Goal: Task Accomplishment & Management: Use online tool/utility

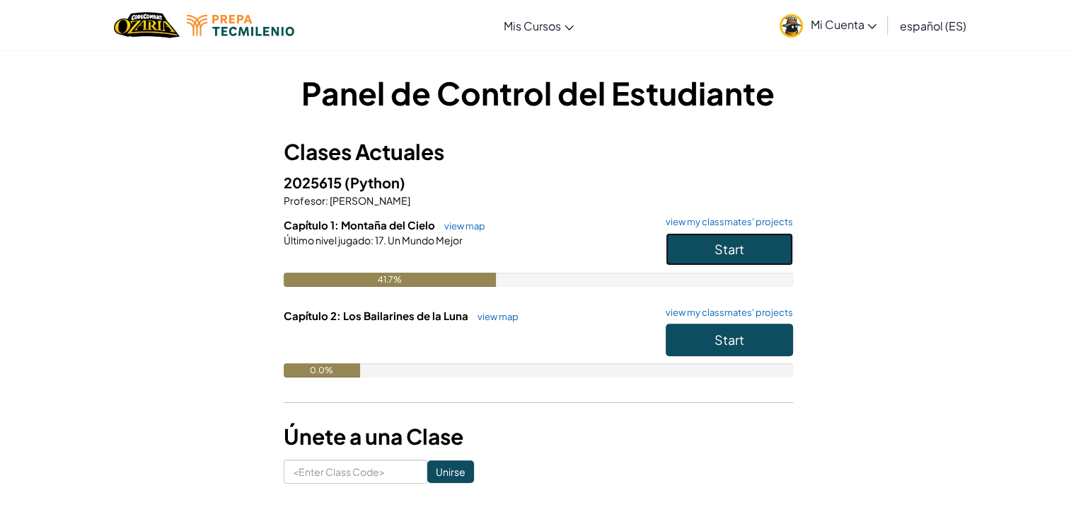
click at [776, 243] on button "Start" at bounding box center [729, 249] width 127 height 33
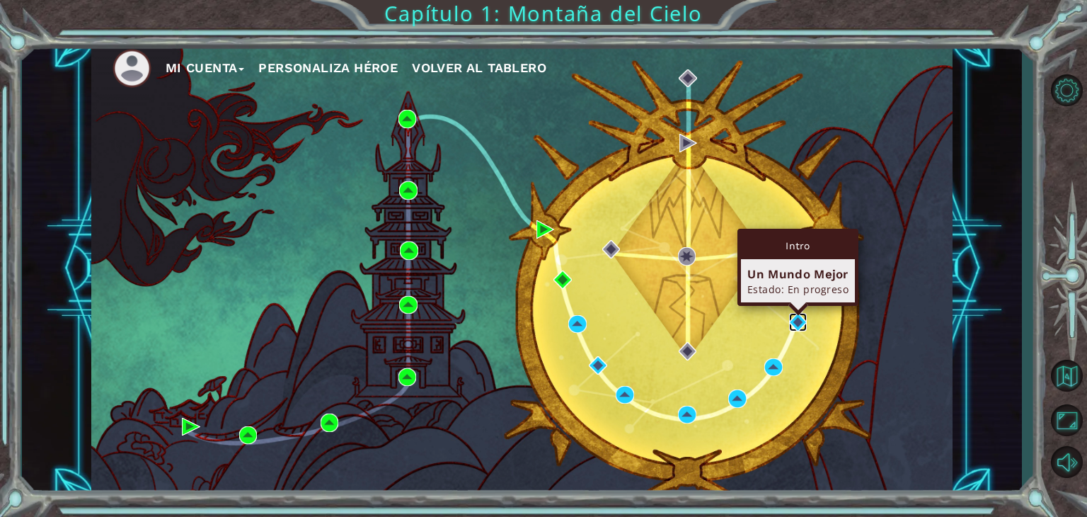
click at [792, 321] on img at bounding box center [798, 322] width 18 height 18
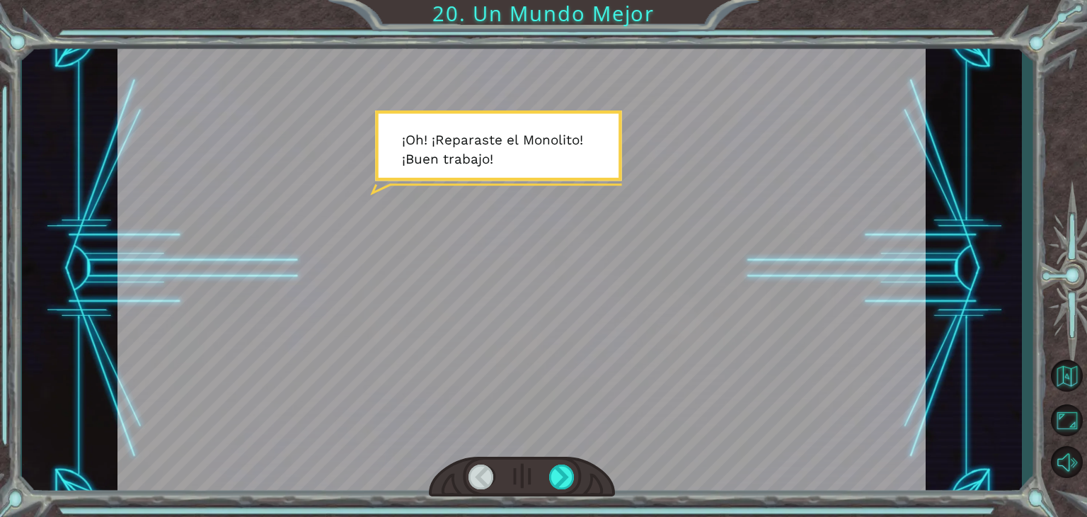
drag, startPoint x: 792, startPoint y: 321, endPoint x: 606, endPoint y: 214, distance: 213.6
click at [606, 214] on div at bounding box center [521, 269] width 808 height 454
click at [568, 479] on div at bounding box center [561, 476] width 25 height 25
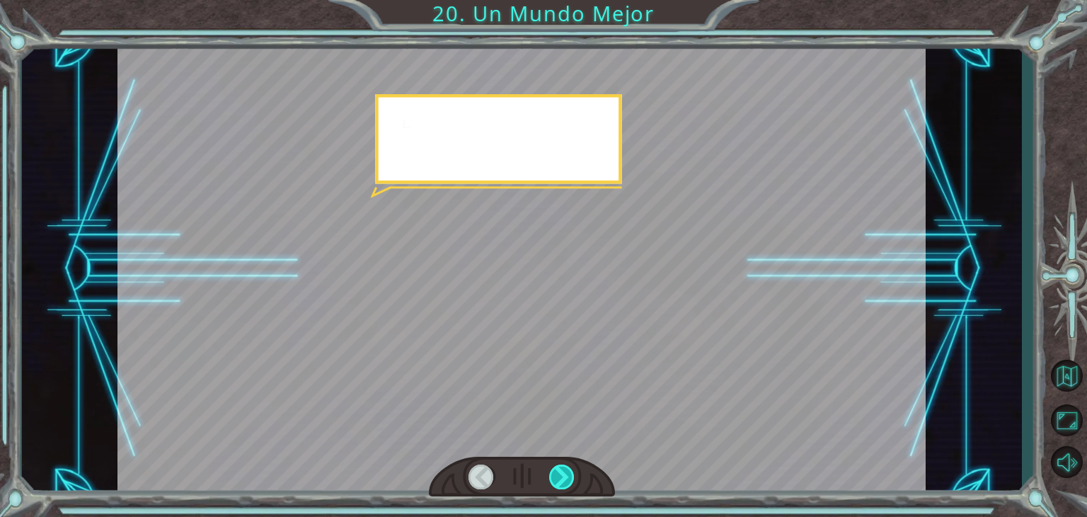
click at [568, 479] on div at bounding box center [561, 476] width 25 height 25
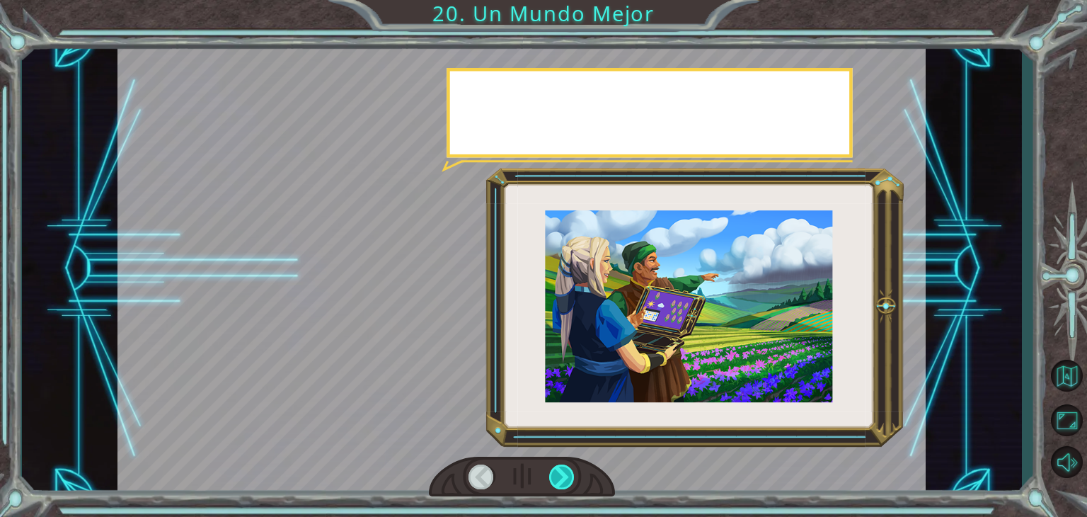
click at [568, 479] on div at bounding box center [561, 476] width 25 height 25
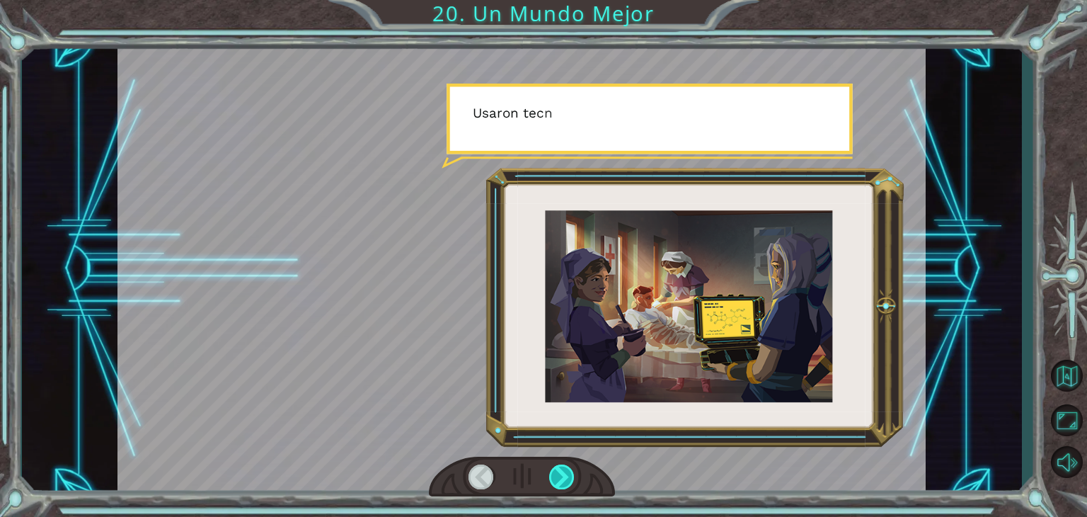
click at [568, 479] on div at bounding box center [561, 476] width 25 height 25
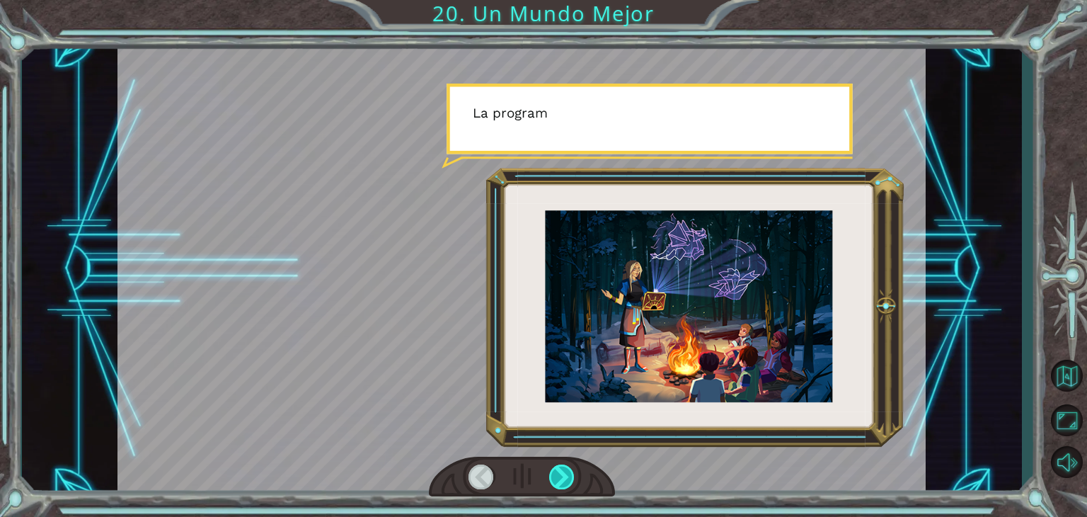
click at [568, 479] on div at bounding box center [561, 476] width 25 height 25
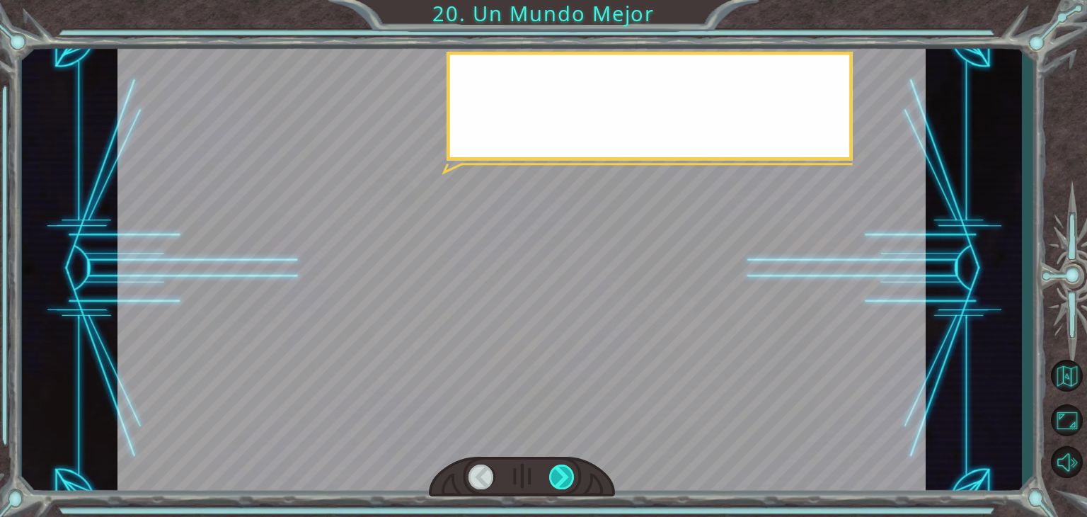
click at [568, 479] on div at bounding box center [561, 476] width 25 height 25
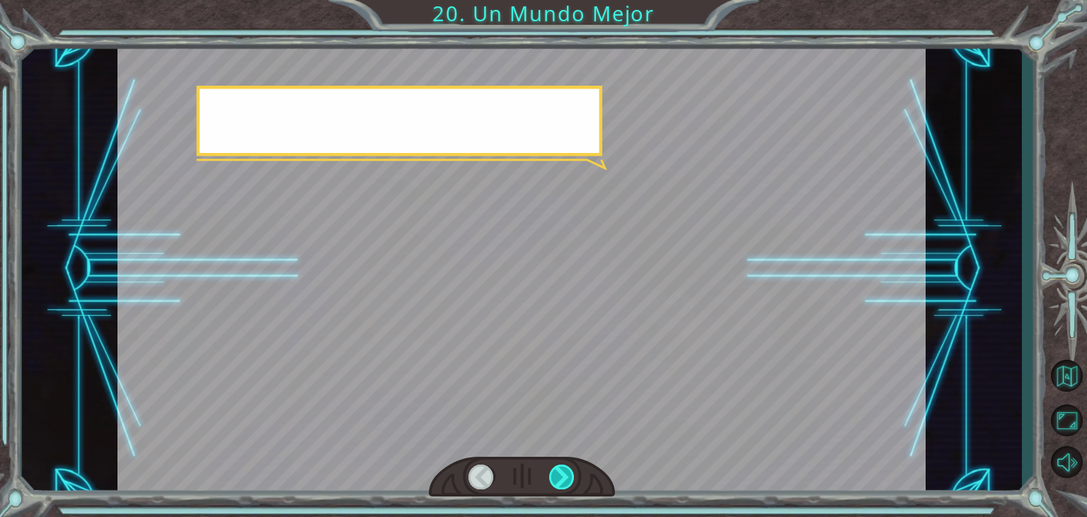
click at [568, 479] on div at bounding box center [561, 476] width 25 height 25
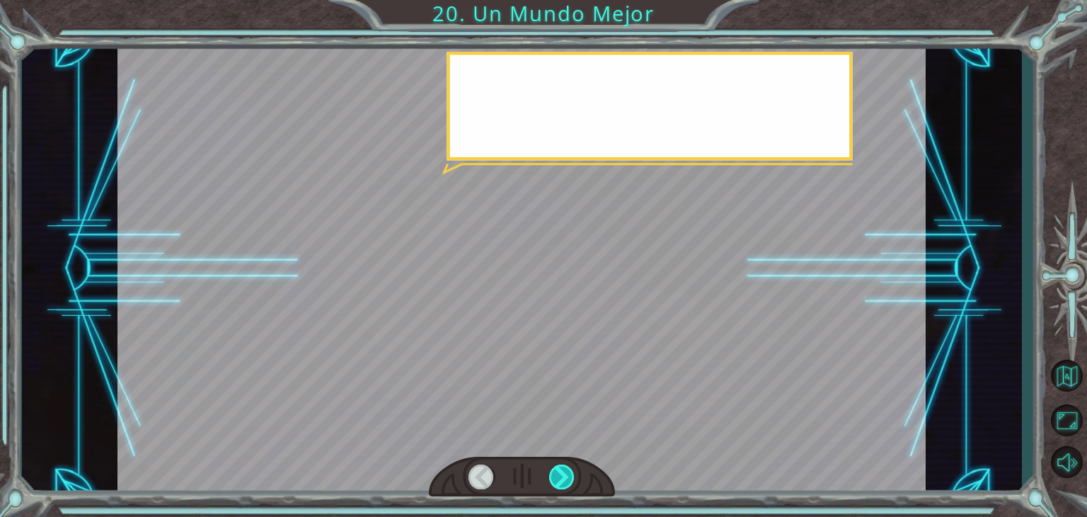
click at [568, 479] on div at bounding box center [561, 476] width 25 height 25
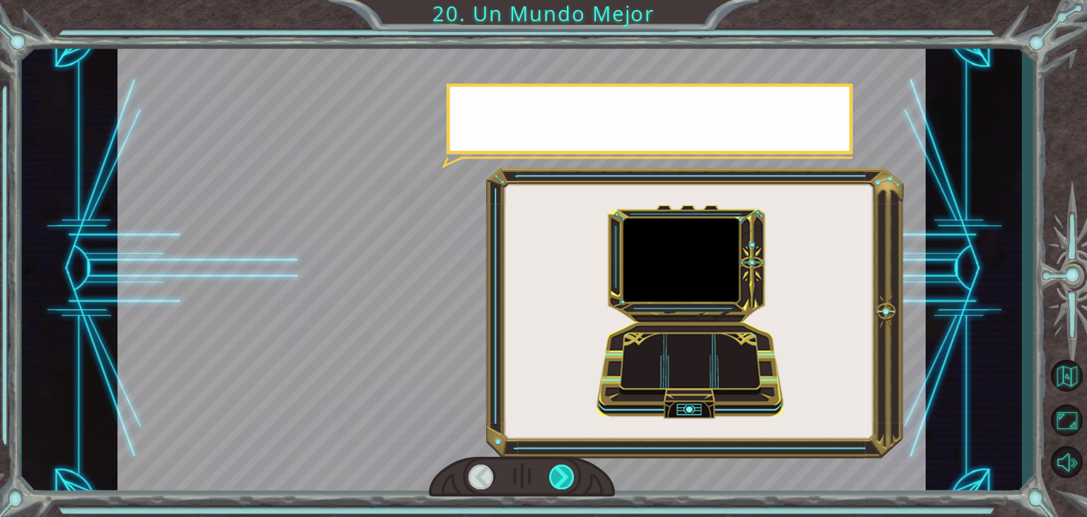
click at [568, 479] on div at bounding box center [561, 476] width 25 height 25
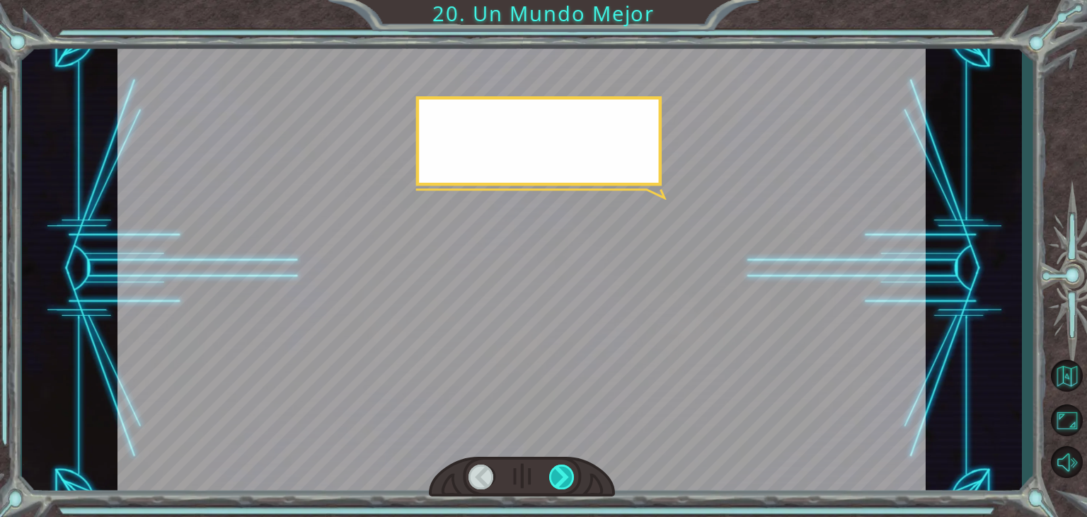
click at [568, 479] on div at bounding box center [561, 476] width 25 height 25
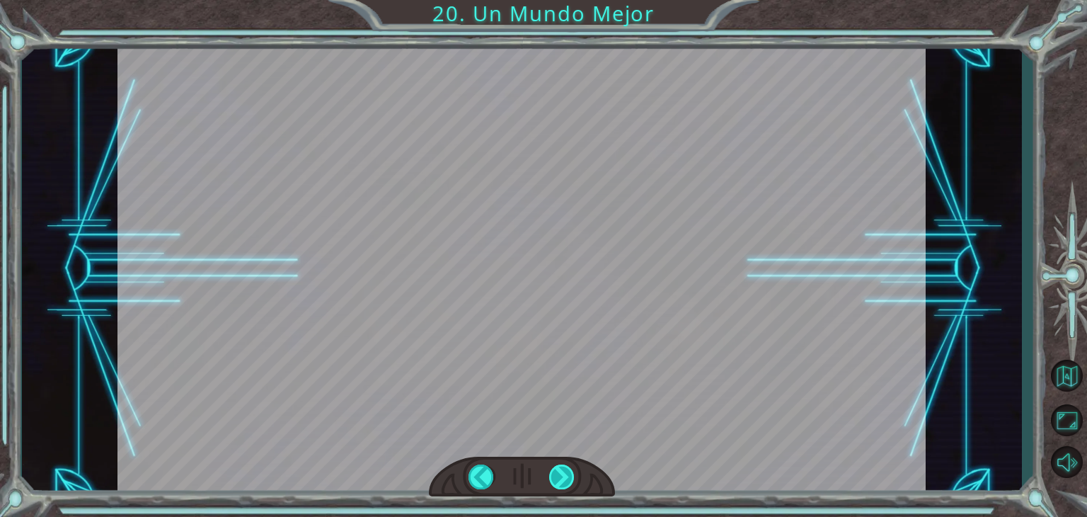
click at [568, 479] on div at bounding box center [561, 476] width 25 height 25
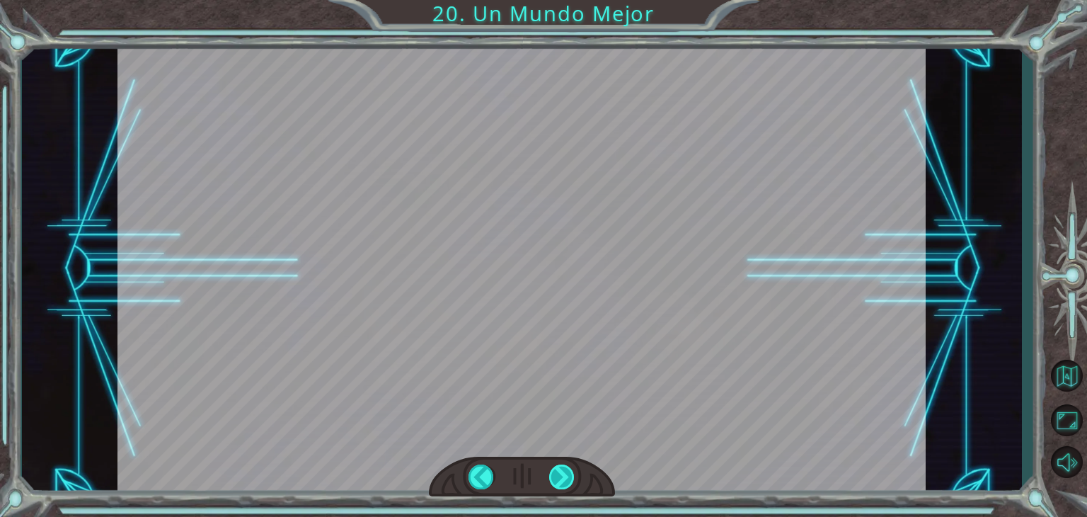
click at [568, 479] on div at bounding box center [561, 476] width 25 height 25
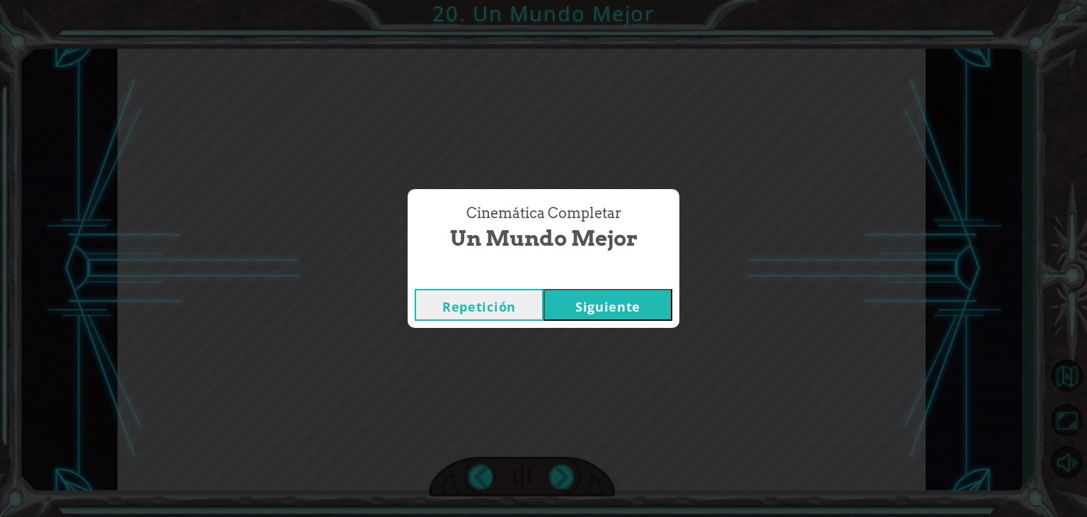
click at [589, 300] on button "Siguiente" at bounding box center [607, 305] width 129 height 32
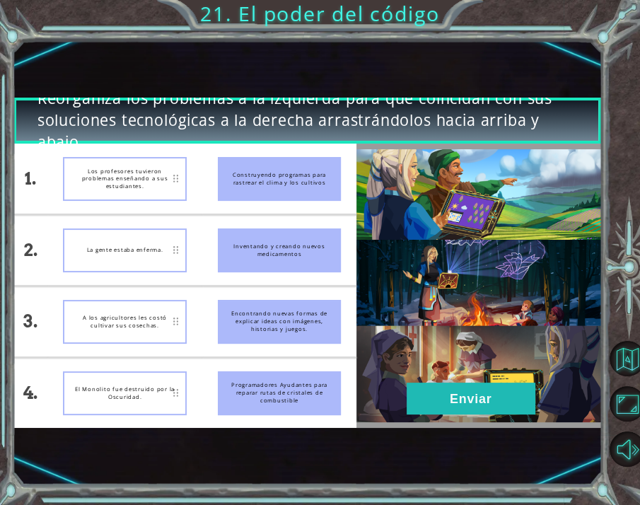
scroll to position [2, 28]
click at [536, 36] on div "Reorganiza los problemas a la izquierda para que coincidan con sus soluciones t…" at bounding box center [320, 252] width 640 height 505
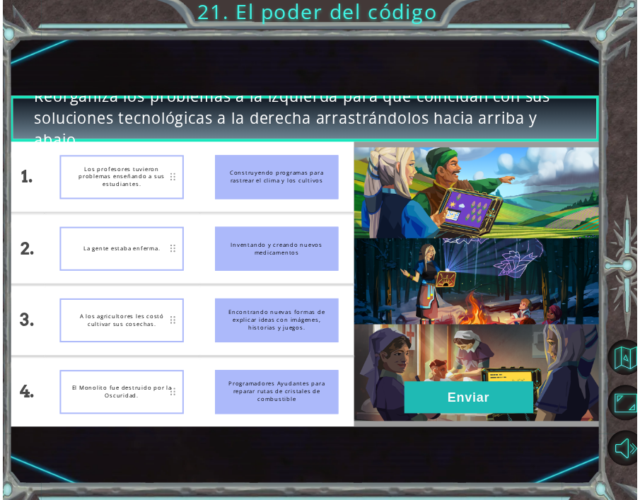
scroll to position [0, 21]
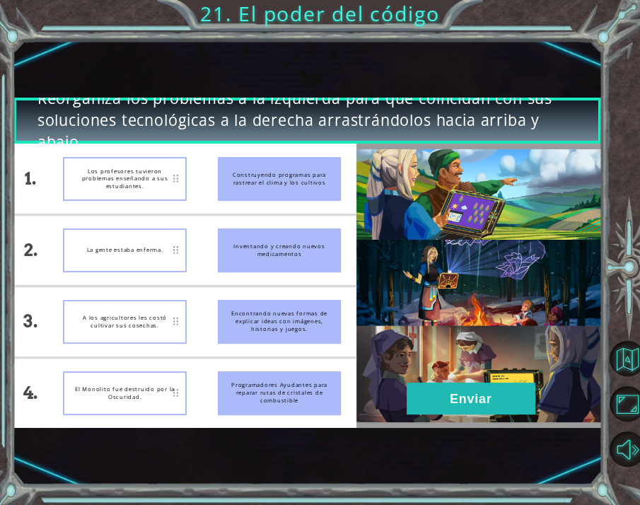
drag, startPoint x: 260, startPoint y: 316, endPoint x: 299, endPoint y: 198, distance: 124.2
click at [299, 198] on ul "Construyendo programas para rastrear el clima y los cultivos Inventando y crean…" at bounding box center [279, 286] width 154 height 284
click at [496, 4] on div "Reorganiza los problemas a la izquierda para que coincidan con sus soluciones t…" at bounding box center [320, 252] width 640 height 505
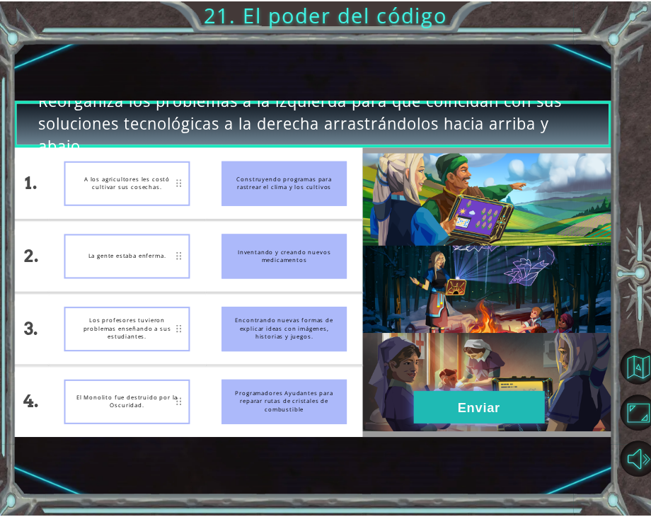
scroll to position [0, 0]
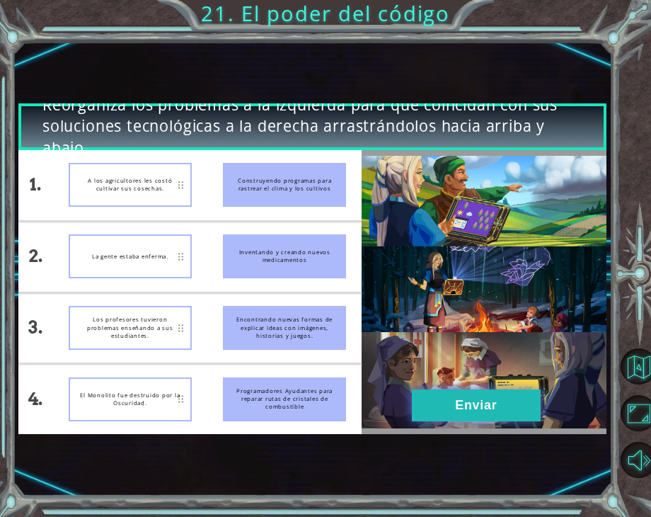
click at [428, 391] on button "Enviar" at bounding box center [476, 405] width 129 height 32
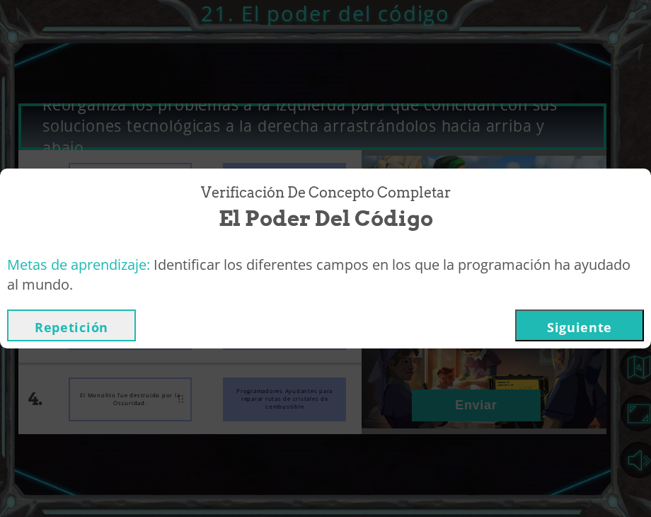
click at [566, 333] on button "Siguiente" at bounding box center [579, 325] width 129 height 32
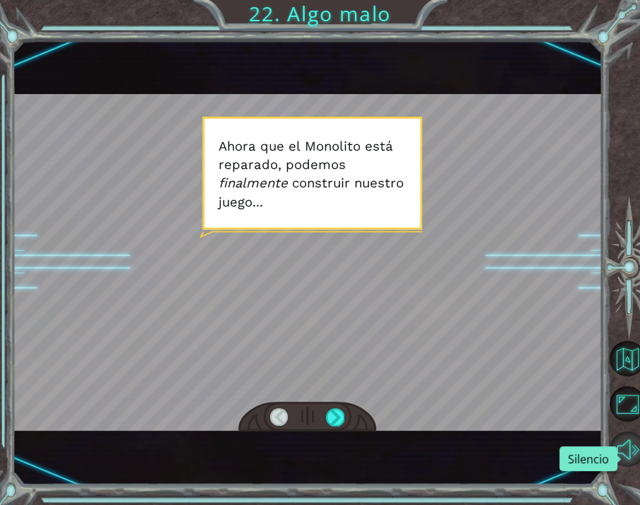
click at [630, 461] on button "Silencio" at bounding box center [627, 449] width 35 height 35
click at [338, 418] on div at bounding box center [335, 417] width 18 height 18
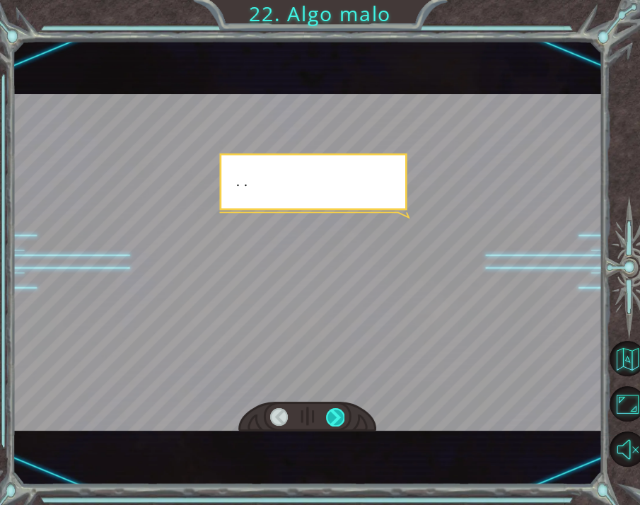
click at [338, 418] on div at bounding box center [335, 417] width 18 height 18
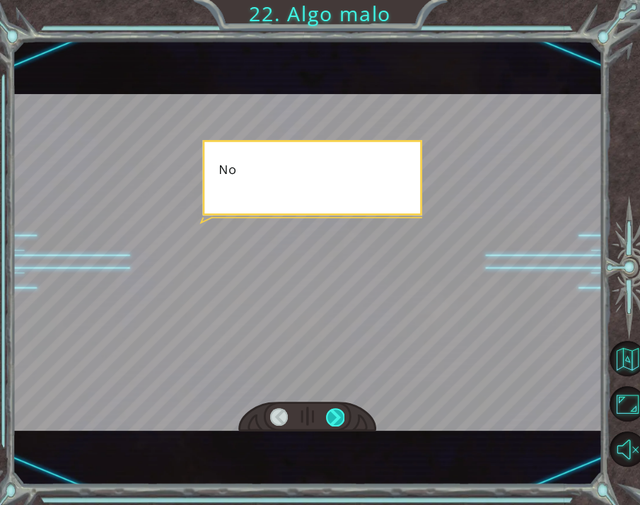
click at [338, 418] on div at bounding box center [335, 417] width 18 height 18
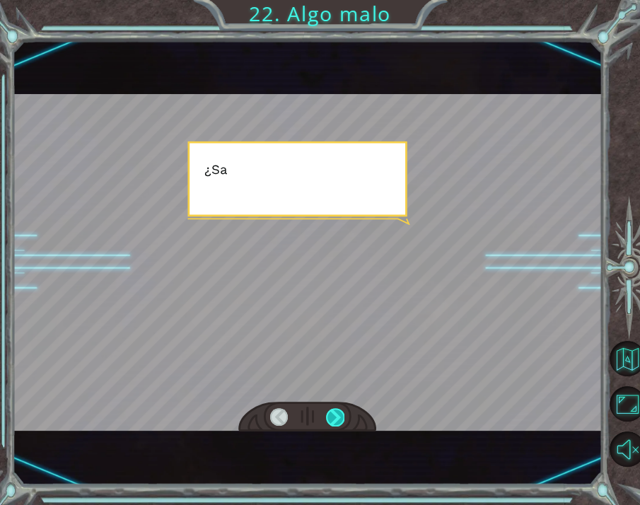
click at [338, 418] on div at bounding box center [335, 417] width 18 height 18
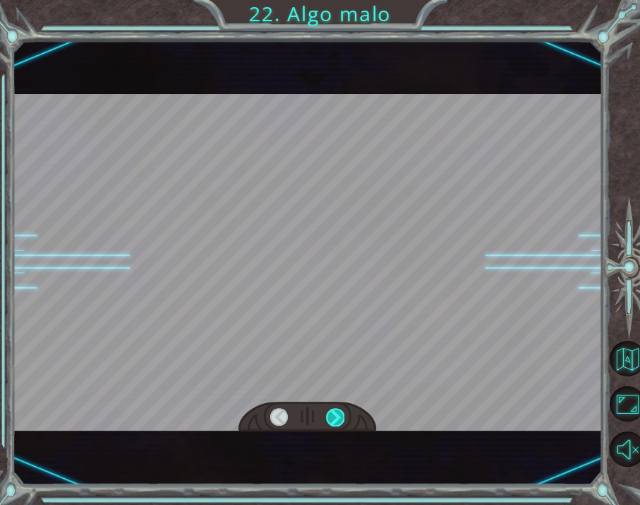
click at [338, 418] on div at bounding box center [335, 417] width 18 height 18
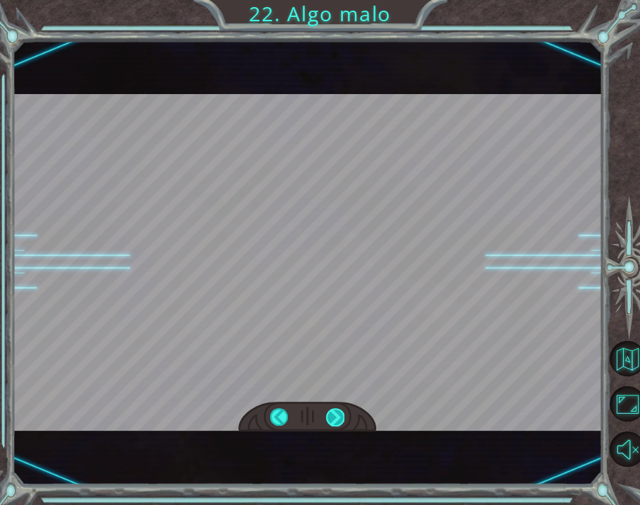
click at [338, 418] on div at bounding box center [335, 417] width 18 height 18
drag, startPoint x: 338, startPoint y: 418, endPoint x: 284, endPoint y: 420, distance: 54.5
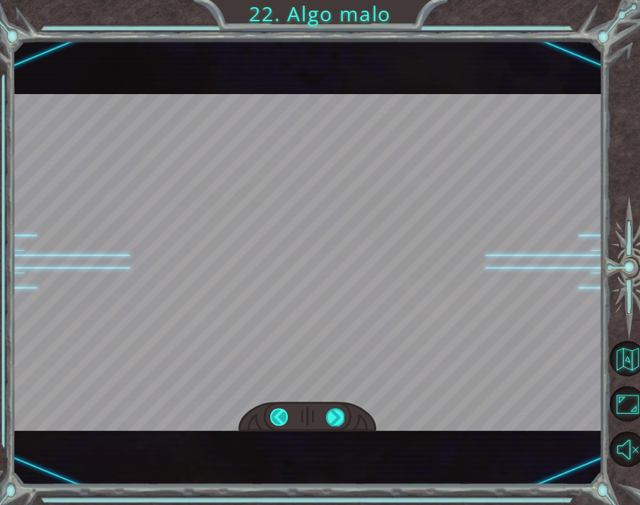
click at [284, 420] on div at bounding box center [307, 417] width 138 height 30
click at [284, 420] on div at bounding box center [279, 417] width 18 height 18
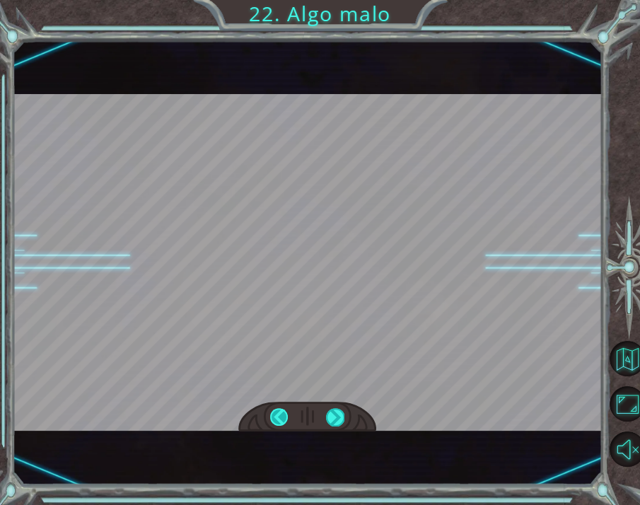
click at [284, 420] on div at bounding box center [279, 417] width 18 height 18
click at [338, 414] on div at bounding box center [335, 417] width 18 height 18
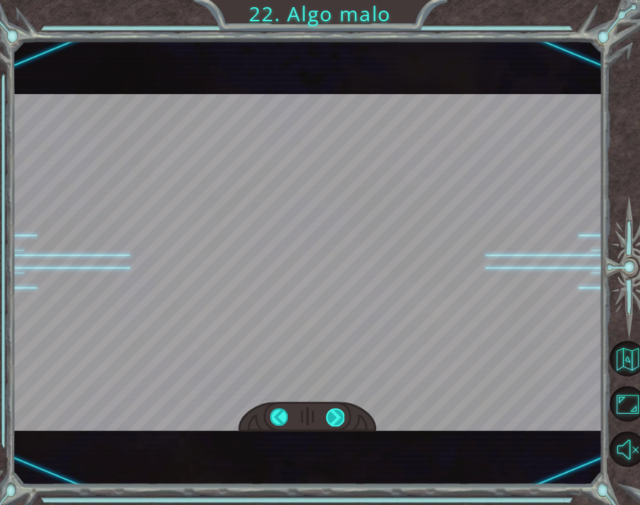
click at [338, 414] on div at bounding box center [335, 417] width 18 height 18
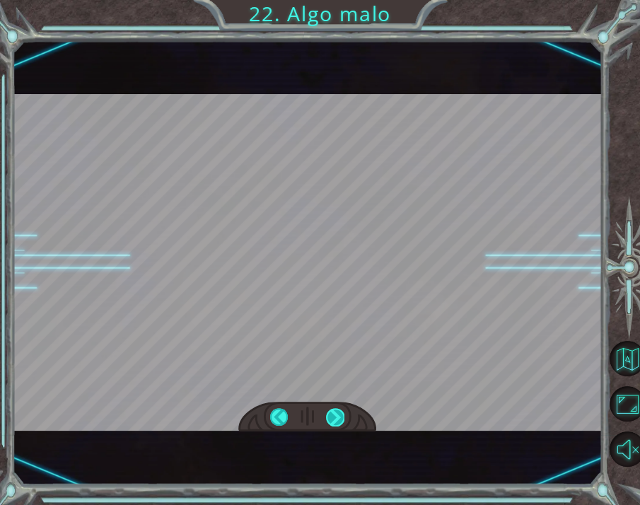
click at [338, 414] on div at bounding box center [335, 417] width 18 height 18
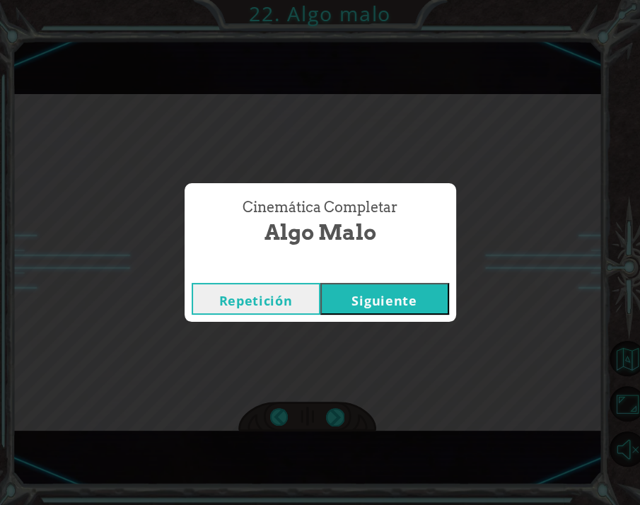
click at [549, 183] on div "Cinemática Completar Algo malo Repetición Siguiente" at bounding box center [320, 252] width 640 height 505
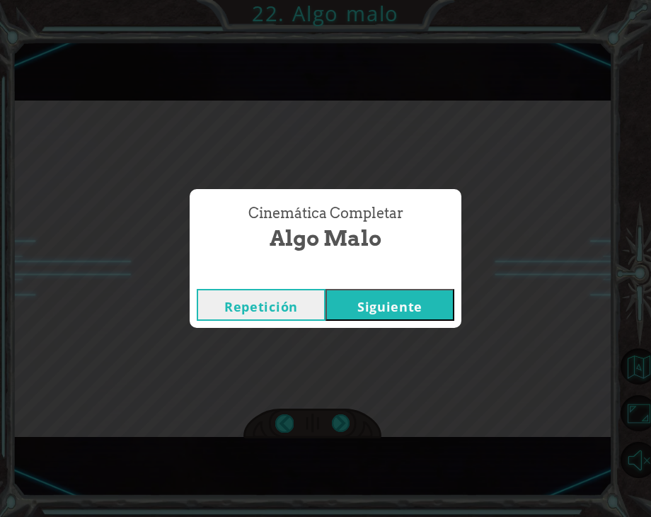
click at [392, 289] on button "Siguiente" at bounding box center [389, 305] width 129 height 32
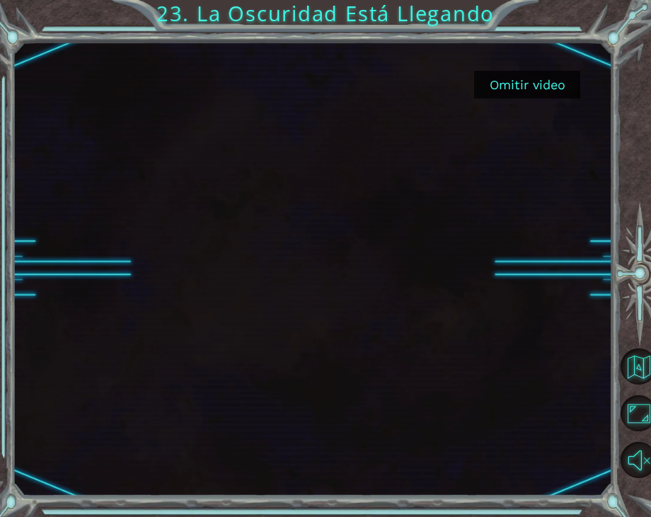
click at [507, 149] on div at bounding box center [312, 268] width 599 height 337
click at [524, 94] on button "Omitir video" at bounding box center [527, 85] width 106 height 28
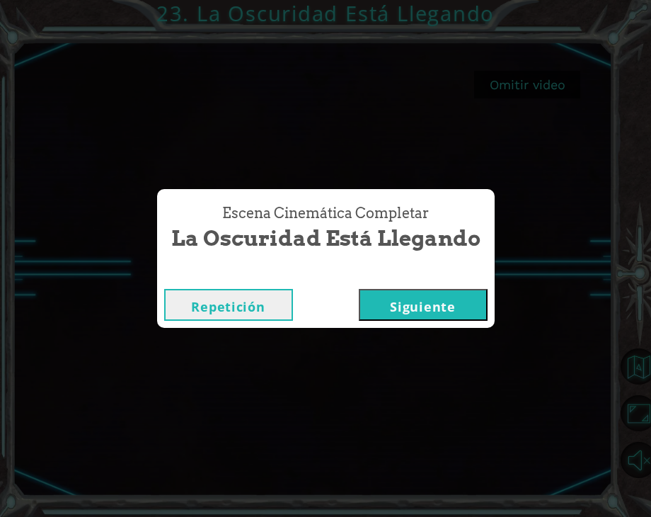
click at [454, 301] on button "Siguiente" at bounding box center [423, 305] width 129 height 32
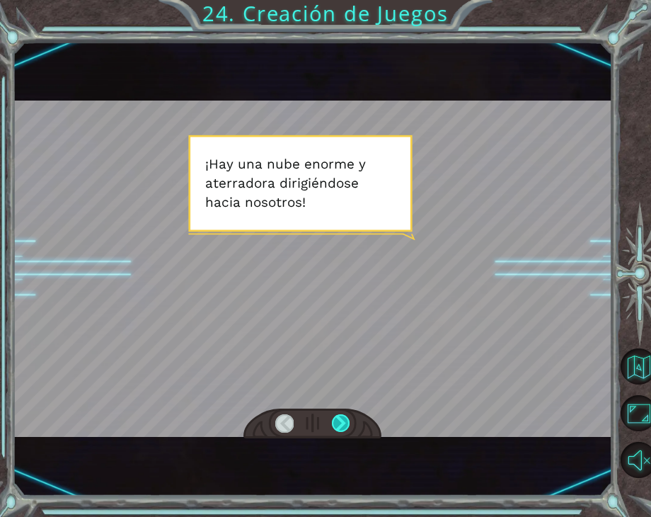
click at [345, 419] on div at bounding box center [341, 423] width 18 height 18
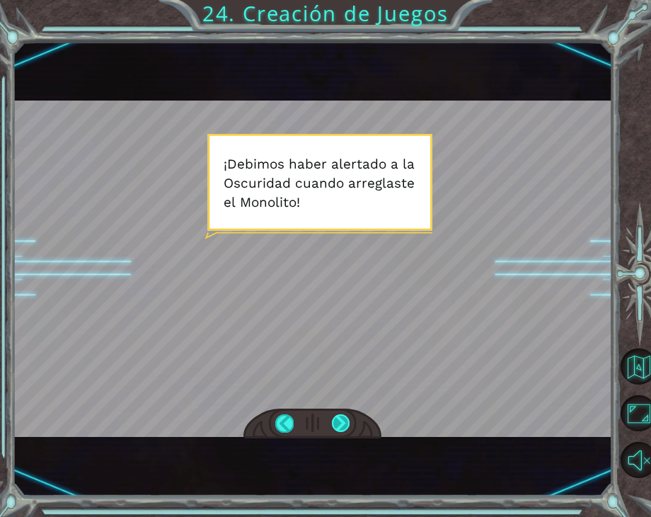
click at [345, 419] on div at bounding box center [341, 423] width 18 height 18
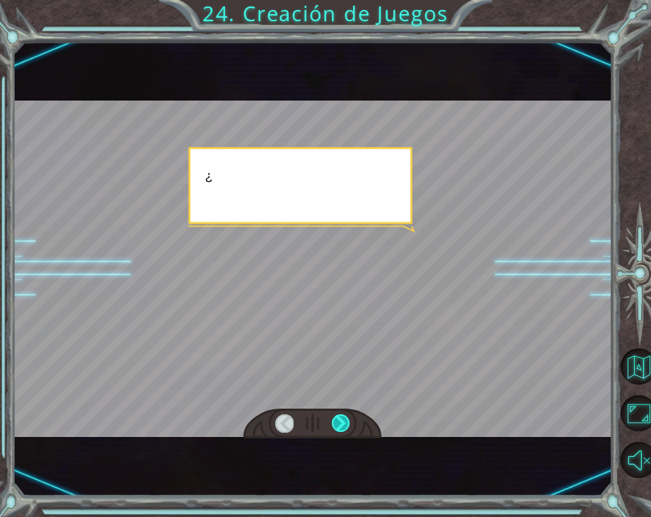
click at [345, 419] on div at bounding box center [341, 423] width 18 height 18
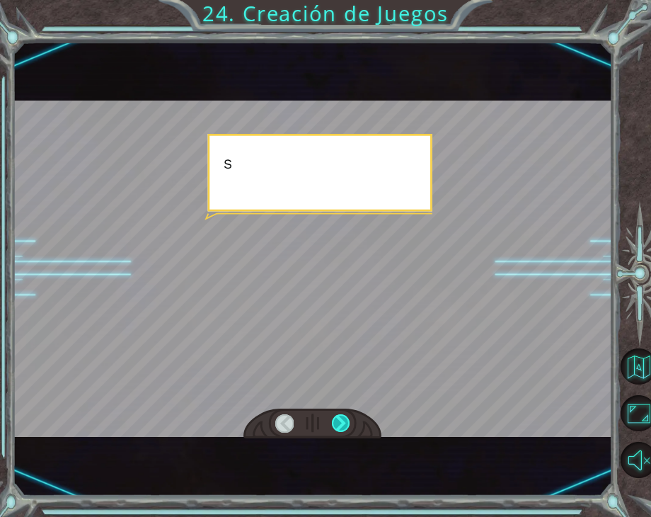
click at [345, 419] on div at bounding box center [341, 423] width 18 height 18
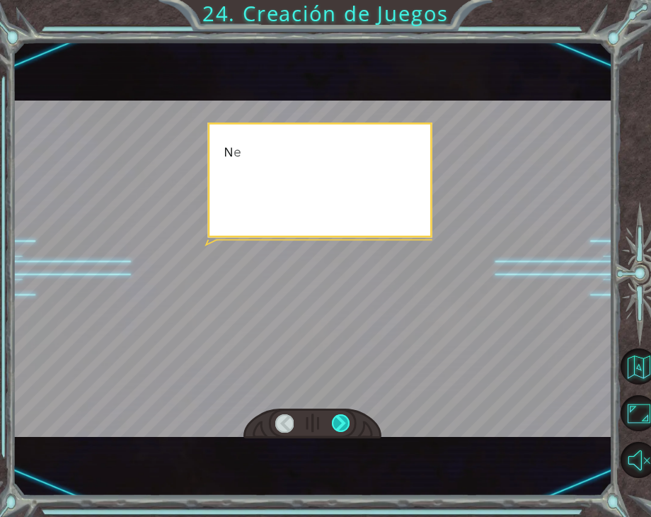
click at [345, 419] on div at bounding box center [341, 423] width 18 height 18
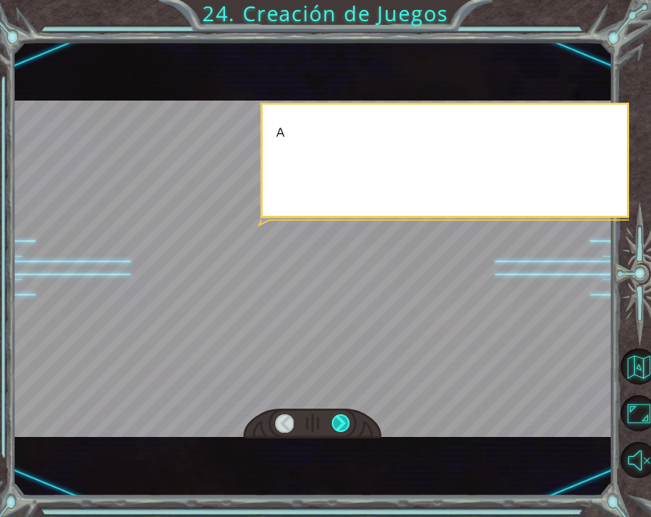
click at [345, 419] on div at bounding box center [341, 423] width 18 height 18
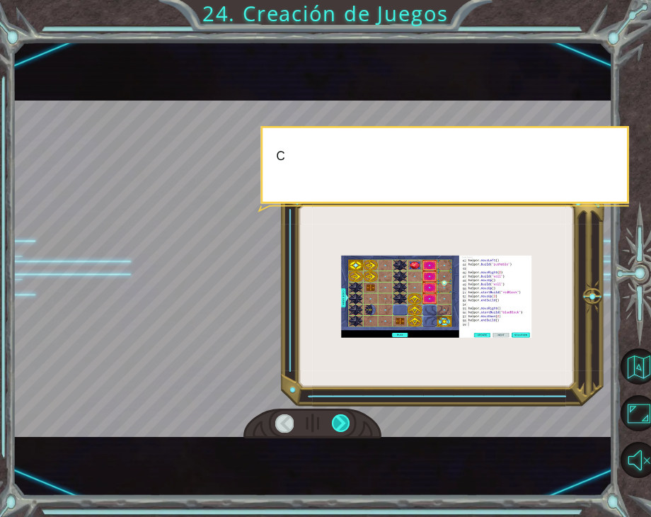
click at [345, 419] on div at bounding box center [341, 423] width 18 height 18
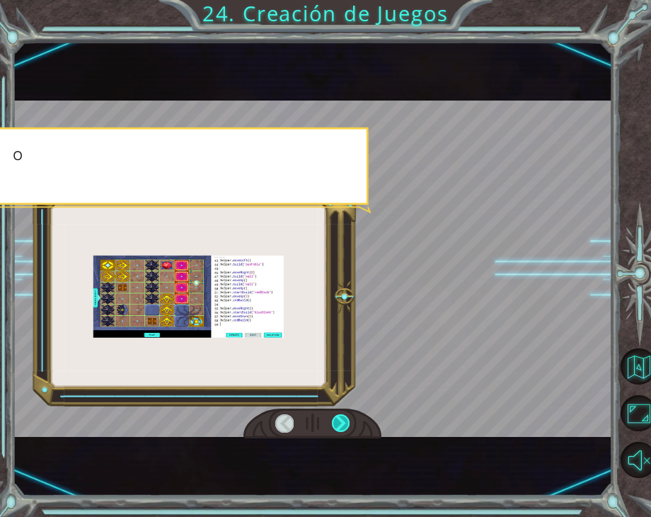
click at [345, 419] on div at bounding box center [341, 423] width 18 height 18
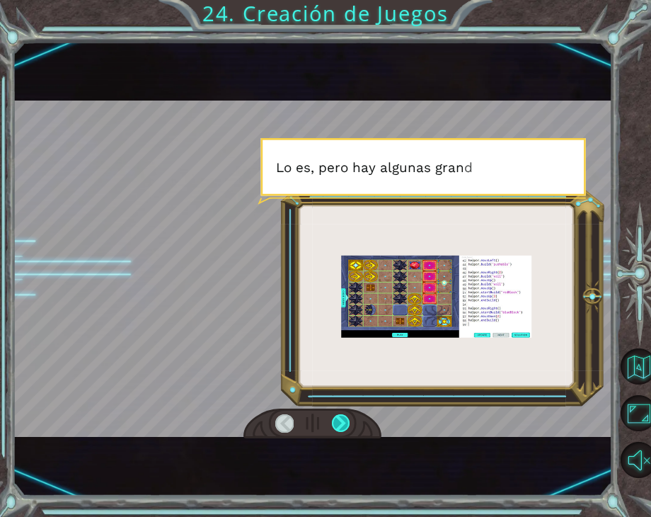
click at [345, 419] on div at bounding box center [341, 423] width 18 height 18
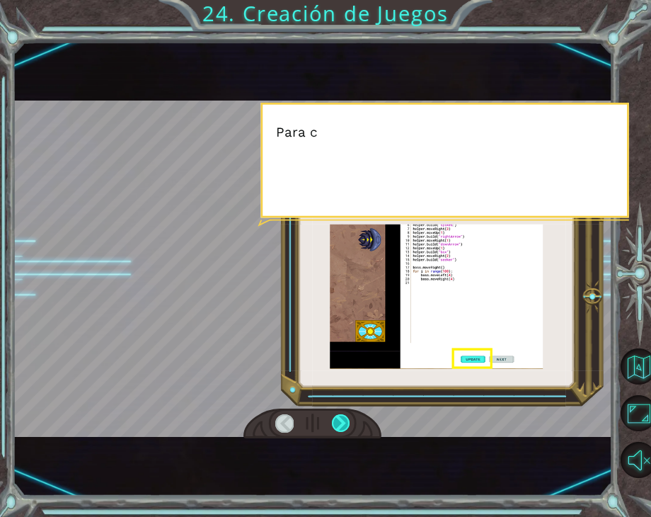
click at [345, 419] on div at bounding box center [341, 423] width 18 height 18
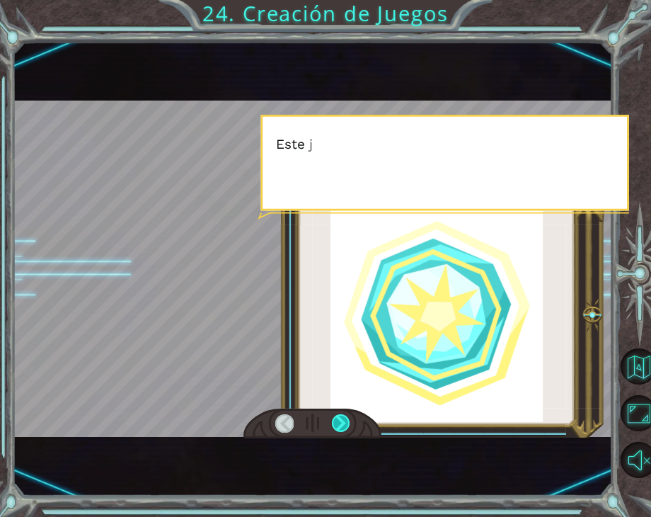
click at [345, 419] on div at bounding box center [341, 423] width 18 height 18
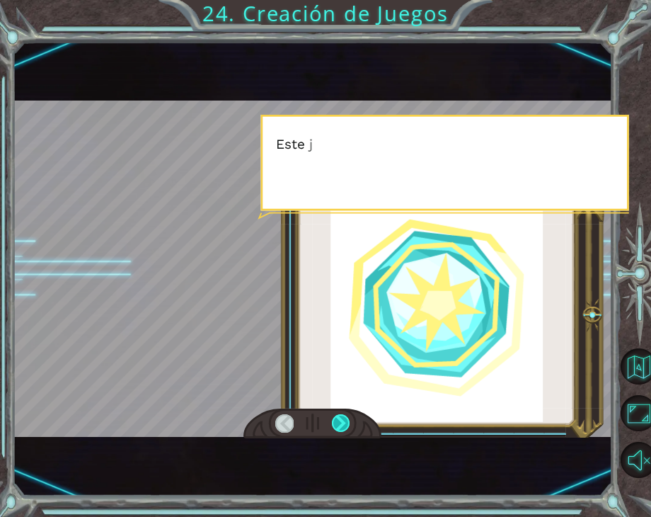
click at [345, 419] on div at bounding box center [341, 423] width 18 height 18
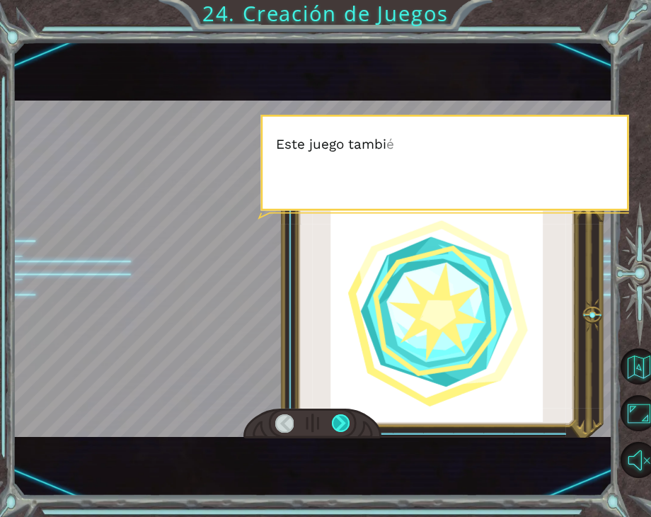
click at [345, 419] on div at bounding box center [341, 423] width 18 height 18
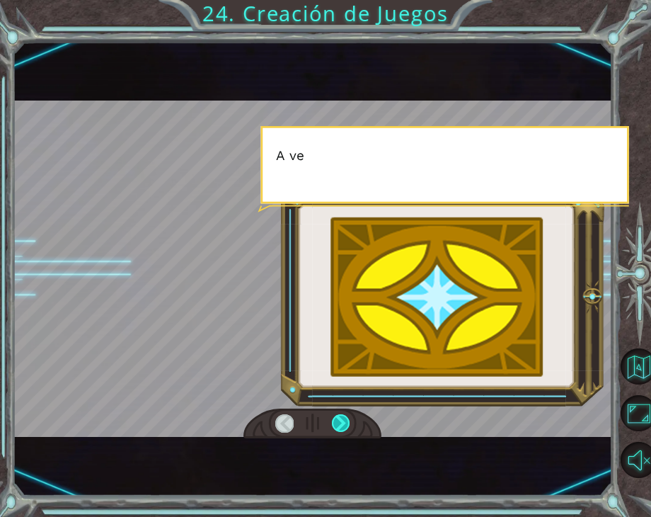
click at [345, 419] on div at bounding box center [341, 423] width 18 height 18
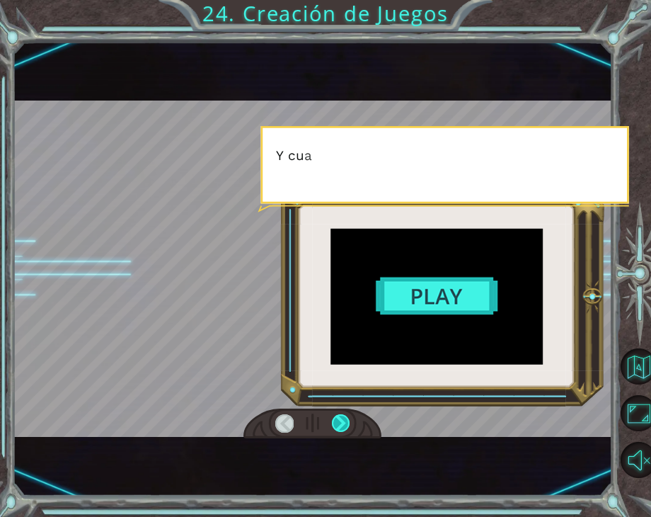
click at [345, 419] on div at bounding box center [341, 423] width 18 height 18
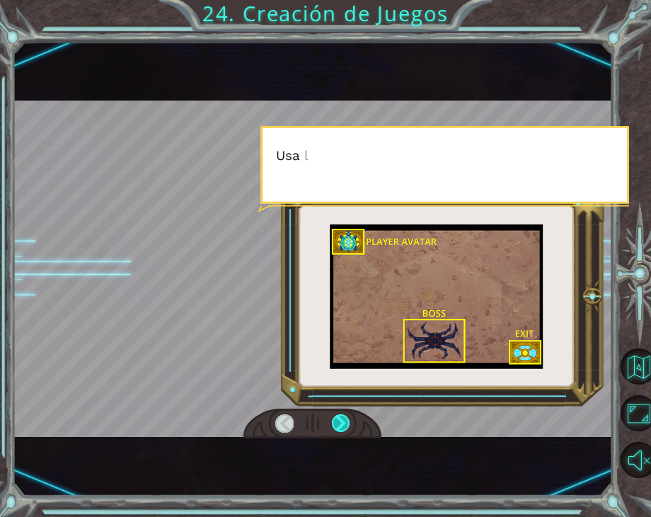
click at [345, 419] on div at bounding box center [341, 423] width 18 height 18
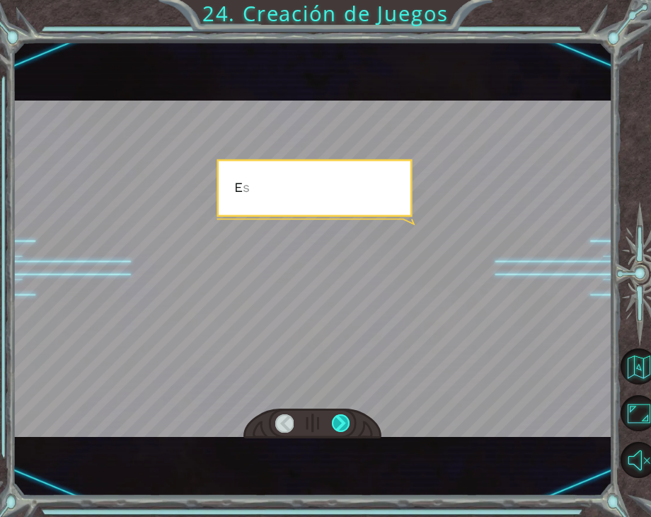
click at [345, 419] on div at bounding box center [341, 423] width 18 height 18
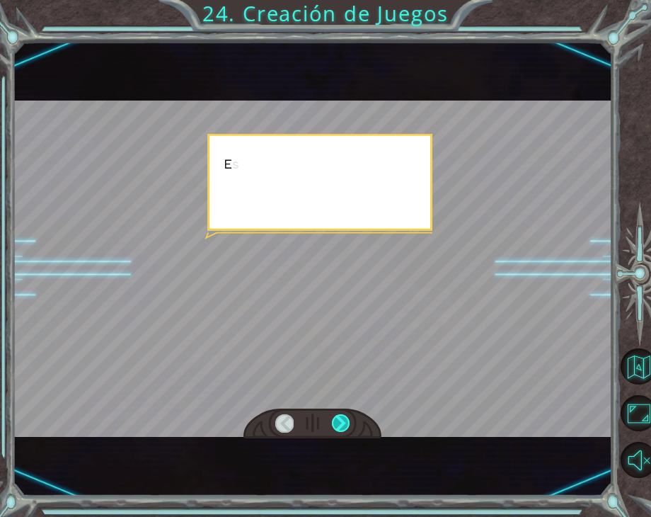
click at [345, 419] on div at bounding box center [341, 423] width 18 height 18
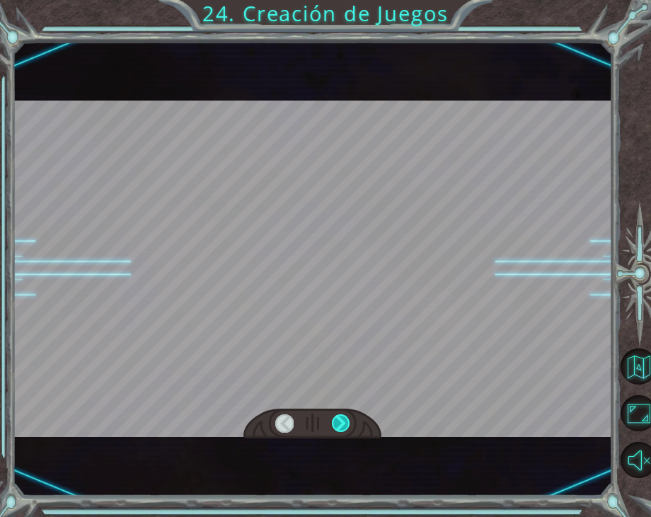
click at [345, 419] on div at bounding box center [341, 423] width 18 height 18
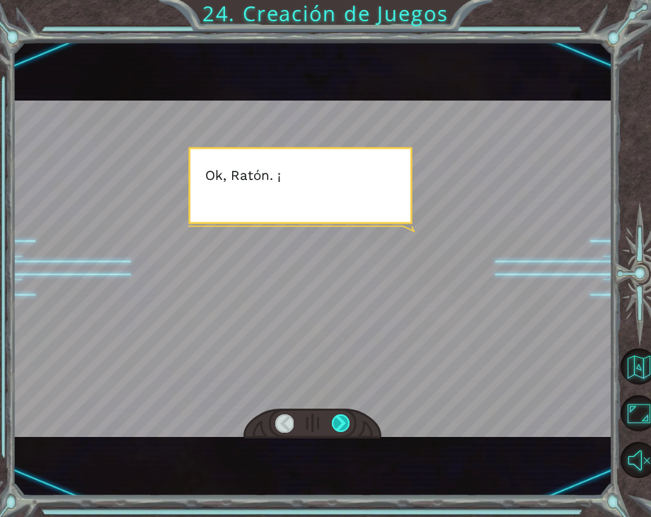
click at [345, 419] on div at bounding box center [341, 423] width 18 height 18
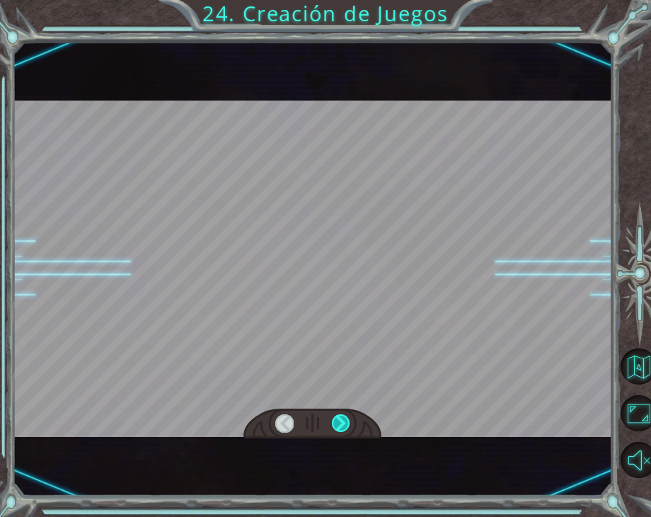
click at [345, 419] on div at bounding box center [341, 423] width 18 height 18
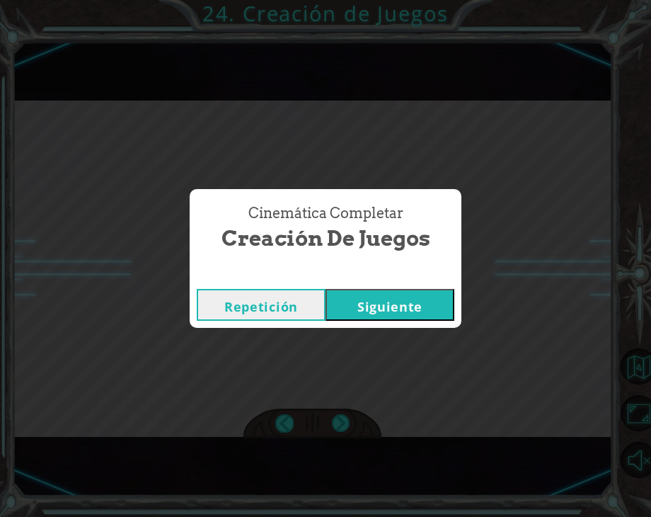
click at [414, 301] on button "Siguiente" at bounding box center [389, 305] width 129 height 32
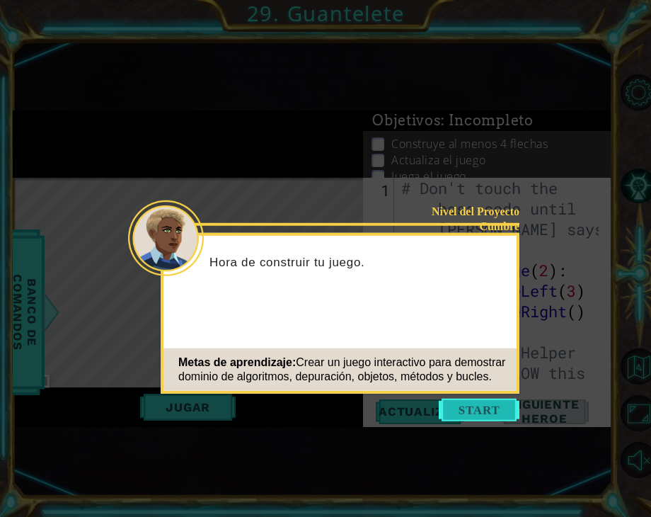
click at [463, 420] on button "Start" at bounding box center [479, 409] width 81 height 23
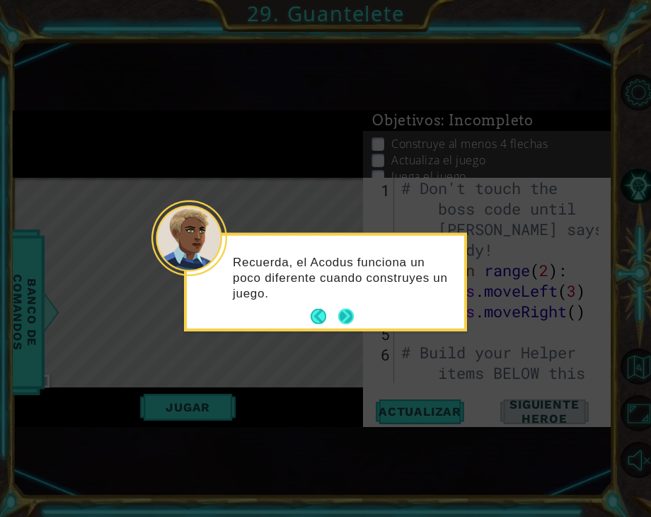
click at [351, 315] on button "Next" at bounding box center [346, 317] width 16 height 16
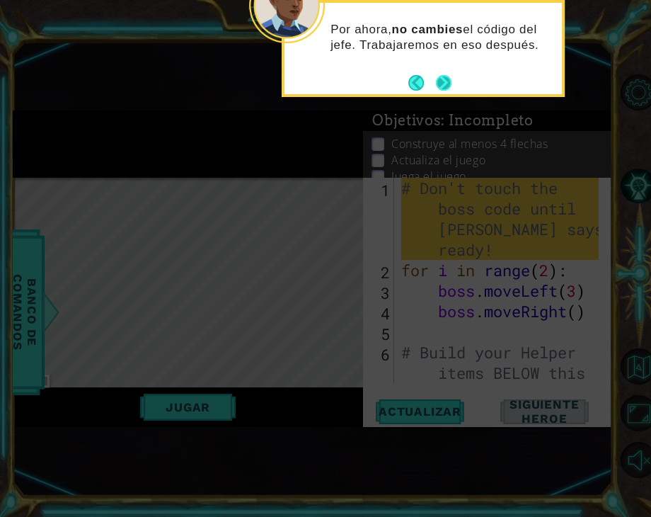
click at [440, 75] on button "Next" at bounding box center [444, 83] width 16 height 16
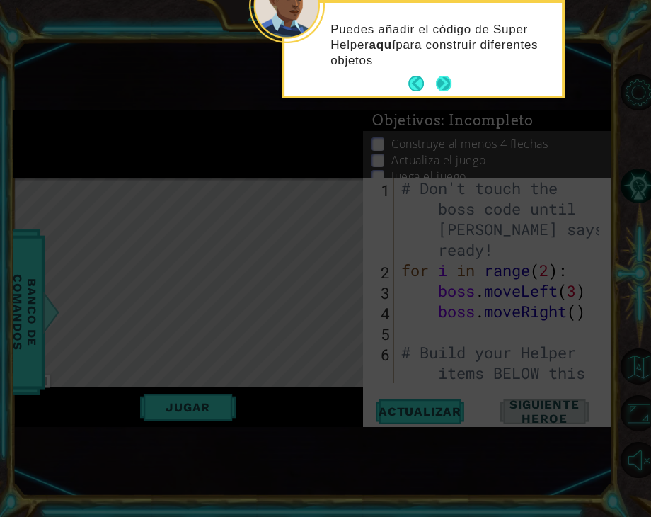
click at [442, 82] on button "Next" at bounding box center [444, 84] width 16 height 16
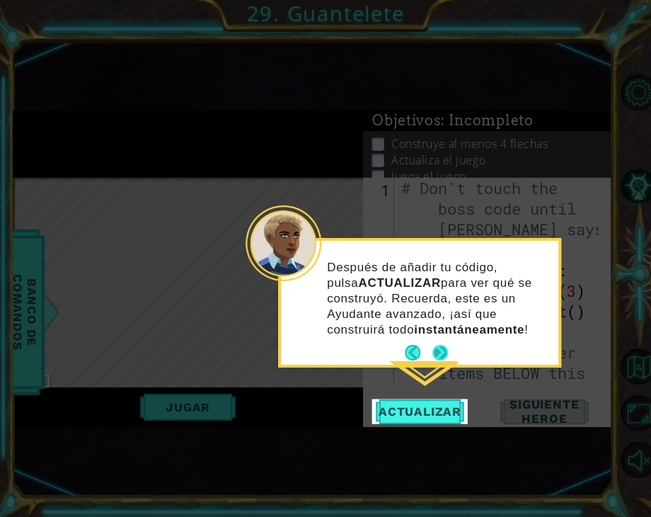
click at [433, 349] on button "Next" at bounding box center [440, 353] width 16 height 16
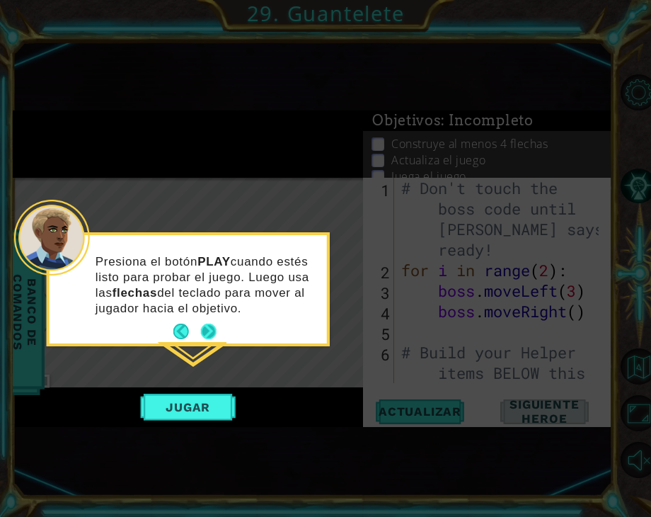
click at [212, 332] on button "Next" at bounding box center [209, 331] width 16 height 16
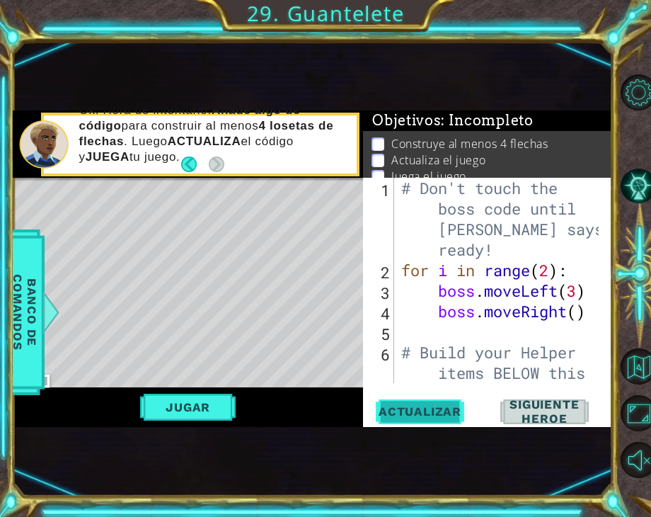
click at [408, 407] on span "Actualizar" at bounding box center [419, 411] width 111 height 14
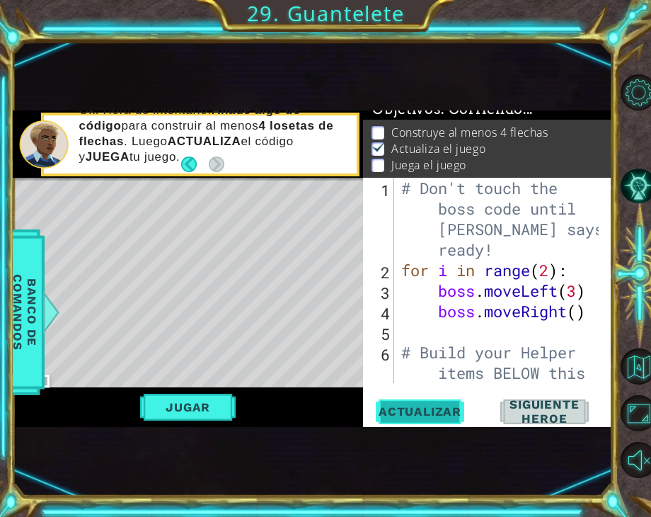
scroll to position [16, 0]
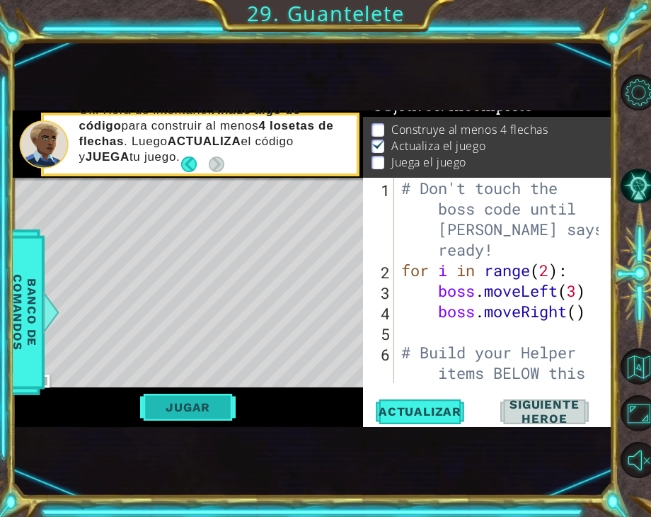
click at [188, 403] on button "Jugar" at bounding box center [188, 406] width 96 height 27
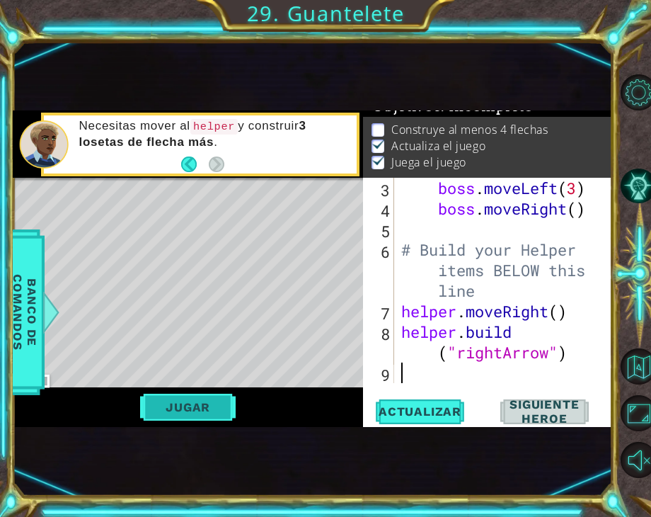
scroll to position [102, 0]
type textarea "# Build your Helper items BELOW this line"
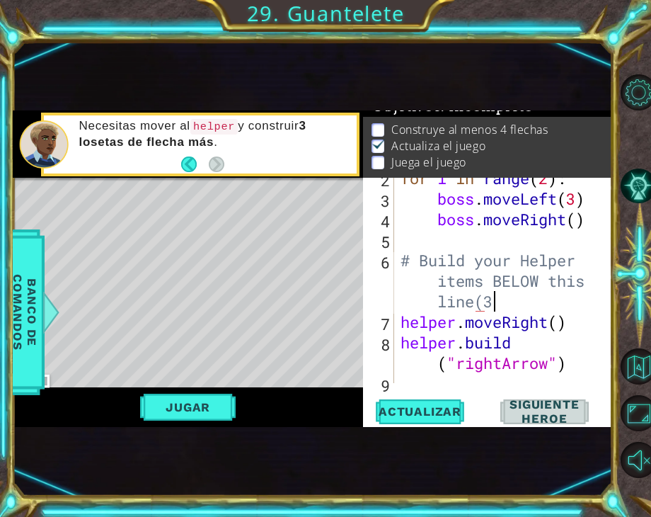
scroll to position [0, 17]
click at [555, 420] on span "Siguiente Heroe" at bounding box center [543, 411] width 127 height 28
click at [555, 413] on span "Siguiente Heroe" at bounding box center [543, 411] width 127 height 28
click at [549, 394] on div "# Build your Helper items BELOW this line(3) 2 3 4 5 6 7 8 9 for i in range ( 2…" at bounding box center [487, 302] width 249 height 248
click at [546, 414] on span "Siguiente Heroe" at bounding box center [543, 411] width 127 height 28
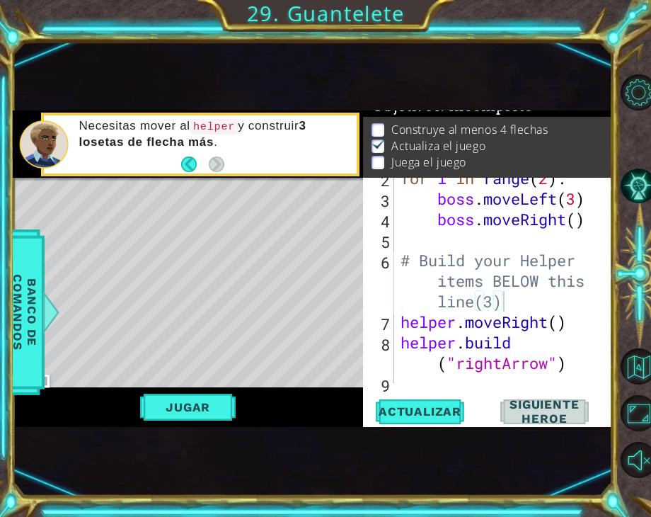
click at [546, 414] on span "Siguiente Heroe" at bounding box center [543, 411] width 127 height 28
click at [198, 398] on button "Jugar" at bounding box center [188, 406] width 96 height 27
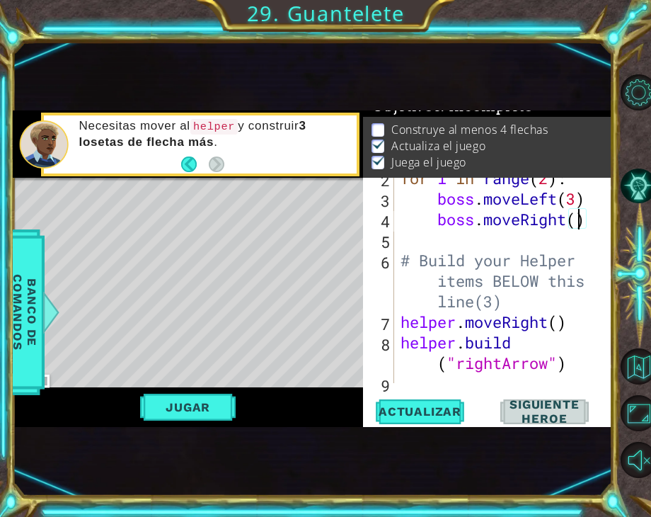
click at [580, 217] on div "for i in range ( 2 ) : boss . moveLeft ( 3 ) boss . moveRight ( ) # Build your …" at bounding box center [502, 291] width 208 height 246
click at [559, 321] on div "for i in range ( 2 ) : boss . moveLeft ( 3 ) boss . moveRight ( 3 ) # Build you…" at bounding box center [502, 291] width 208 height 246
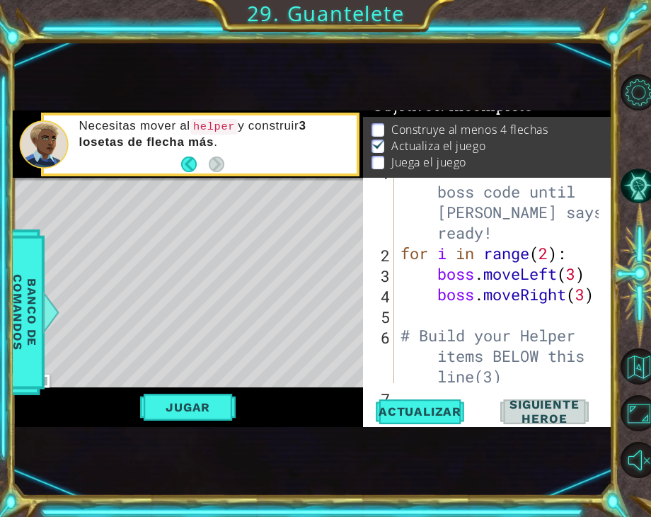
scroll to position [0, 0]
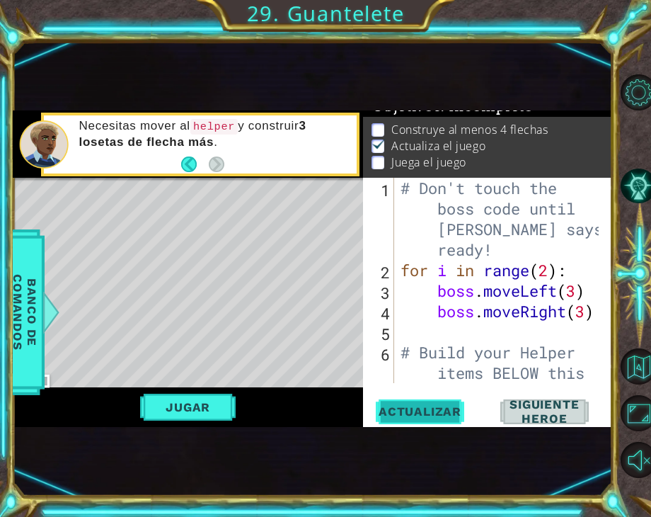
type textarea "helper.moveRight(3)"
click at [416, 417] on span "Actualizar" at bounding box center [419, 411] width 111 height 14
click at [203, 400] on button "Jugar" at bounding box center [188, 406] width 96 height 27
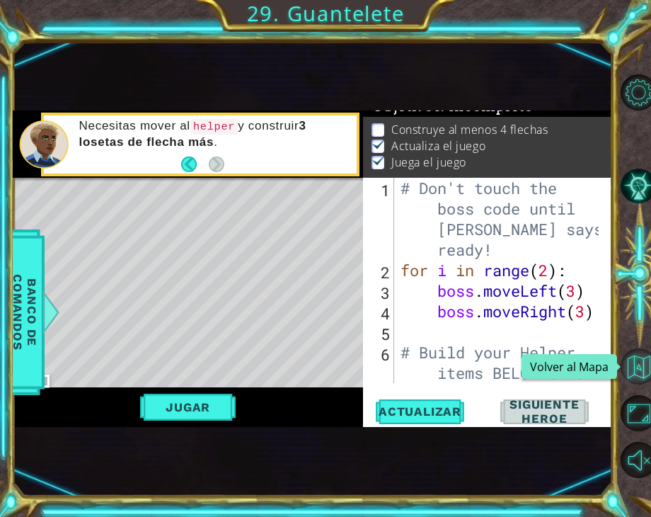
click at [637, 374] on button "Volver al Mapa" at bounding box center [639, 366] width 36 height 36
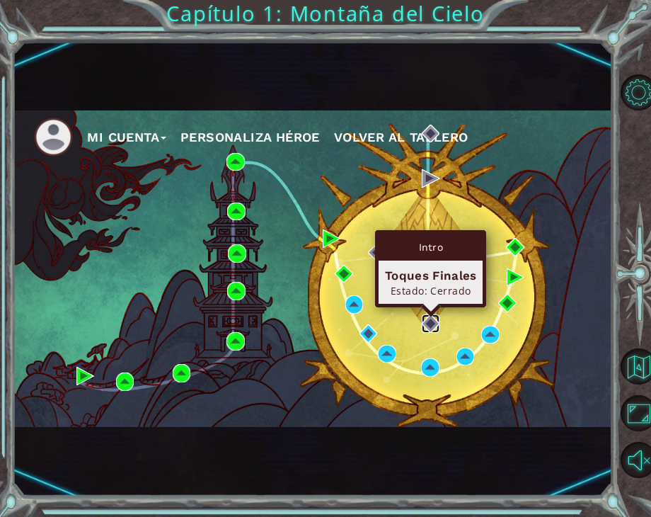
click at [433, 322] on img at bounding box center [431, 323] width 18 height 18
click at [425, 329] on img at bounding box center [431, 323] width 18 height 18
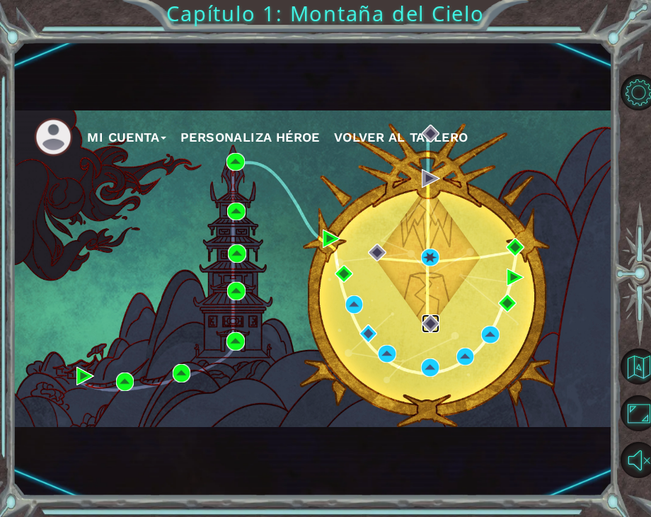
click at [425, 329] on img at bounding box center [431, 323] width 18 height 18
click at [430, 316] on img at bounding box center [431, 323] width 18 height 18
click at [427, 324] on img at bounding box center [431, 323] width 18 height 18
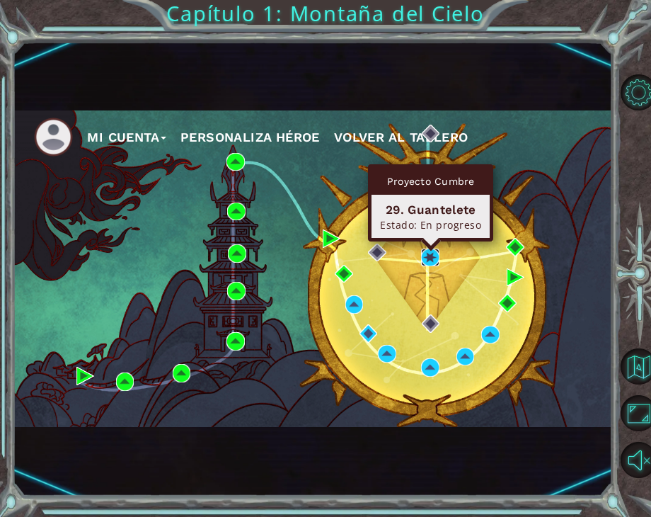
click at [427, 261] on img at bounding box center [430, 257] width 18 height 18
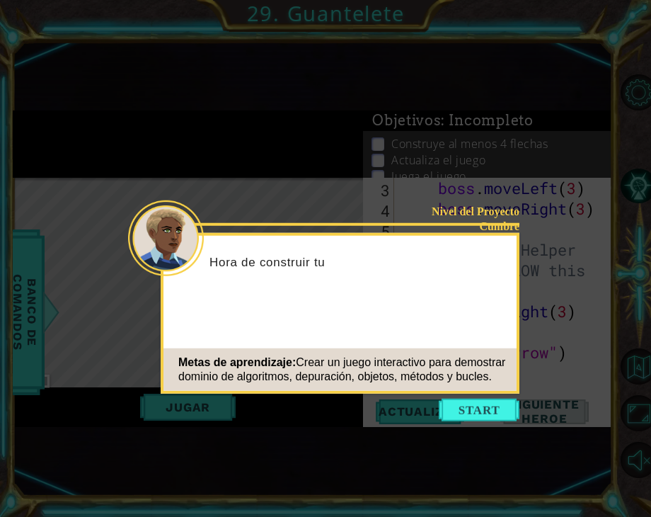
scroll to position [102, 0]
click at [488, 408] on button "Start" at bounding box center [479, 409] width 81 height 23
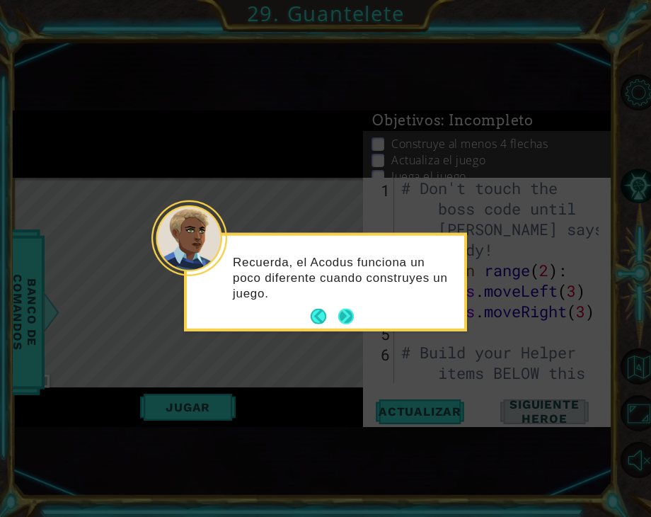
click at [351, 317] on button "Next" at bounding box center [346, 317] width 16 height 16
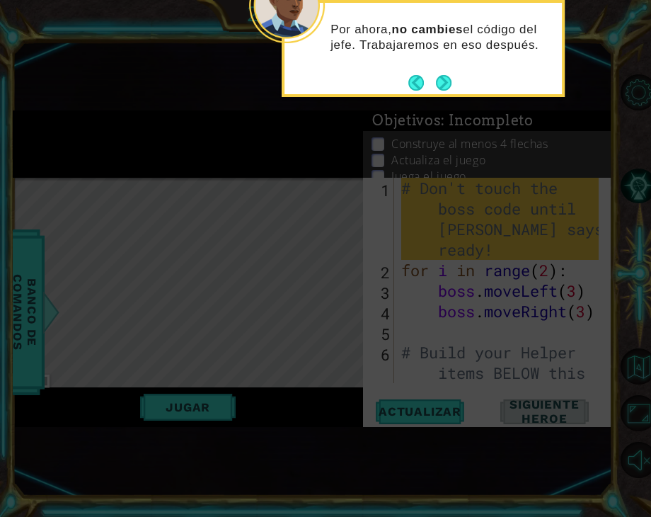
click at [437, 72] on footer at bounding box center [429, 82] width 43 height 21
click at [447, 80] on button "Next" at bounding box center [444, 83] width 16 height 16
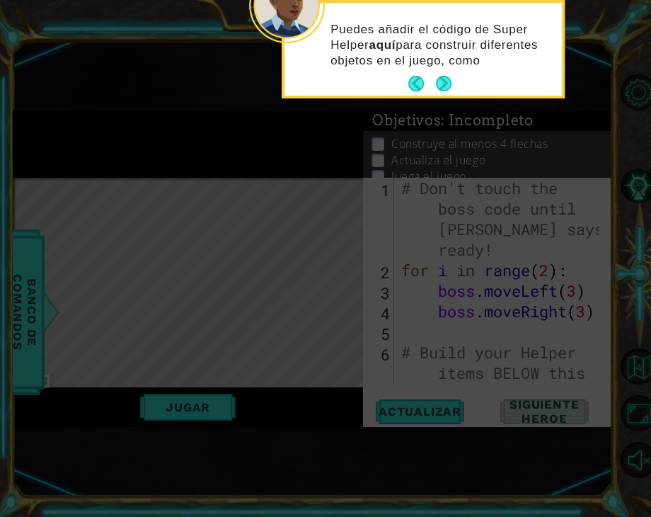
click at [447, 80] on button "Next" at bounding box center [444, 84] width 16 height 16
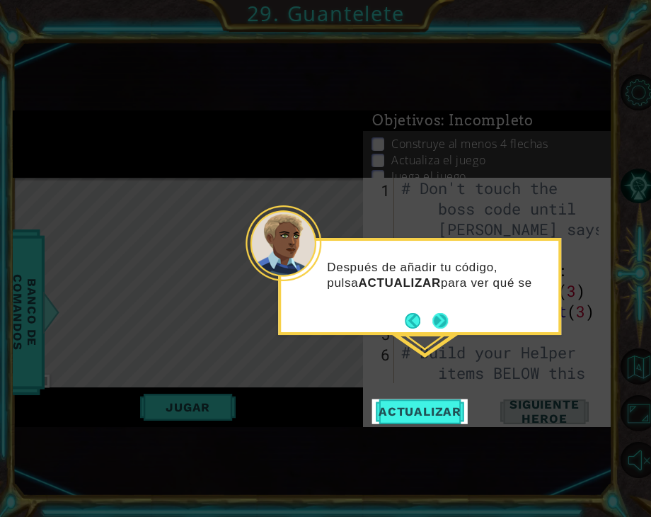
click at [440, 319] on button "Next" at bounding box center [440, 321] width 16 height 16
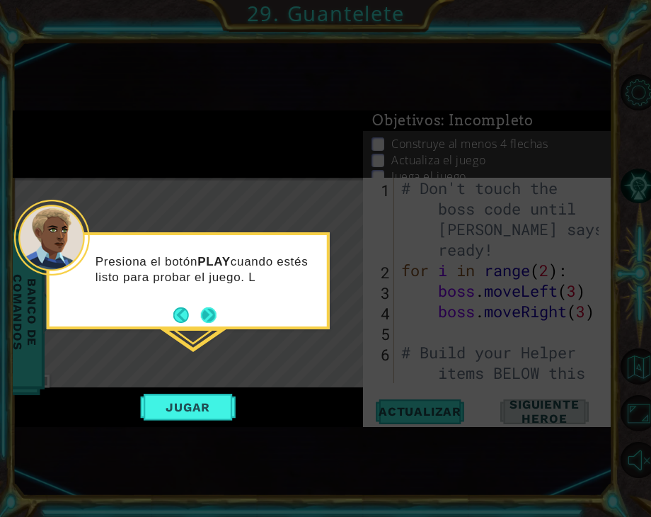
click at [214, 311] on button "Next" at bounding box center [209, 315] width 16 height 16
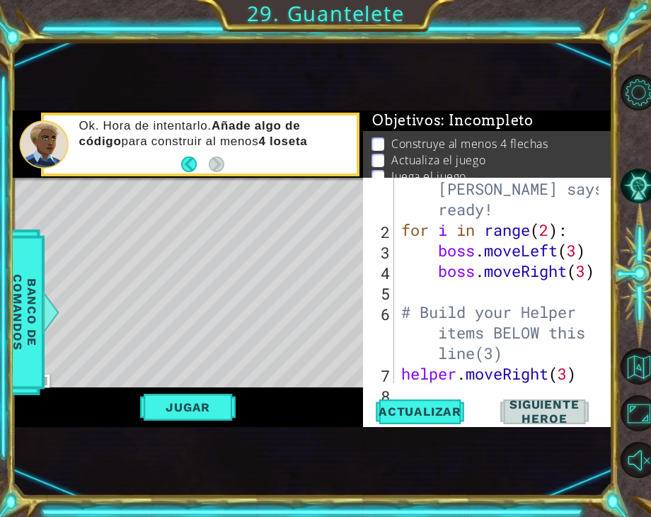
scroll to position [41, 0]
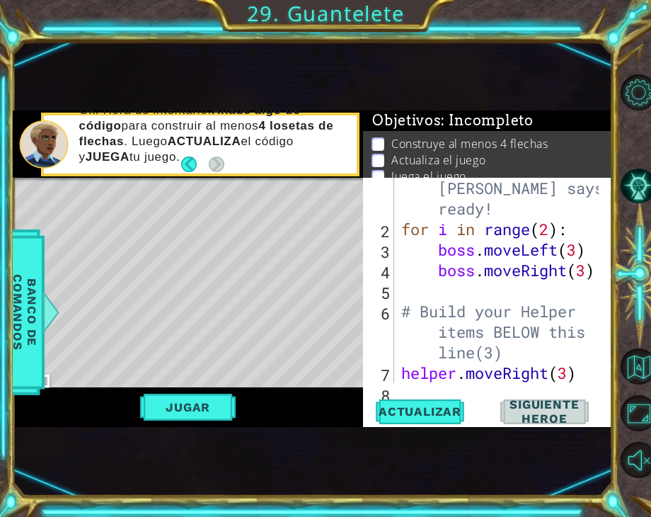
click at [405, 309] on div "# Don't touch the boss code until Vega says you're ready! for i in range ( 2 ) …" at bounding box center [501, 301] width 207 height 328
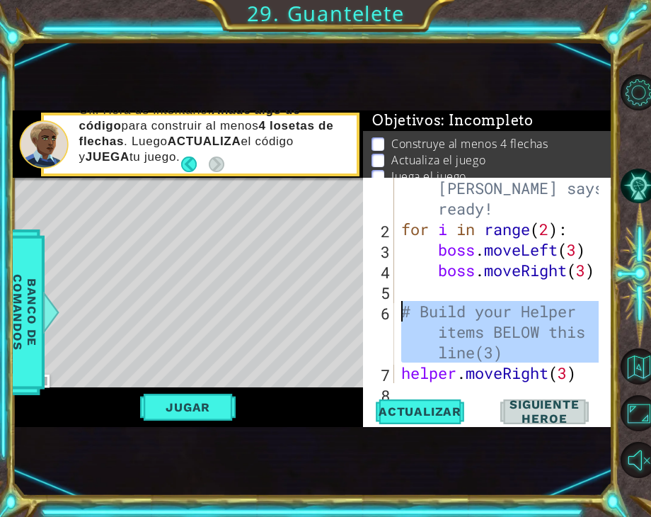
click at [405, 309] on div "# Don't touch the boss code until Vega says you're ready! for i in range ( 2 ) …" at bounding box center [501, 301] width 207 height 328
click at [405, 309] on div "# Don't touch the boss code until Vega says you're ready! for i in range ( 2 ) …" at bounding box center [498, 280] width 200 height 205
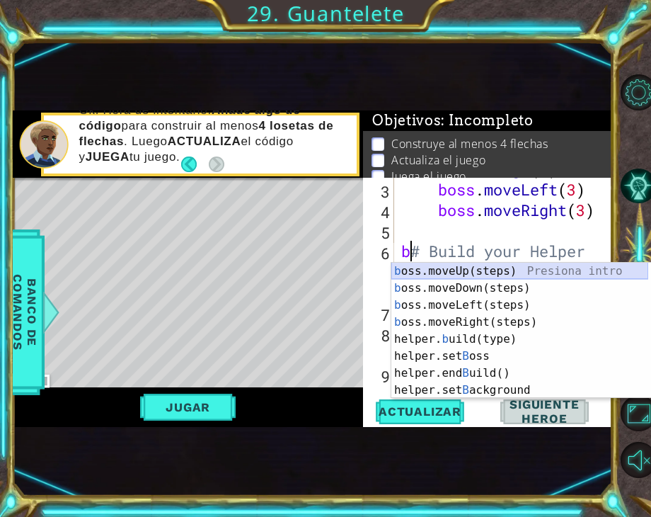
scroll to position [0, 0]
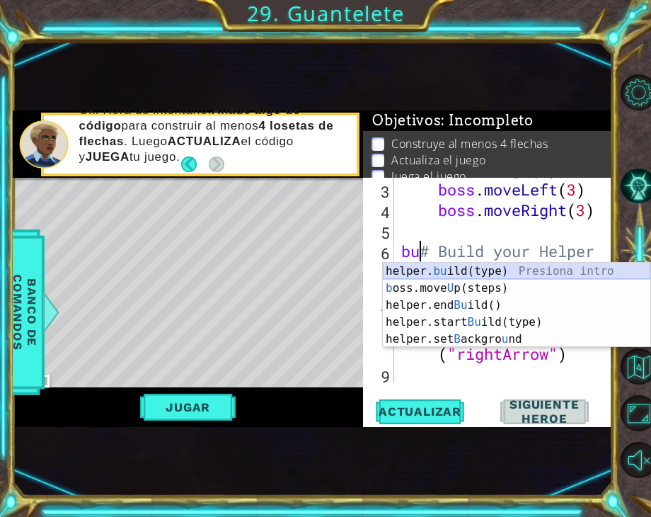
click at [444, 268] on div "helper. bu ild(type) Presiona intro b oss.move U p(steps) Presiona intro helper…" at bounding box center [516, 322] width 267 height 119
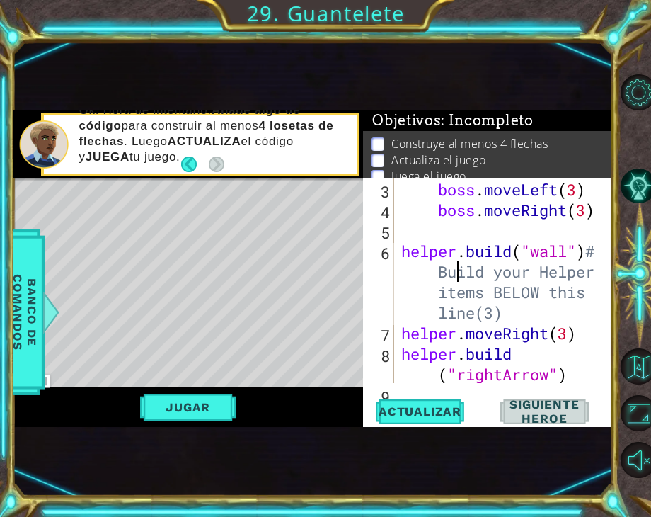
click at [456, 278] on div "for i in range ( 2 ) : boss . moveLeft ( 3 ) boss . moveRight ( 3 ) helper . bu…" at bounding box center [501, 292] width 207 height 267
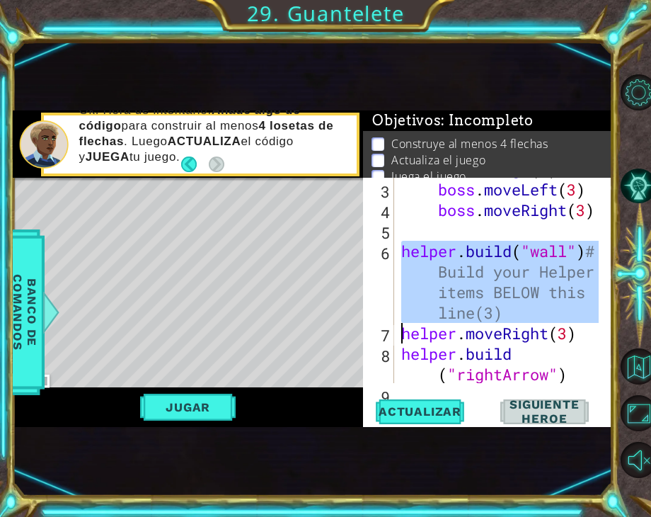
click at [456, 278] on div "for i in range ( 2 ) : boss . moveLeft ( 3 ) boss . moveRight ( 3 ) helper . bu…" at bounding box center [501, 292] width 207 height 267
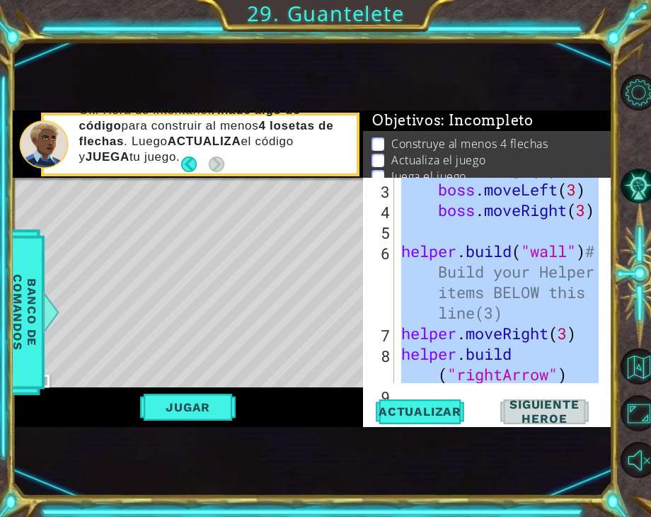
click at [456, 278] on div "for i in range ( 2 ) : boss . moveLeft ( 3 ) boss . moveRight ( 3 ) helper . bu…" at bounding box center [501, 292] width 207 height 267
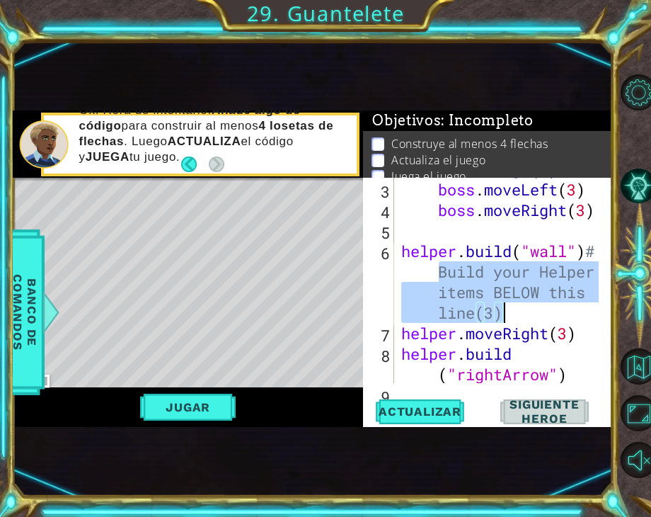
drag, startPoint x: 428, startPoint y: 272, endPoint x: 505, endPoint y: 315, distance: 87.4
click at [505, 315] on div "for i in range ( 2 ) : boss . moveLeft ( 3 ) boss . moveRight ( 3 ) helper . bu…" at bounding box center [501, 292] width 207 height 267
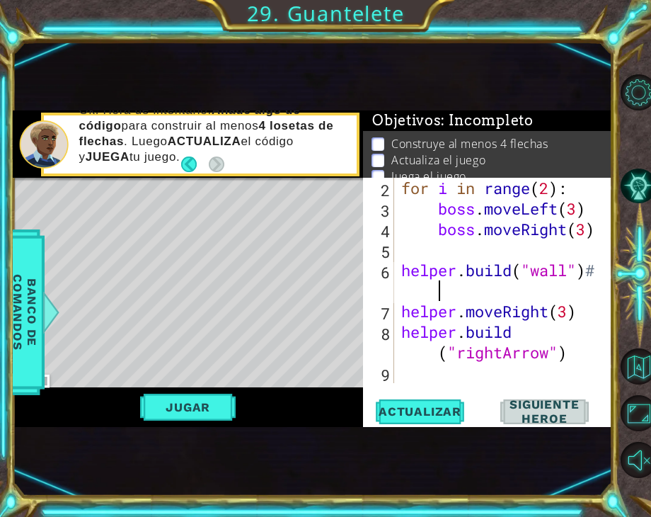
scroll to position [61, 0]
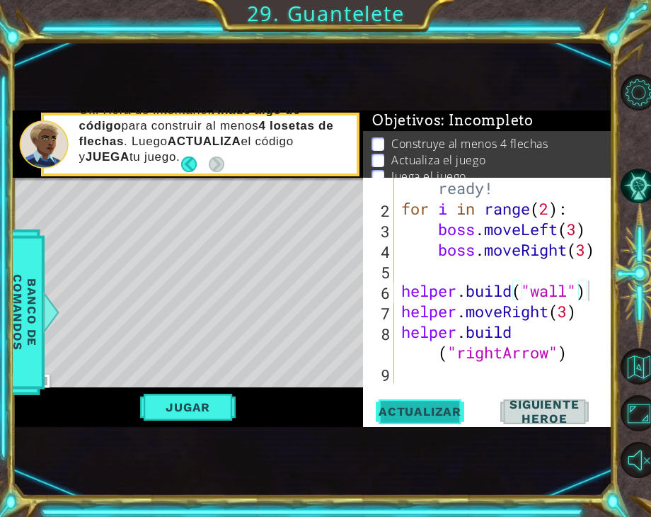
click at [420, 413] on span "Actualizar" at bounding box center [419, 411] width 111 height 14
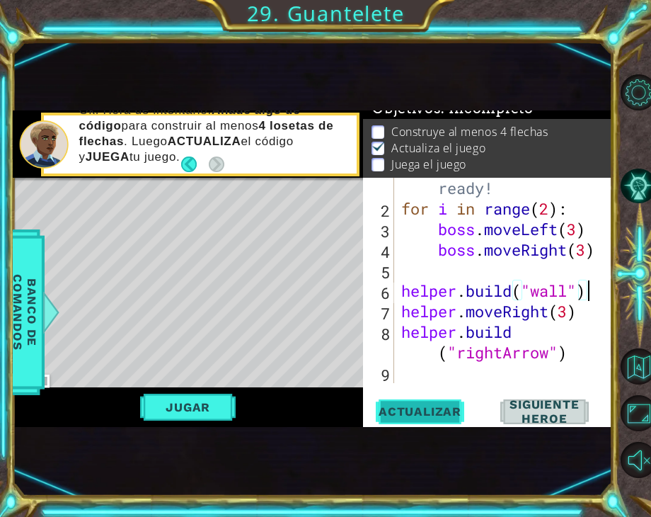
scroll to position [16, 0]
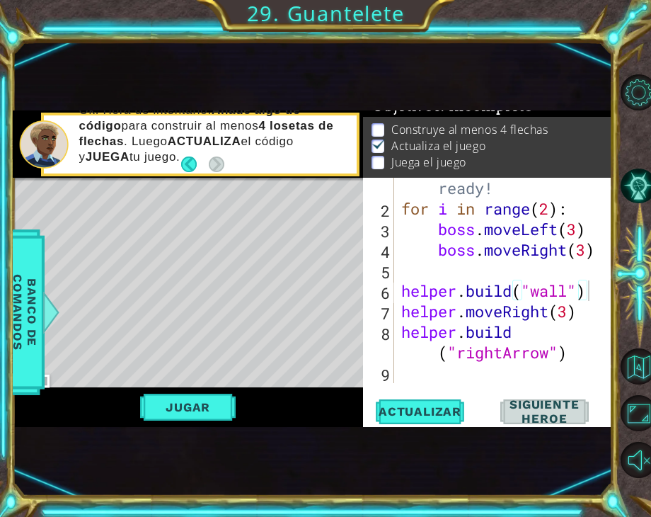
click at [163, 422] on div "Jugar" at bounding box center [188, 407] width 350 height 40
click at [175, 410] on button "Jugar" at bounding box center [188, 406] width 96 height 27
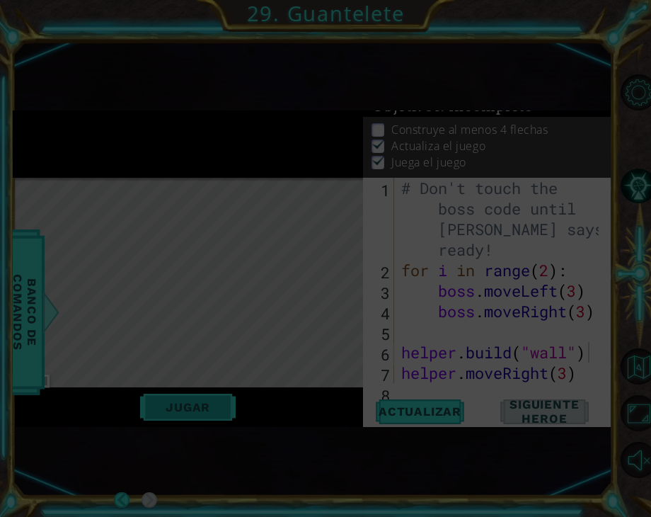
type textarea "[DOMAIN_NAME]("rightArrow")"
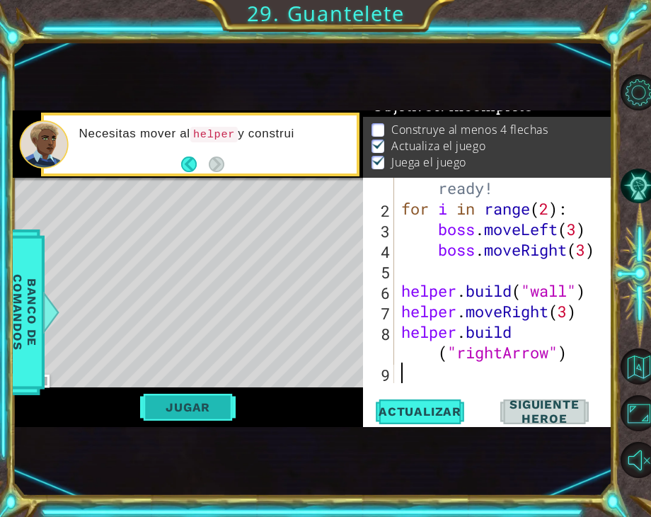
scroll to position [0, 0]
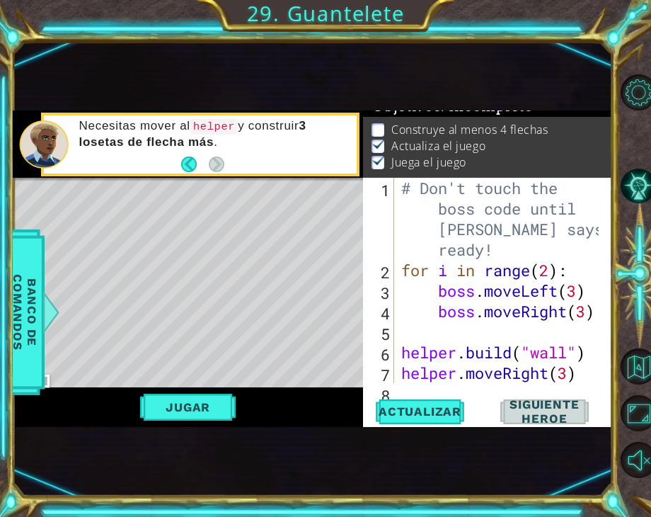
click at [566, 349] on div "# Don't touch the boss code until Vega says you're ready! for i in range ( 2 ) …" at bounding box center [501, 342] width 207 height 328
click at [589, 347] on div "# Don't touch the boss code until Vega says you're ready! for i in range ( 2 ) …" at bounding box center [501, 342] width 207 height 328
click at [575, 349] on div "# Don't touch the boss code until Vega says you're ready! for i in range ( 2 ) …" at bounding box center [501, 342] width 207 height 328
click at [592, 349] on div "# Don't touch the boss code until Vega says you're ready! for i in range ( 2 ) …" at bounding box center [501, 342] width 207 height 328
click at [511, 354] on div "# Don't touch the boss code until Vega says you're ready! for i in range ( 2 ) …" at bounding box center [501, 342] width 207 height 328
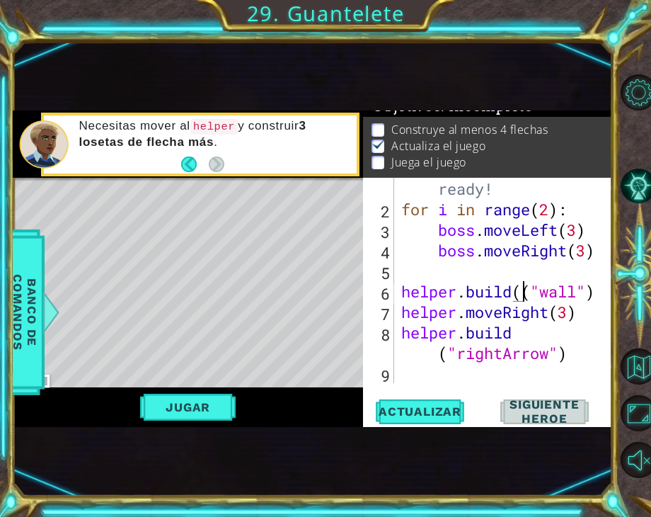
scroll to position [61, 0]
click at [563, 284] on div "# Don't touch the boss code until Vega says you're ready! for i in range ( 2 ) …" at bounding box center [501, 271] width 207 height 308
click at [596, 288] on div at bounding box center [602, 250] width 14 height 267
click at [518, 289] on div "# Don't touch the boss code until Vega says you're ready! for i in range ( 2 ) …" at bounding box center [501, 271] width 207 height 308
click at [523, 292] on div "# Don't touch the boss code until Vega says you're ready! for i in range ( 2 ) …" at bounding box center [501, 271] width 207 height 308
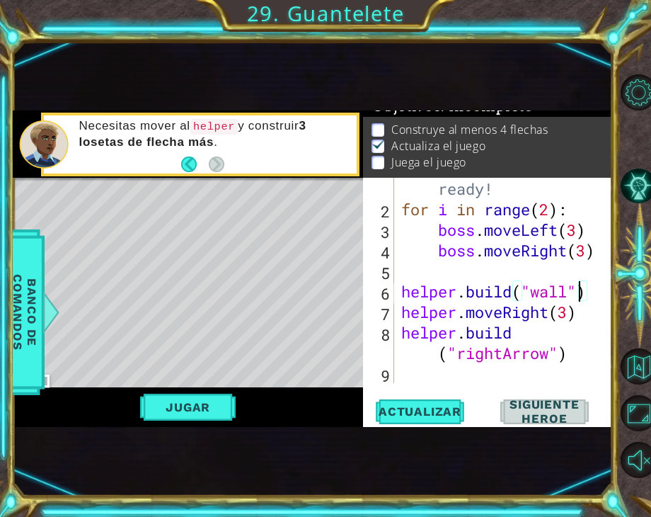
click at [583, 295] on div "# Don't touch the boss code until Vega says you're ready! for i in range ( 2 ) …" at bounding box center [501, 271] width 207 height 308
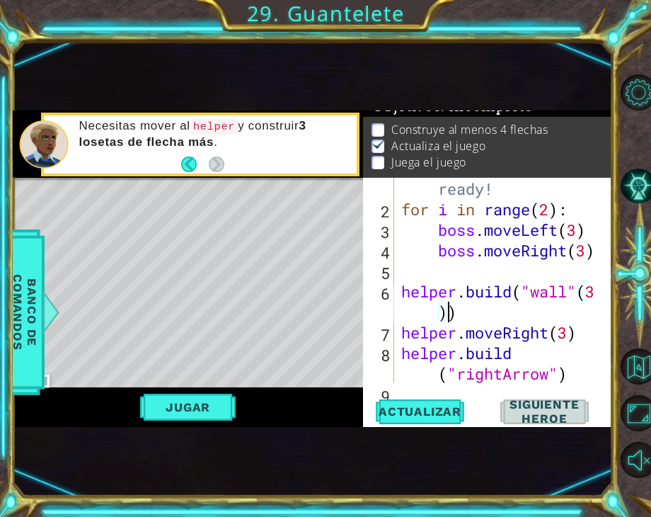
scroll to position [0, 8]
type textarea "helper.build("wall"(3))"
click at [396, 417] on span "Actualizar" at bounding box center [419, 411] width 111 height 14
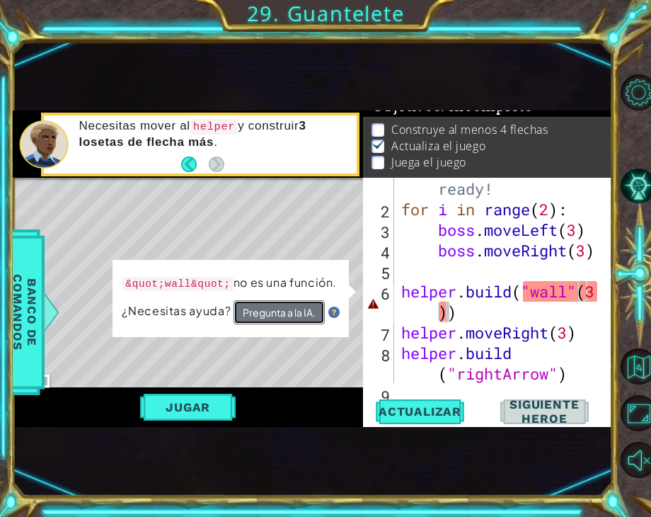
click at [320, 306] on button "Pregunta a la IA." at bounding box center [279, 312] width 91 height 24
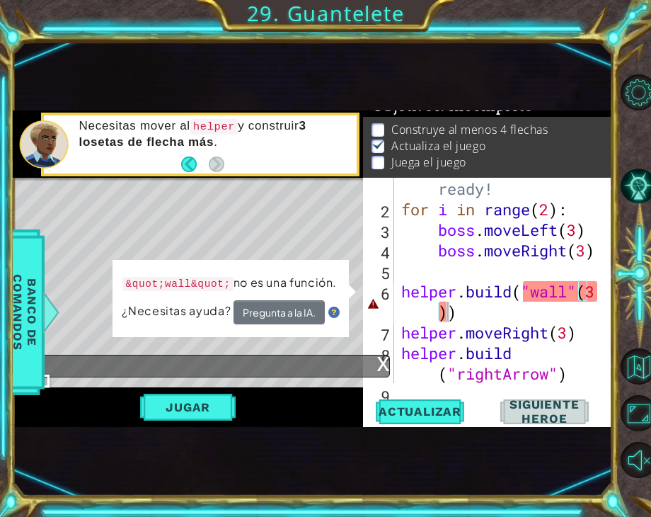
click at [331, 369] on div "x" at bounding box center [202, 366] width 375 height 23
click at [303, 309] on button "Pregunta a la IA." at bounding box center [279, 312] width 91 height 24
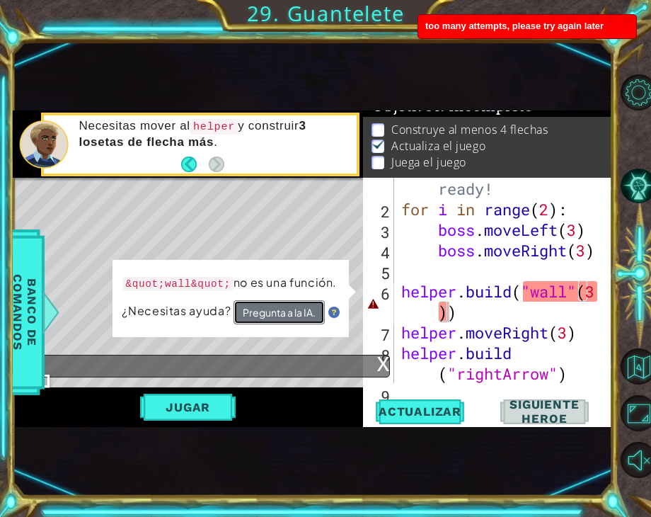
click at [303, 309] on button "Pregunta a la IA." at bounding box center [279, 312] width 91 height 24
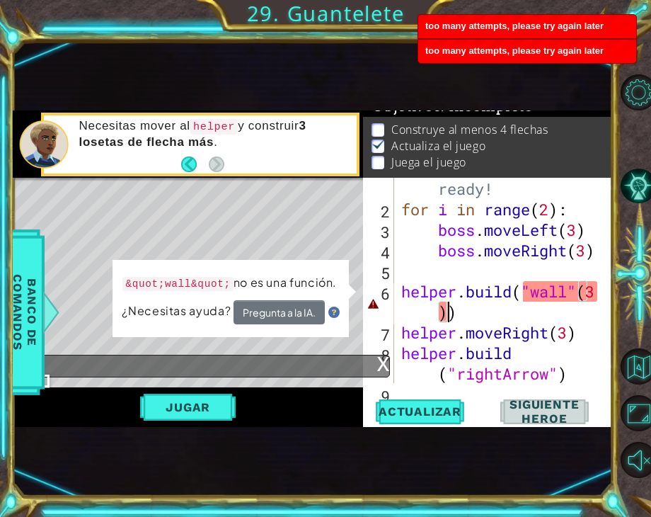
click at [327, 355] on div "x" at bounding box center [202, 366] width 375 height 23
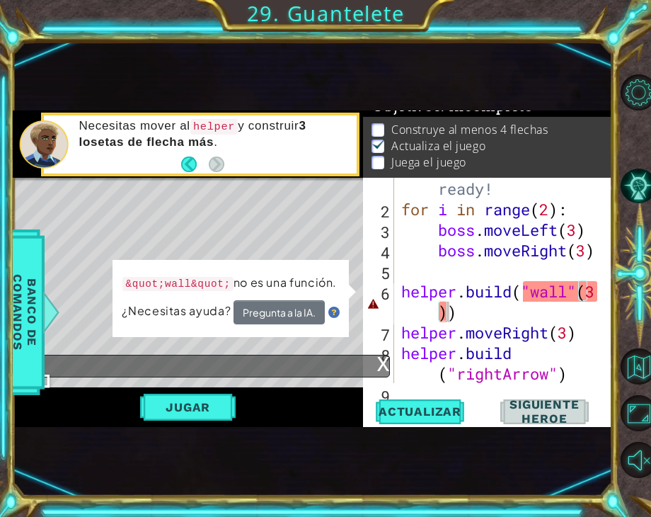
click at [335, 308] on img at bounding box center [333, 311] width 11 height 11
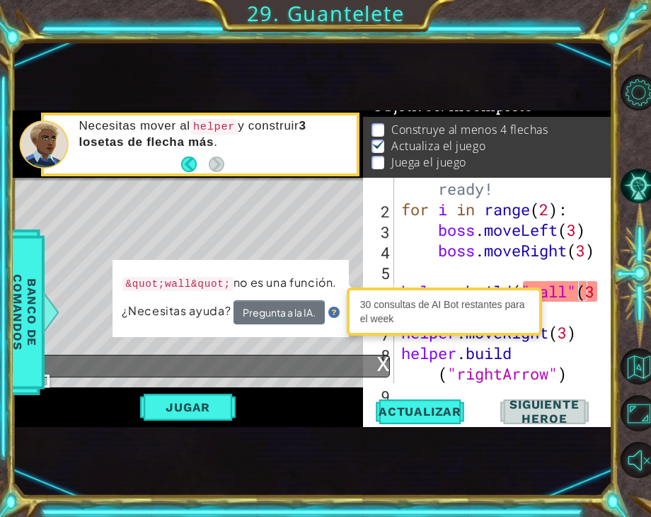
click at [495, 315] on div "30 consultas de AI Bot restantes para el week" at bounding box center [444, 311] width 188 height 41
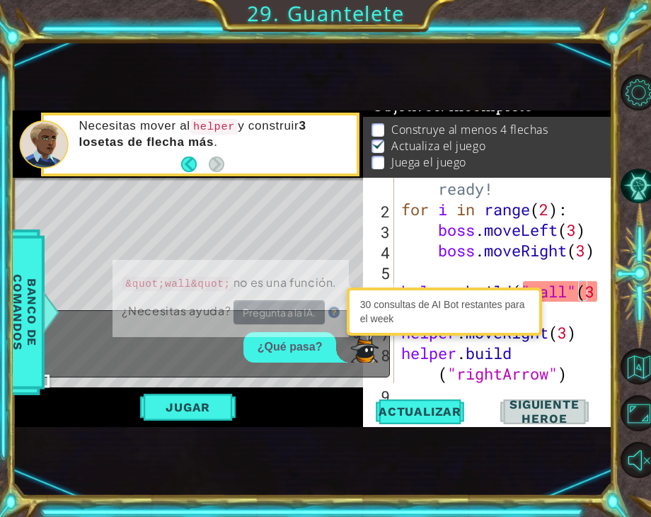
click at [555, 312] on div "# Don't touch the boss code until Vega says you're ready! for i in range ( 2 ) …" at bounding box center [501, 281] width 207 height 328
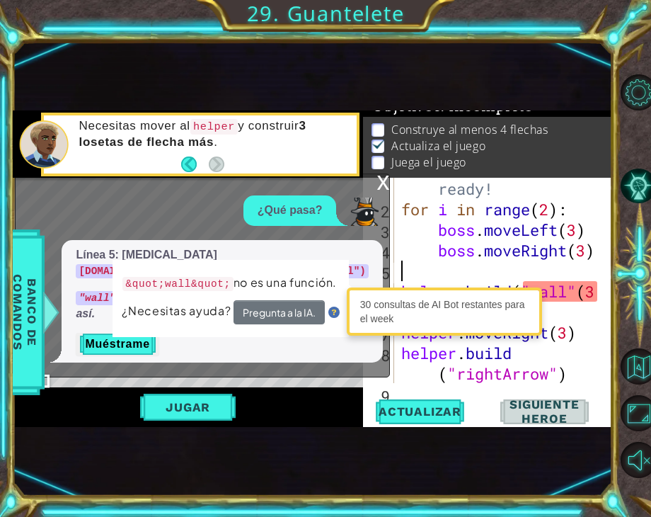
click at [535, 260] on div "# Don't touch the boss code until Vega says you're ready! for i in range ( 2 ) …" at bounding box center [501, 281] width 207 height 328
click at [541, 287] on div "# Don't touch the boss code until Vega says you're ready! for i in range ( 2 ) …" at bounding box center [501, 281] width 207 height 328
click at [541, 287] on div "# Don't touch the boss code until Vega says you're ready! for i in range ( 2 ) …" at bounding box center [498, 280] width 200 height 205
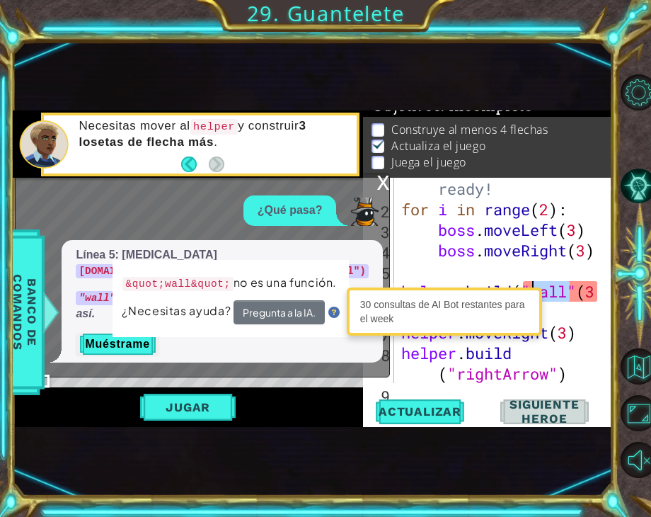
click at [541, 287] on div "# Don't touch the boss code until Vega says you're ready! for i in range ( 2 ) …" at bounding box center [501, 281] width 207 height 328
type textarea "helper.moveRight(3)"
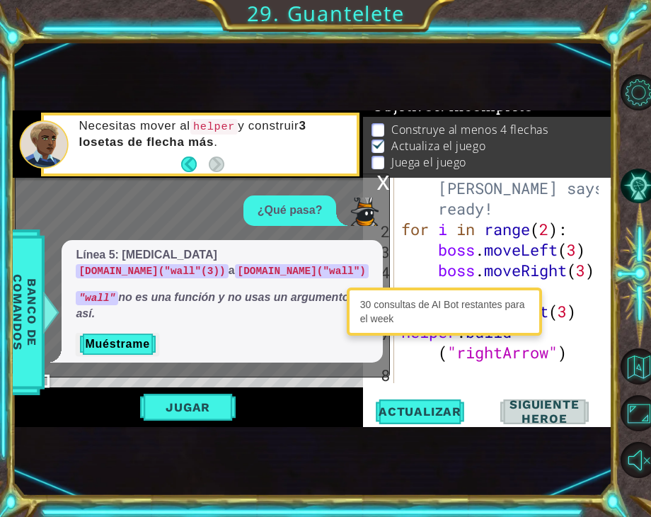
click at [375, 176] on div "x ¿Qué pasa? Línea 5: cambia helper.build("wall"(3)) a helper.build("wall") "wa…" at bounding box center [202, 275] width 375 height 204
click at [382, 179] on div "x" at bounding box center [382, 181] width 13 height 14
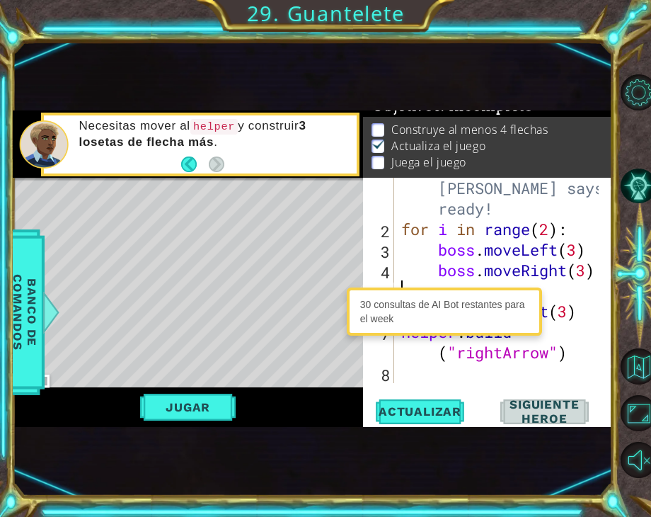
click at [560, 288] on div "# Don't touch the boss code until Vega says you're ready! for i in range ( 2 ) …" at bounding box center [501, 291] width 207 height 308
click at [439, 422] on button "Actualizar" at bounding box center [420, 411] width 96 height 25
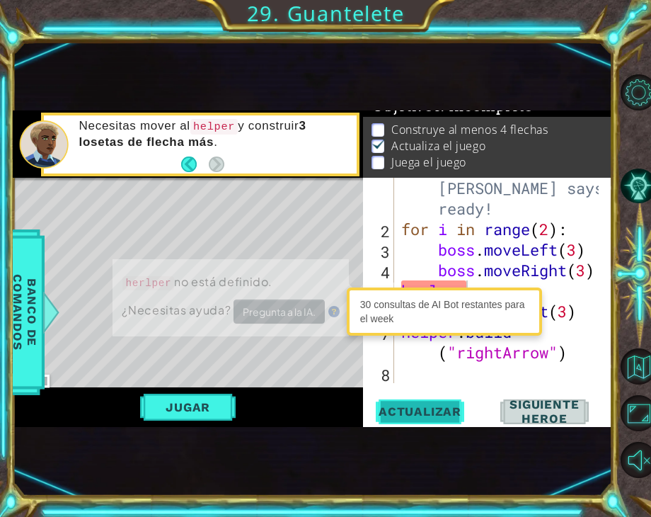
click at [440, 417] on span "Actualizar" at bounding box center [419, 411] width 111 height 14
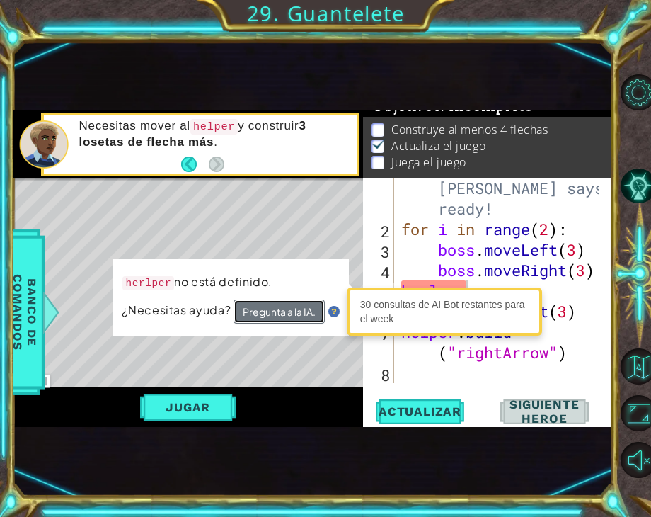
click at [301, 310] on button "Pregunta a la IA." at bounding box center [279, 311] width 91 height 24
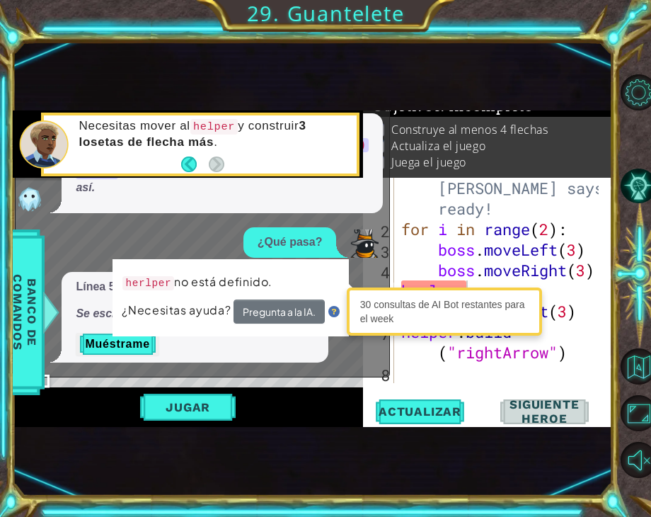
click at [333, 309] on img at bounding box center [333, 311] width 11 height 11
click at [337, 255] on div "¿Qué pasa?" at bounding box center [289, 242] width 93 height 30
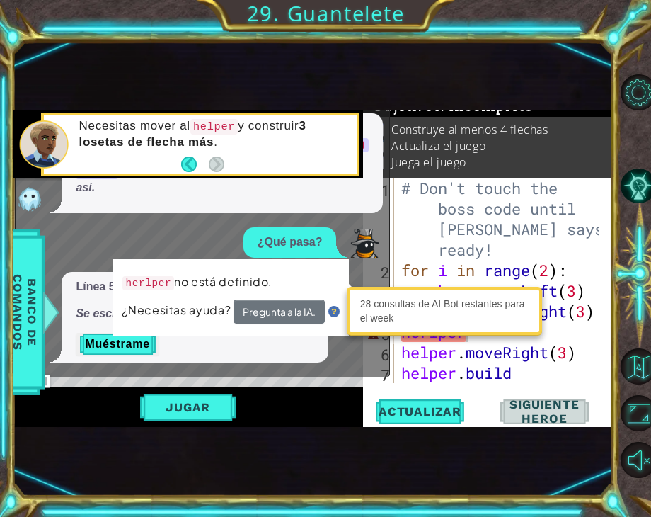
scroll to position [0, 0]
click at [99, 295] on p "Línea 5: cambia herlper a helper" at bounding box center [195, 287] width 238 height 16
click at [263, 304] on button "Pregunta a la IA." at bounding box center [279, 311] width 91 height 25
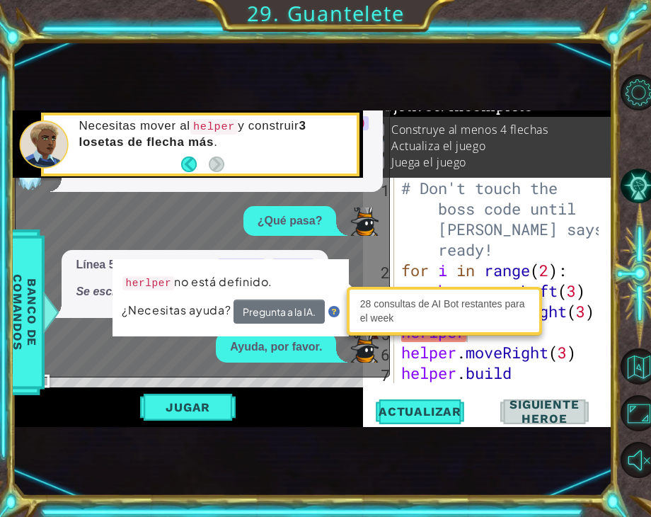
click at [96, 248] on div "¿Qué pasa? Línea 5: cambia helper.build("wall"(3)) a helper.build("wall") "wall…" at bounding box center [199, 205] width 367 height 316
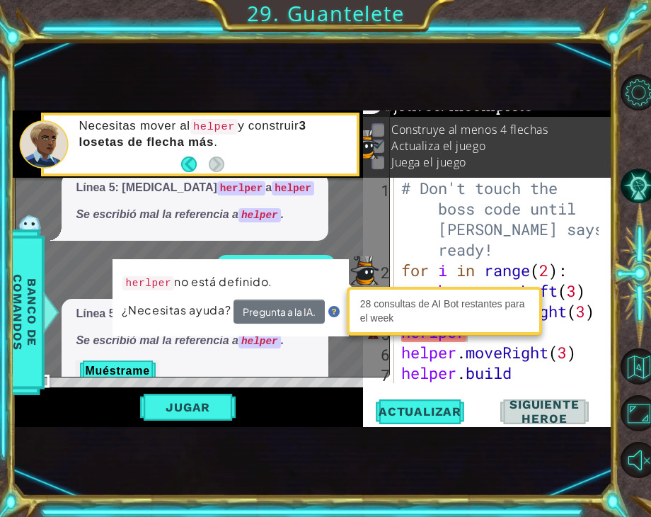
scroll to position [3, 0]
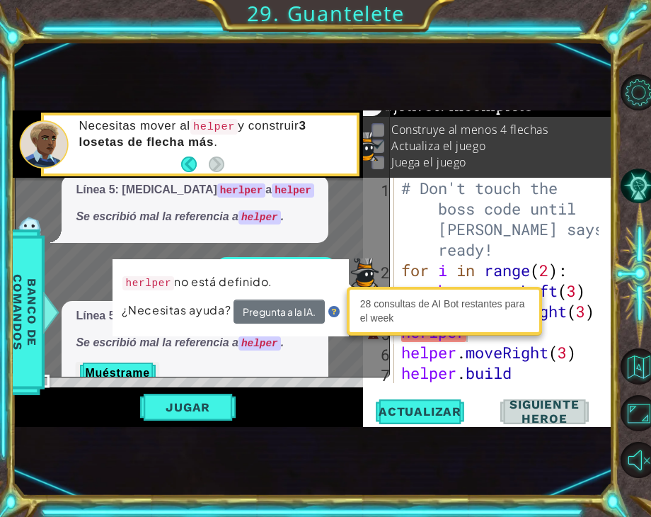
click at [484, 340] on div "# Don't touch the boss code until Vega says you're ready! for i in range ( 2 ) …" at bounding box center [501, 342] width 207 height 328
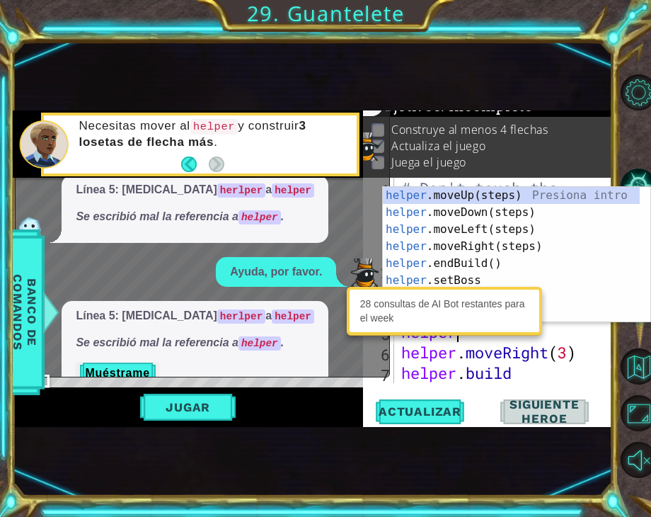
scroll to position [0, 1]
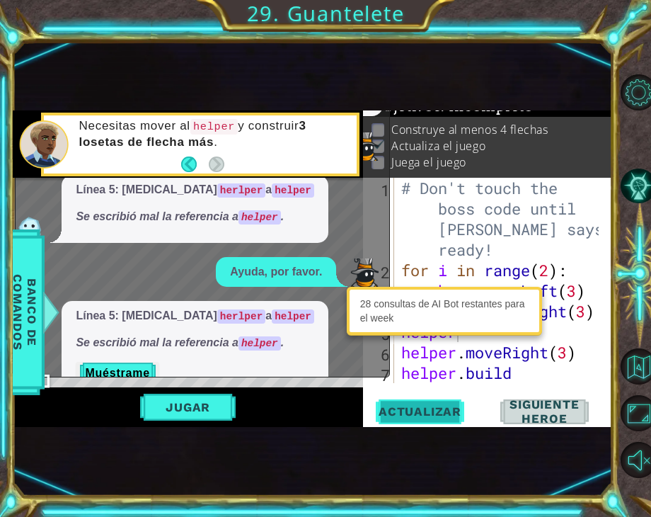
click at [442, 422] on button "Actualizar" at bounding box center [420, 411] width 96 height 25
click at [404, 415] on span "Actualizar" at bounding box center [419, 411] width 111 height 14
click at [204, 403] on button "Jugar" at bounding box center [188, 406] width 96 height 27
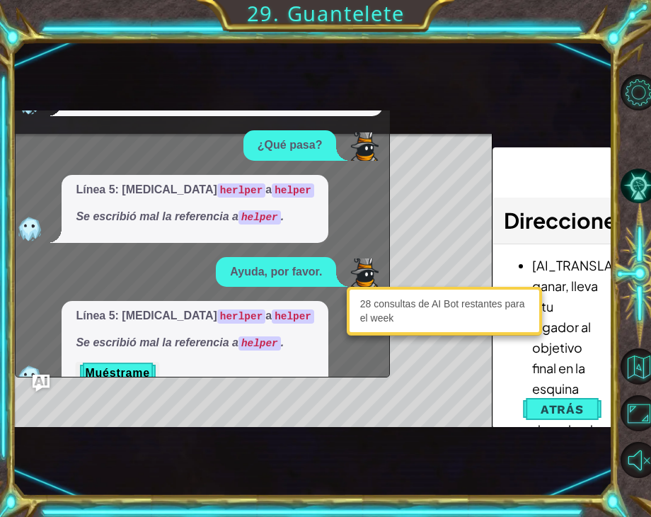
scroll to position [0, 0]
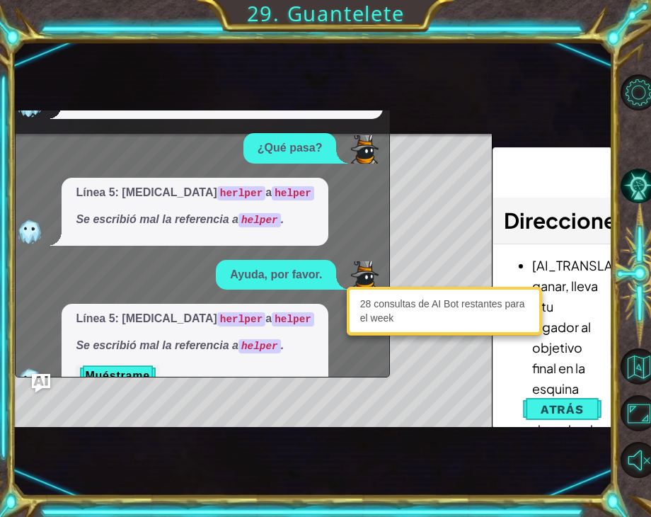
click at [41, 379] on img "Ask AI" at bounding box center [41, 383] width 18 height 18
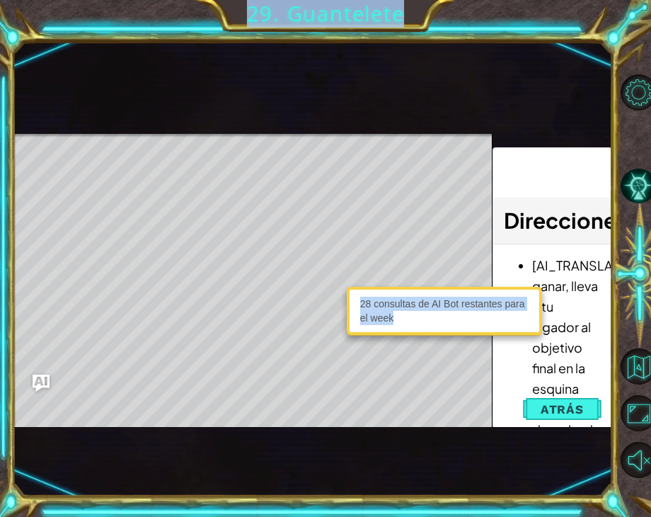
click at [413, 367] on body "1 2 # Don't touch the boss code until Vega says you're ready! for i in range ( …" at bounding box center [325, 258] width 651 height 517
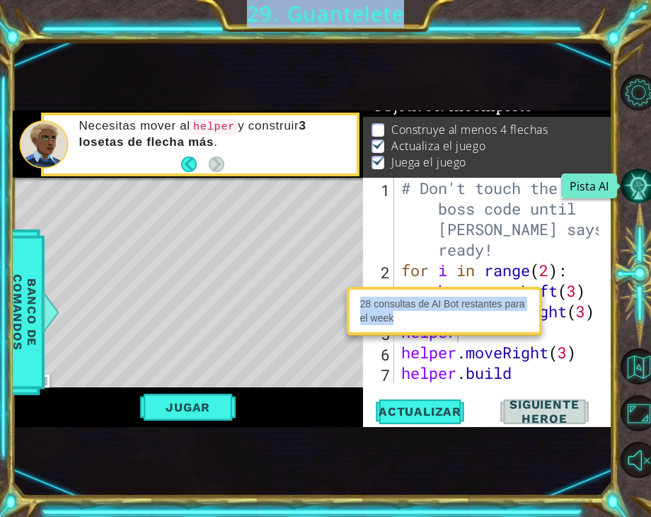
click at [635, 175] on button "Pista AI" at bounding box center [639, 186] width 36 height 36
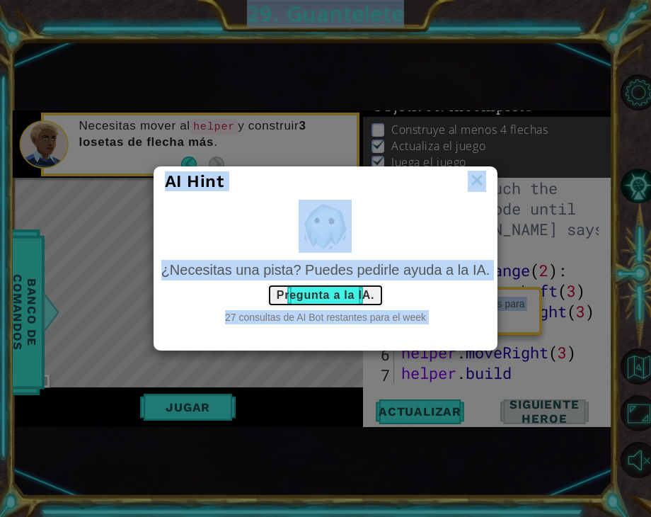
click at [345, 292] on button "Pregunta a la IA." at bounding box center [325, 295] width 116 height 23
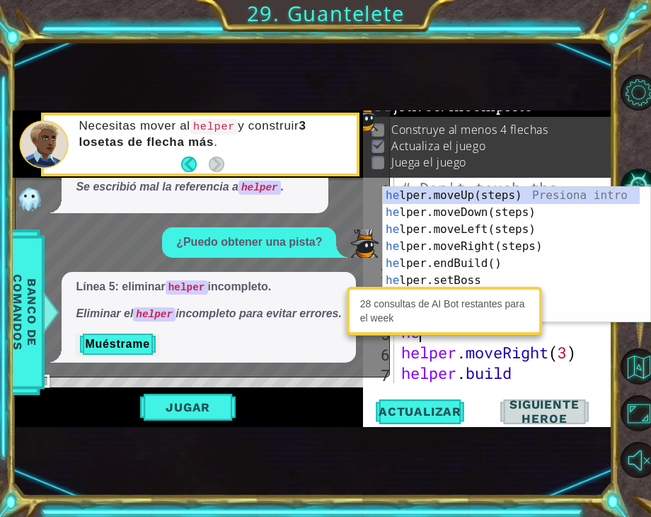
type textarea "h"
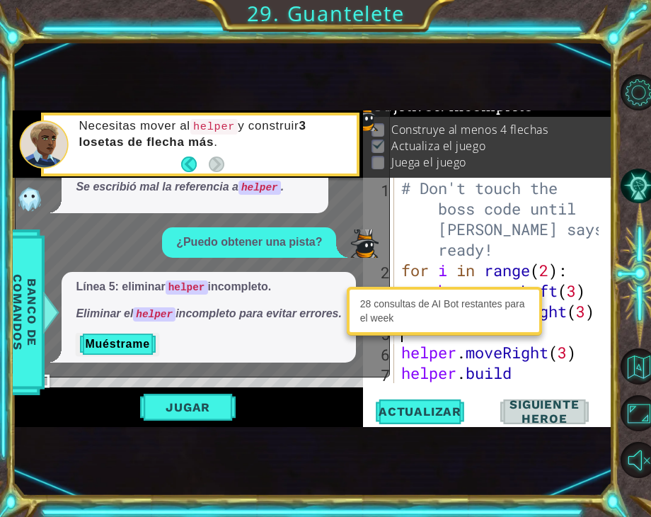
type textarea "boss.moveRight(3)"
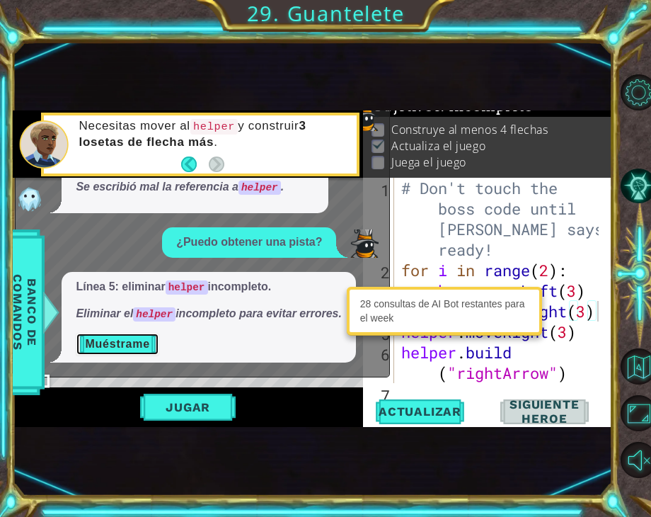
click at [130, 335] on button "Muéstrame" at bounding box center [117, 344] width 83 height 23
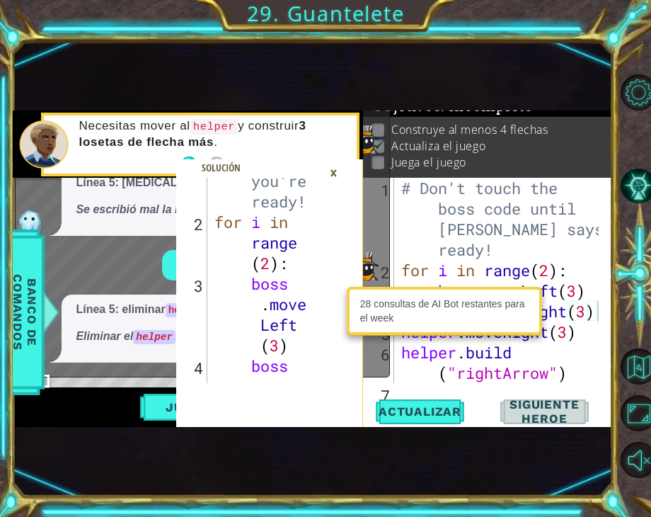
scroll to position [171, 0]
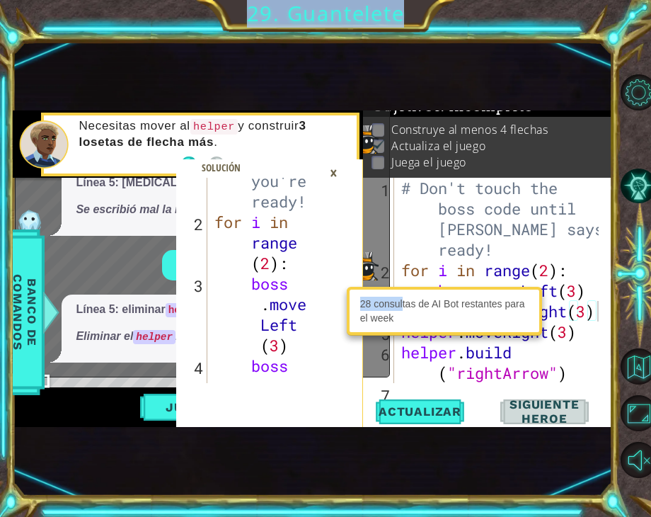
drag, startPoint x: 401, startPoint y: 294, endPoint x: 391, endPoint y: 347, distance: 53.3
click at [391, 347] on body "1 2 3 4 5 6 7 # Don't touch the boss code until Vega says you're ready! for i i…" at bounding box center [325, 258] width 651 height 517
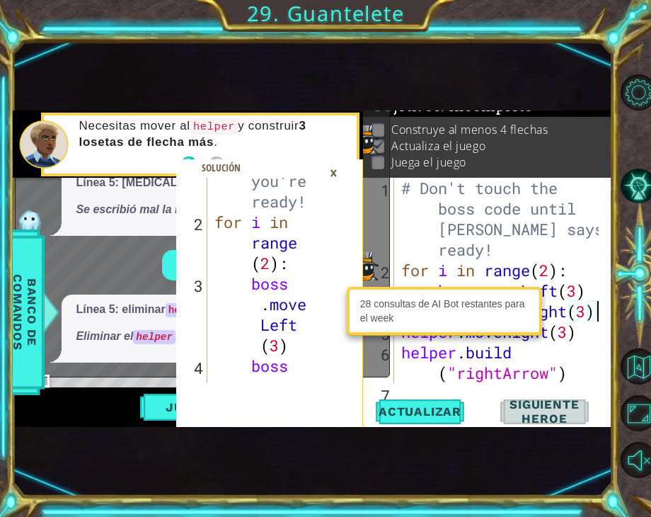
drag, startPoint x: 391, startPoint y: 347, endPoint x: 391, endPoint y: 331, distance: 15.6
click at [391, 331] on body "1 2 3 4 5 6 7 # Don't touch the boss code until Vega says you're ready! for i i…" at bounding box center [325, 258] width 651 height 517
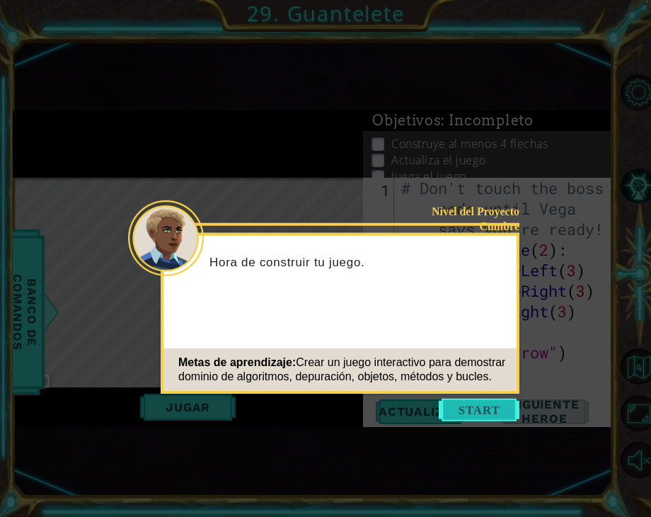
click at [495, 405] on button "Start" at bounding box center [479, 409] width 81 height 23
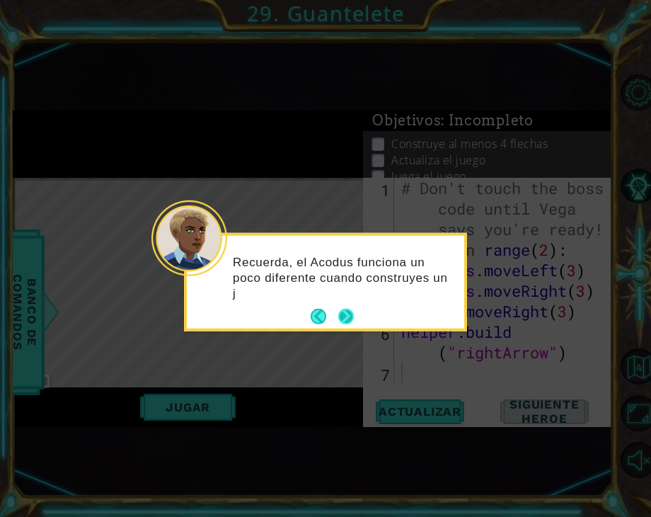
click at [342, 322] on button "Next" at bounding box center [346, 317] width 16 height 16
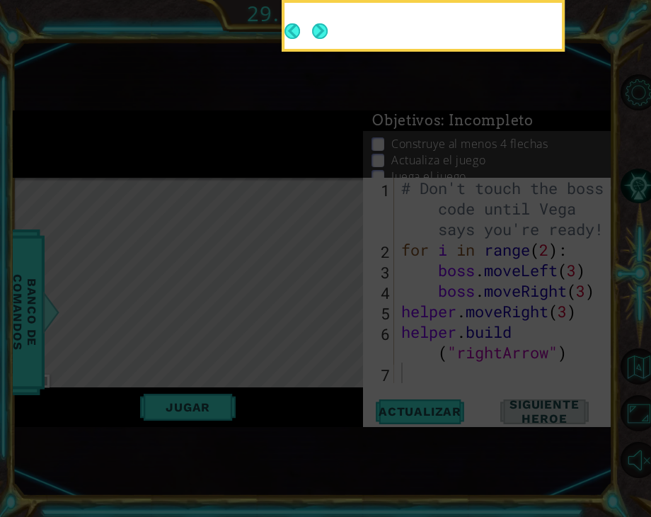
click at [342, 322] on icon at bounding box center [325, 173] width 651 height 686
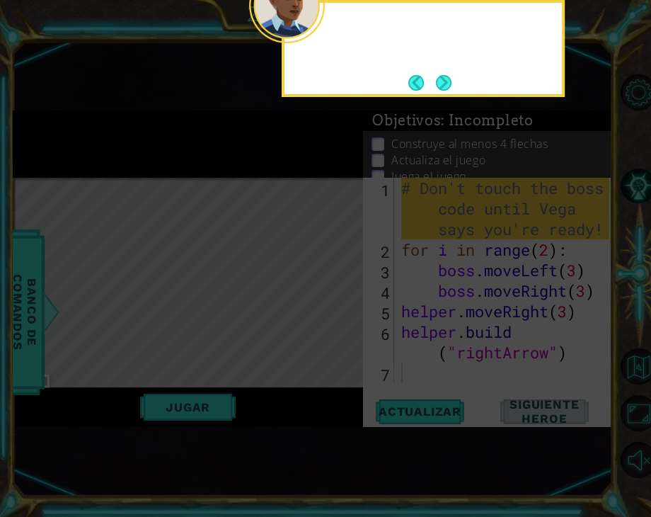
click at [342, 322] on icon at bounding box center [325, 173] width 651 height 686
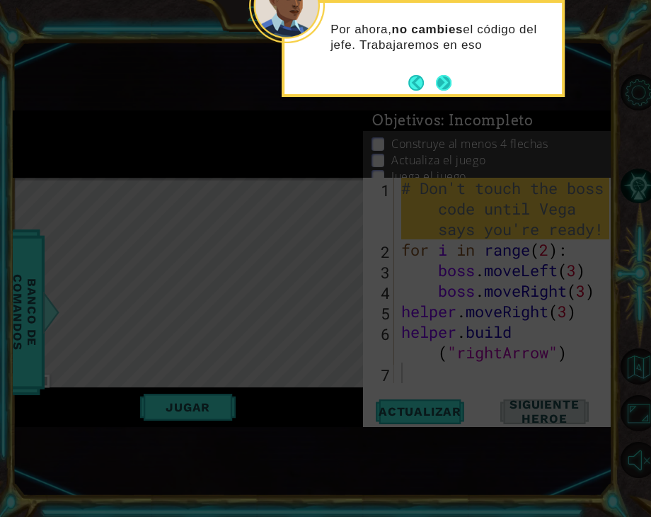
click at [447, 83] on button "Next" at bounding box center [444, 83] width 16 height 16
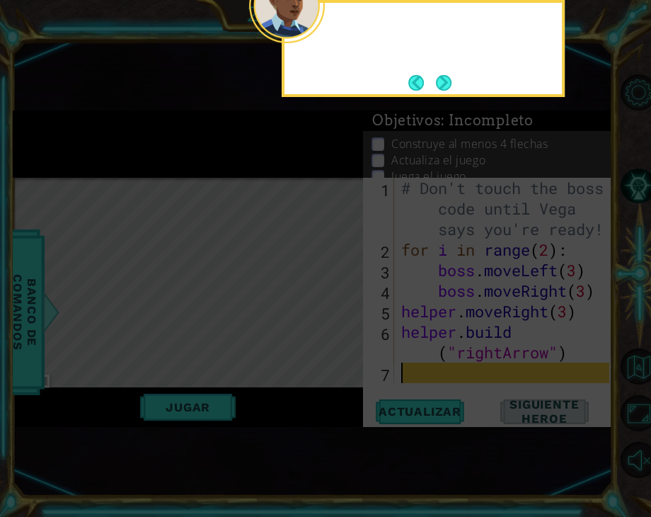
click at [447, 83] on button "Next" at bounding box center [444, 83] width 16 height 16
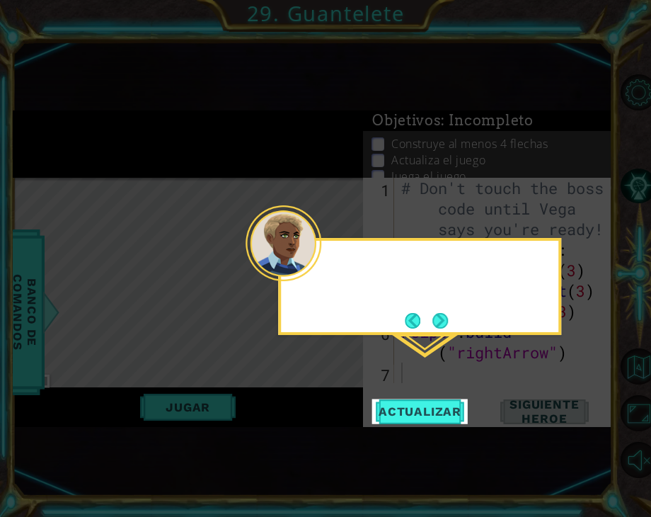
click at [447, 83] on icon at bounding box center [325, 258] width 651 height 517
drag, startPoint x: 447, startPoint y: 83, endPoint x: 442, endPoint y: 329, distance: 245.6
click at [442, 329] on body "1 ההההההההההההההההההההההההההההההההההההההההההההההההההההההההההההההההההההההההההההה…" at bounding box center [325, 258] width 651 height 517
click at [442, 328] on button "Next" at bounding box center [440, 321] width 16 height 16
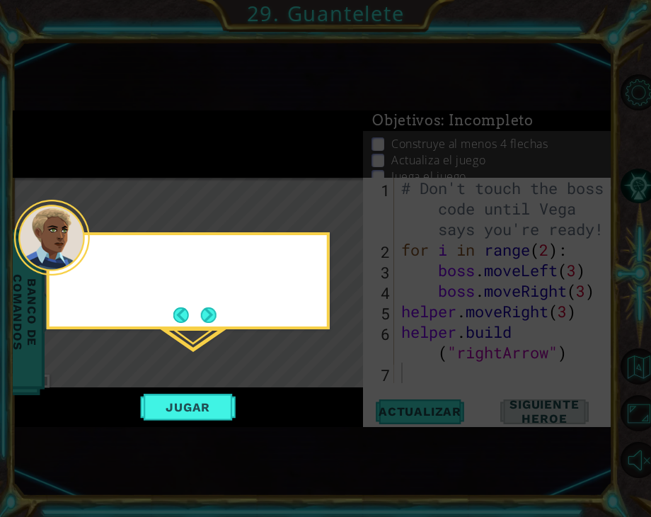
click at [442, 329] on icon at bounding box center [325, 258] width 651 height 517
drag, startPoint x: 442, startPoint y: 329, endPoint x: 213, endPoint y: 307, distance: 230.3
click at [213, 307] on body "1 ההההההההההההההההההההההההההההההההההההההההההההההההההההההההההההההההההההההההההההה…" at bounding box center [325, 258] width 651 height 517
click at [213, 307] on button "Next" at bounding box center [209, 315] width 16 height 16
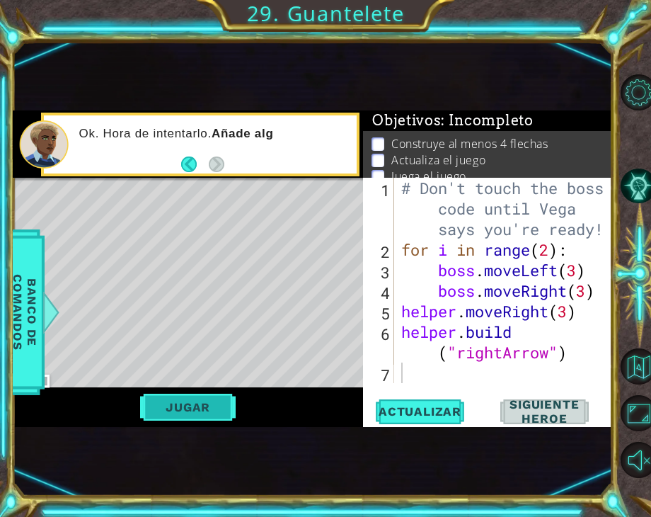
click at [203, 400] on button "Jugar" at bounding box center [188, 406] width 96 height 27
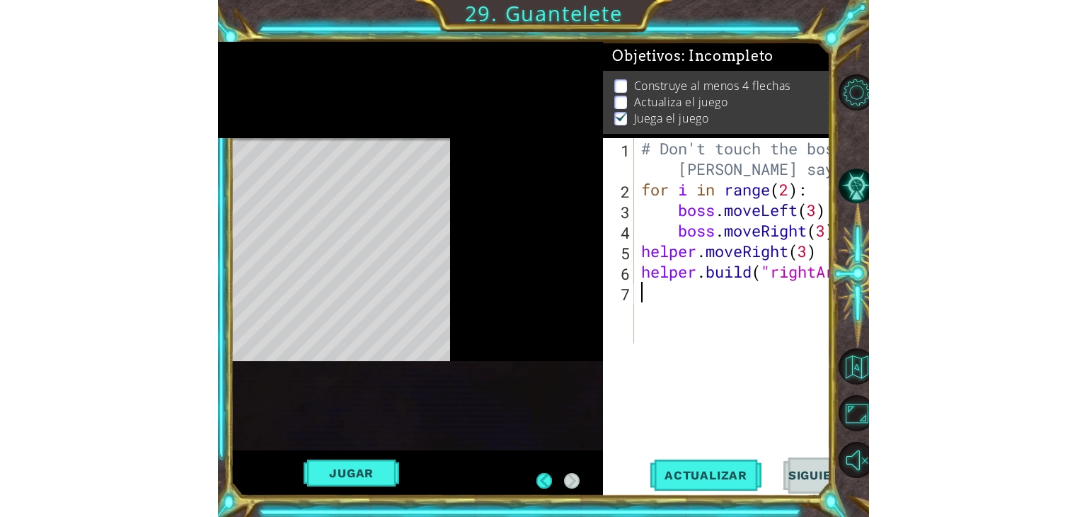
scroll to position [13, 0]
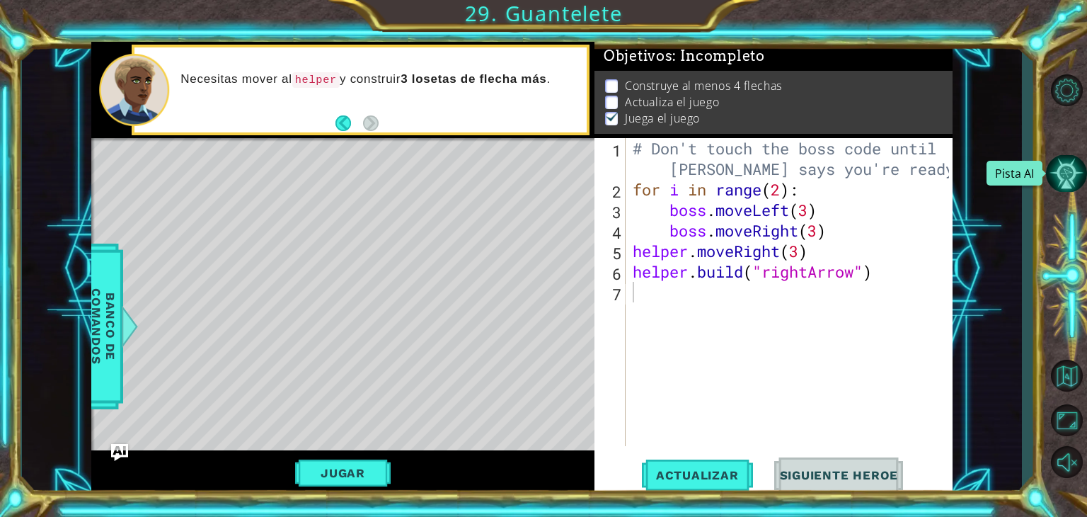
click at [650, 161] on button "Pista AI" at bounding box center [1066, 174] width 41 height 38
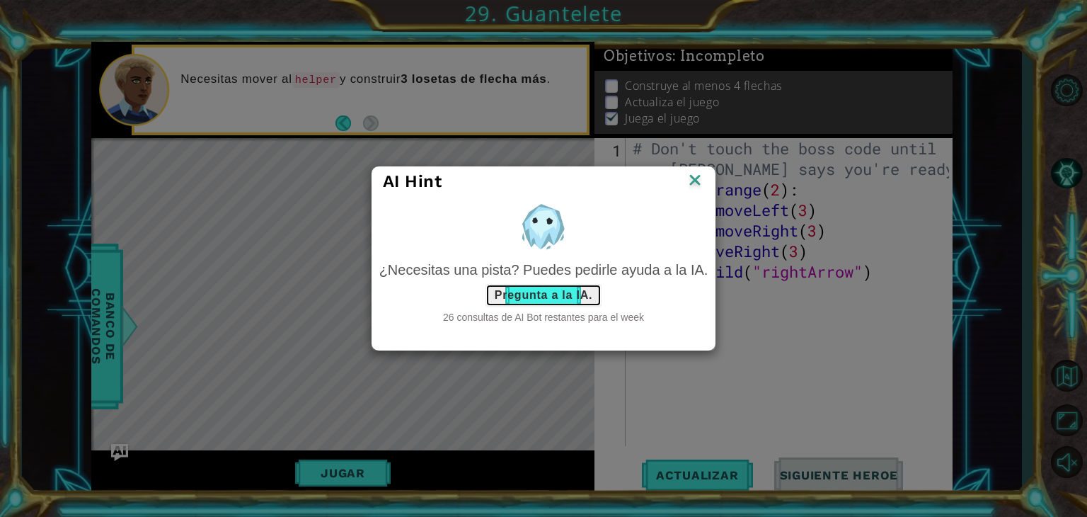
click at [541, 289] on button "Pregunta a la IA." at bounding box center [543, 295] width 116 height 23
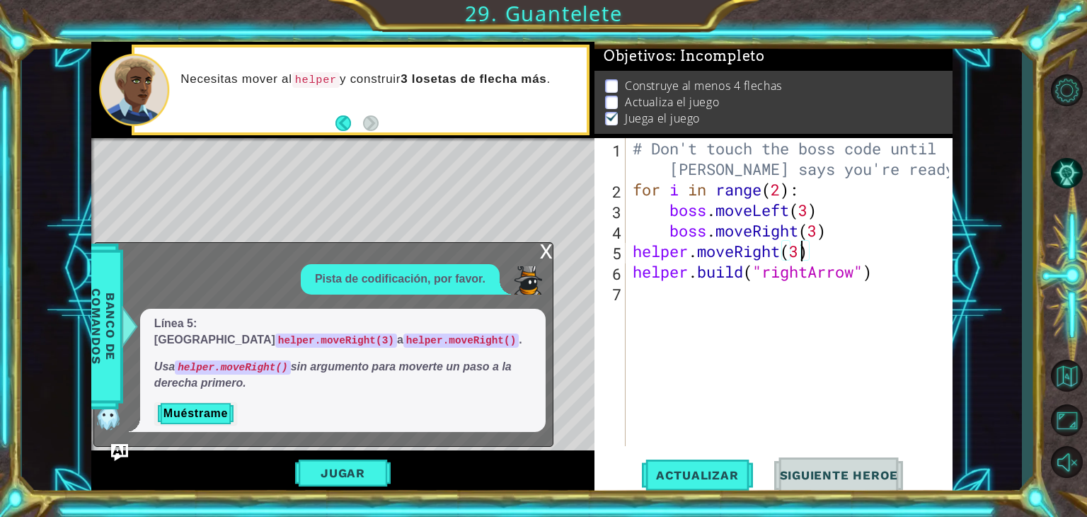
click at [650, 246] on div "# Don't touch the boss code until [PERSON_NAME] says you're ready! for i in ran…" at bounding box center [793, 322] width 326 height 369
click at [650, 486] on button "Actualizar" at bounding box center [697, 475] width 111 height 36
click at [550, 257] on div "x" at bounding box center [546, 250] width 13 height 14
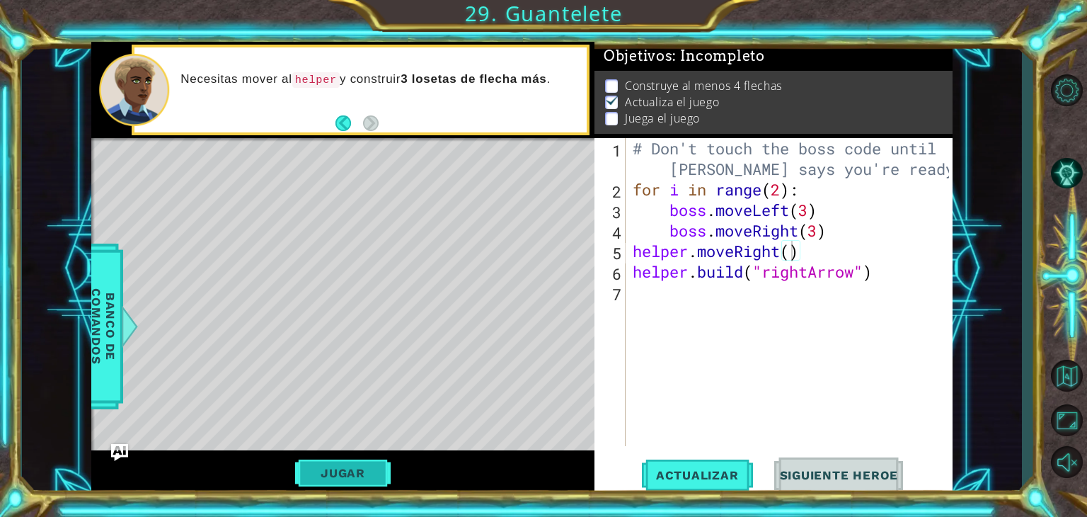
click at [328, 471] on button "Jugar" at bounding box center [343, 472] width 96 height 27
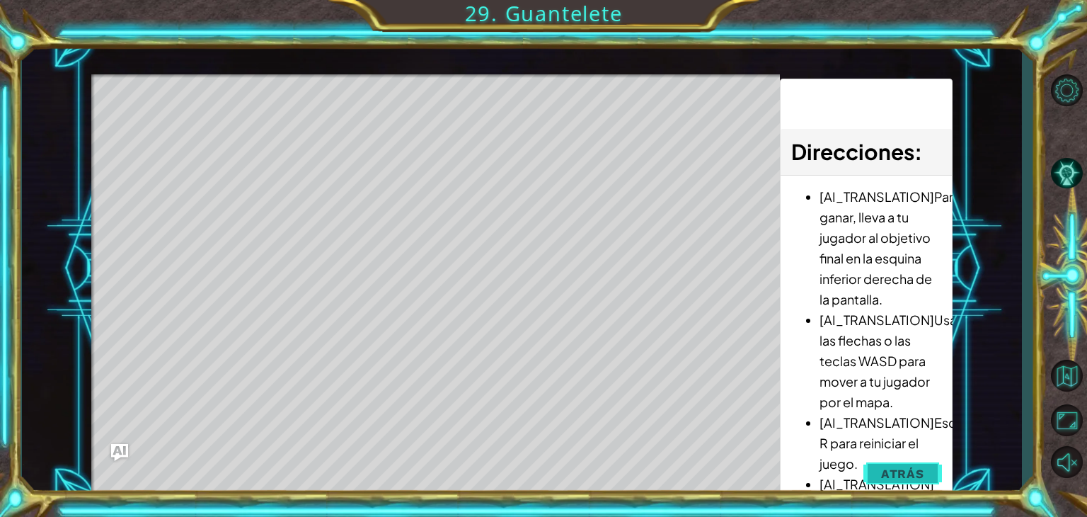
click at [650, 468] on span "Atrás" at bounding box center [902, 473] width 43 height 14
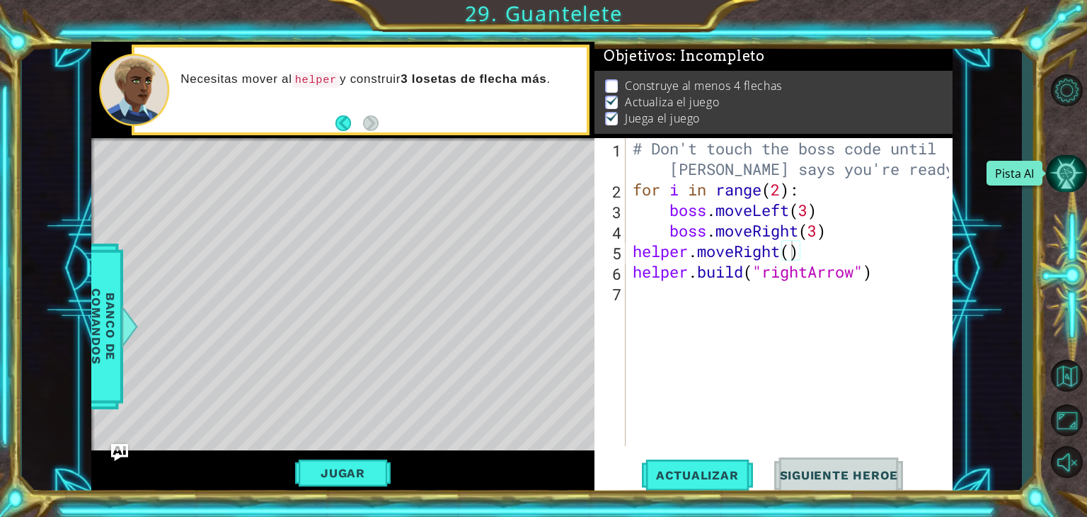
click at [650, 180] on button "Pista AI" at bounding box center [1066, 174] width 41 height 38
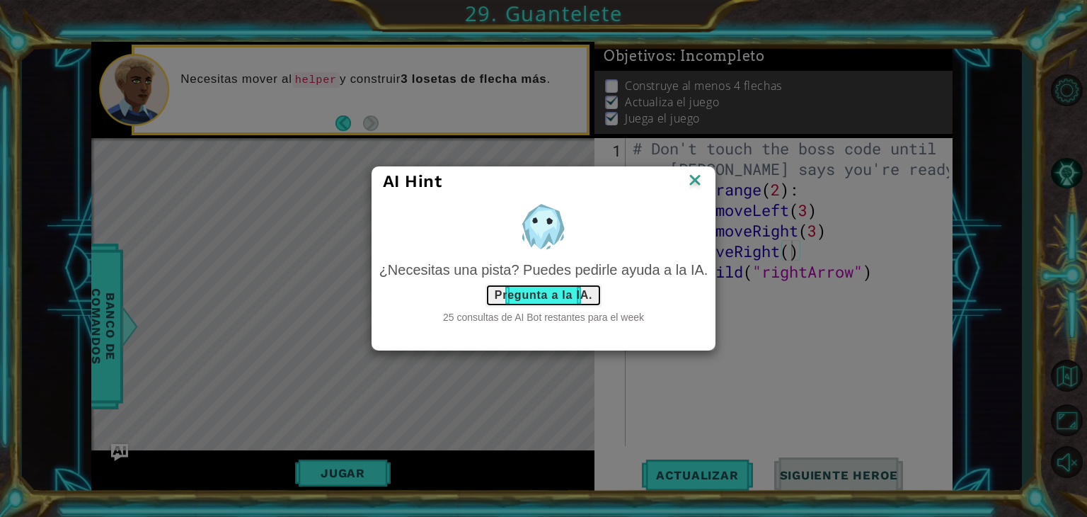
click at [565, 292] on button "Pregunta a la IA." at bounding box center [543, 295] width 116 height 23
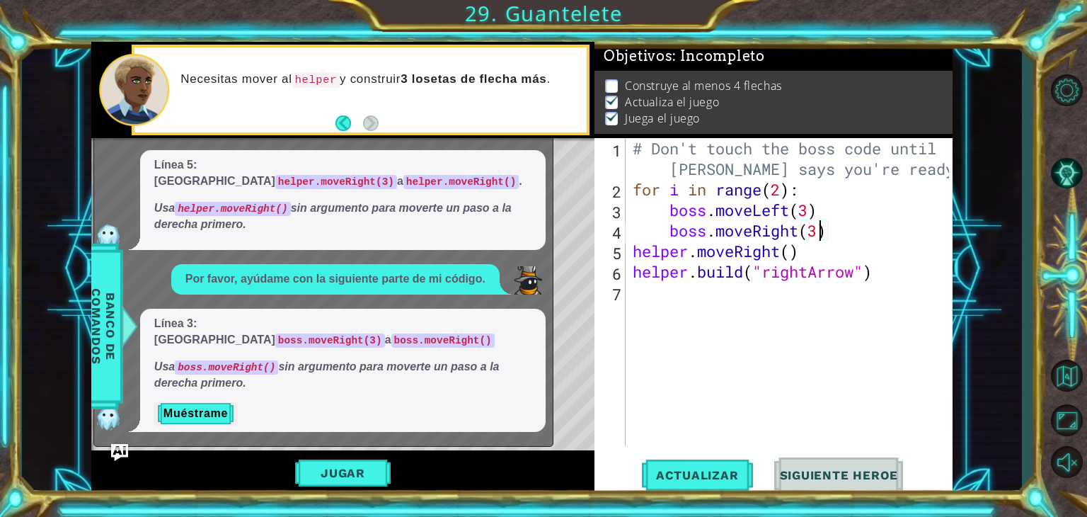
click at [650, 231] on div "# Don't touch the boss code until [PERSON_NAME] says you're ready! for i in ran…" at bounding box center [793, 322] width 326 height 369
type textarea "boss.moveRight()"
click at [219, 408] on button "Muéstrame" at bounding box center [195, 413] width 83 height 23
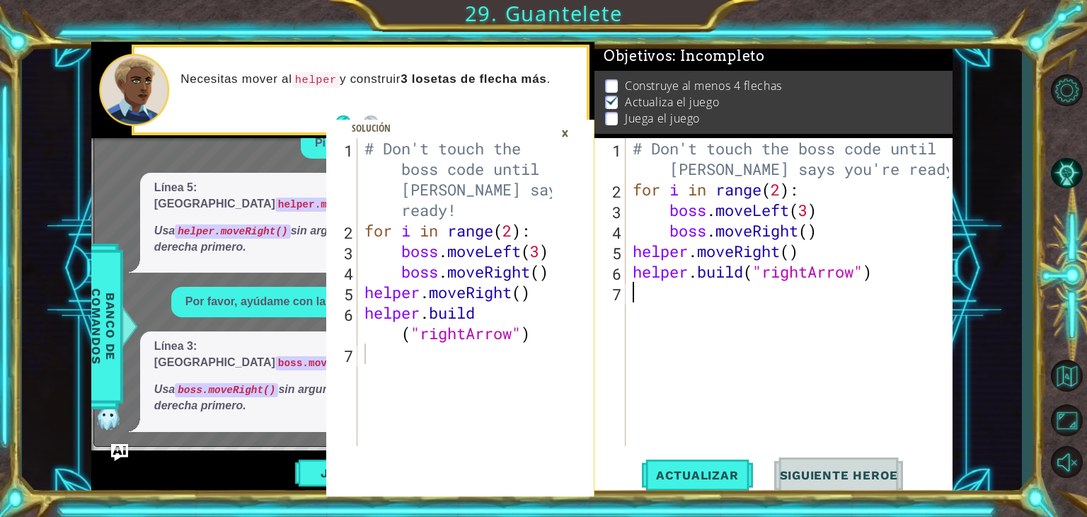
click at [643, 309] on div "# Don't touch the boss code until [PERSON_NAME] says you're ready! for i in ran…" at bounding box center [793, 322] width 326 height 369
click at [566, 125] on div "×" at bounding box center [565, 133] width 22 height 24
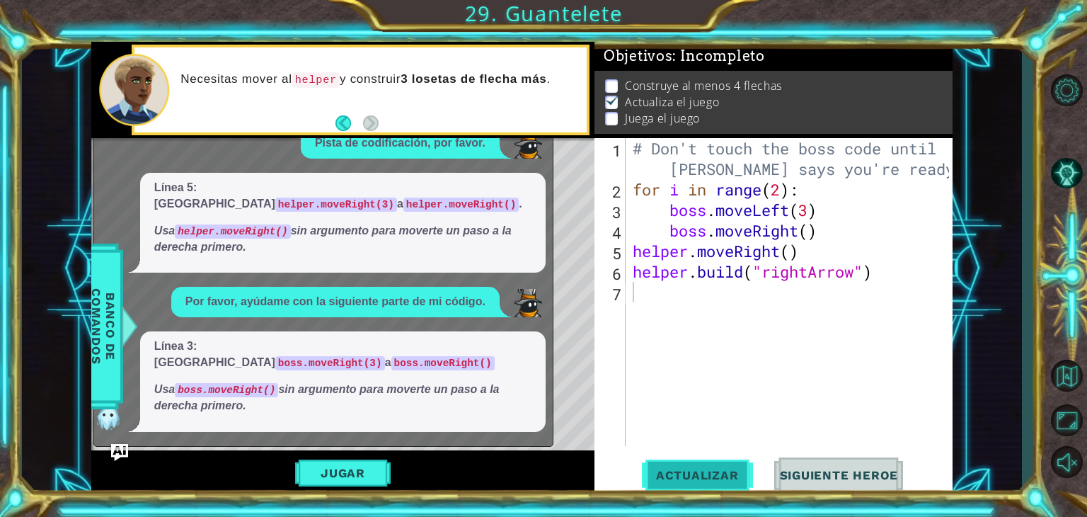
click at [650, 481] on span "Actualizar" at bounding box center [697, 475] width 111 height 14
click at [117, 445] on img "Ask AI" at bounding box center [119, 451] width 18 height 18
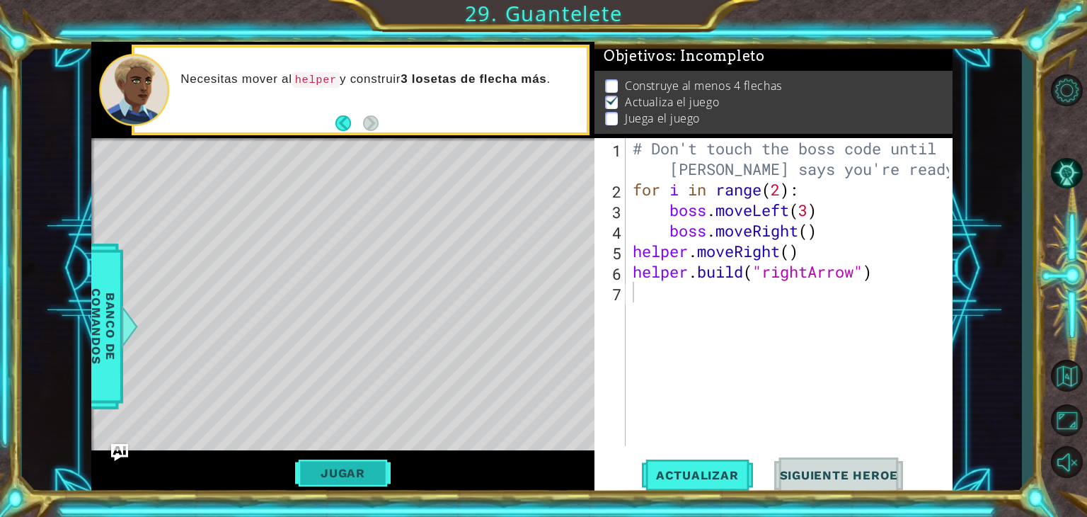
click at [338, 471] on button "Jugar" at bounding box center [343, 472] width 96 height 27
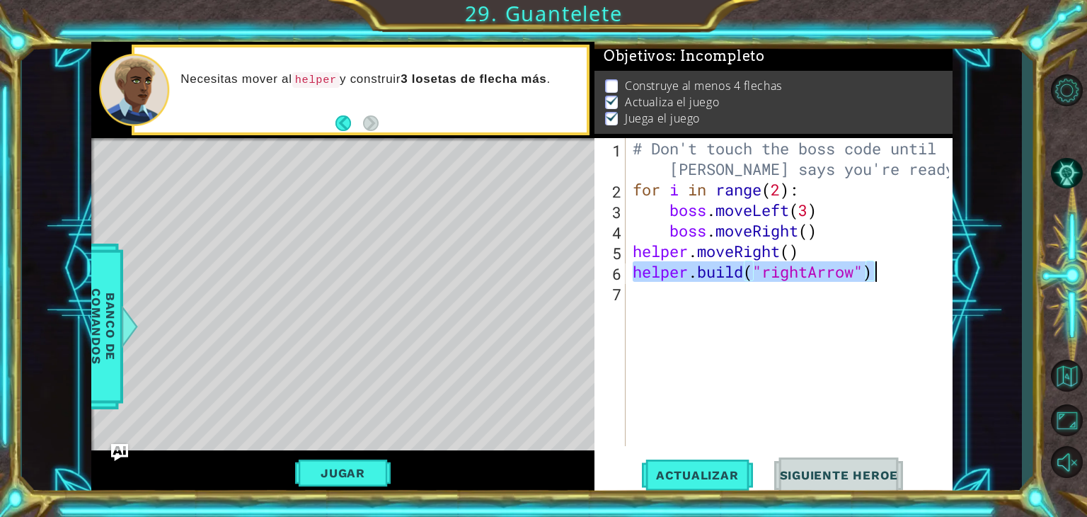
drag, startPoint x: 634, startPoint y: 272, endPoint x: 876, endPoint y: 268, distance: 242.0
click at [650, 268] on div "# Don't touch the boss code until [PERSON_NAME] says you're ready! for i in ran…" at bounding box center [793, 322] width 326 height 369
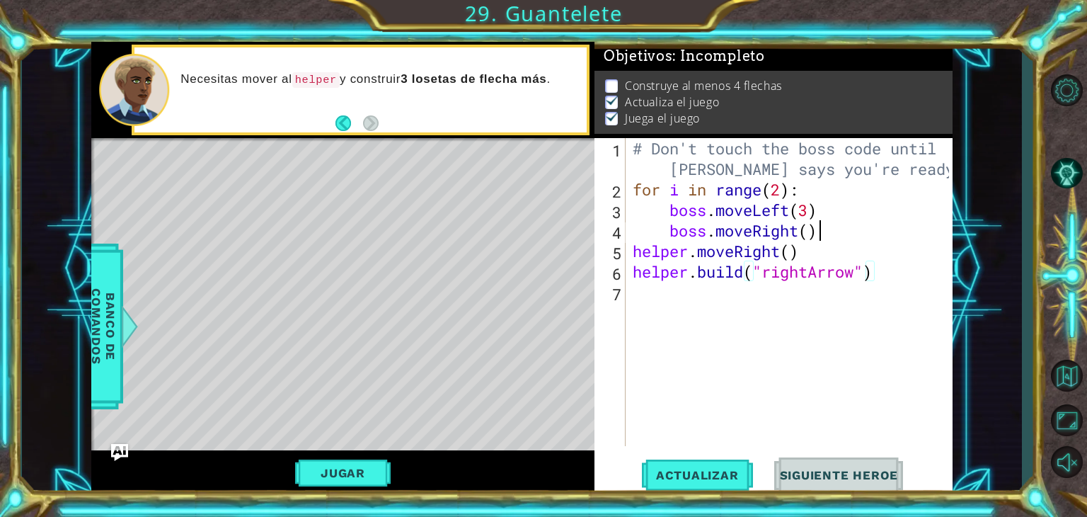
click at [650, 224] on div "# Don't touch the boss code until [PERSON_NAME] says you're ready! for i in ran…" at bounding box center [793, 322] width 326 height 369
type textarea "boss.moveRight()"
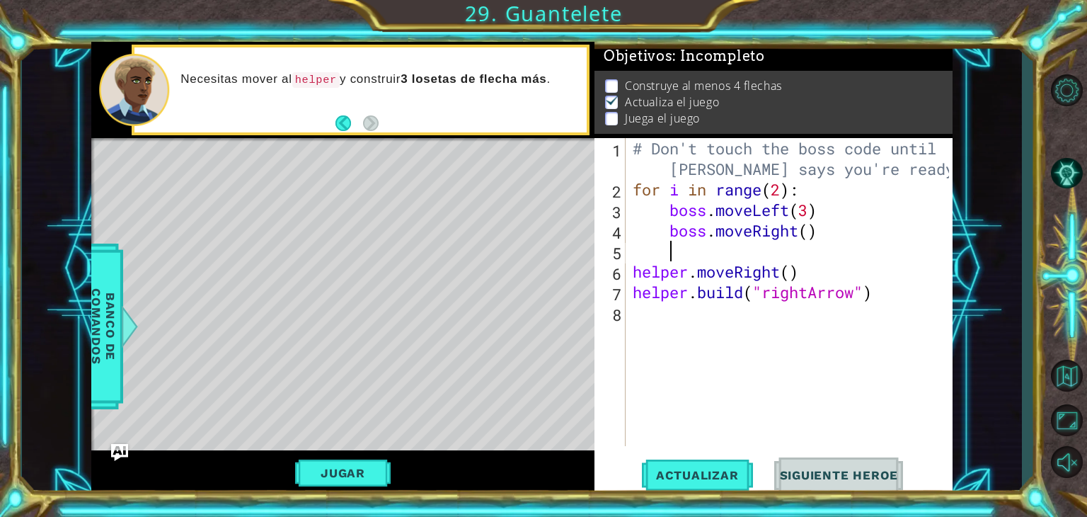
click at [650, 249] on div "# Don't touch the boss code until [PERSON_NAME] says you're ready! for i in ran…" at bounding box center [793, 322] width 326 height 369
paste textarea "[DOMAIN_NAME]("rightArrow")"
click at [650, 293] on div "# Don't touch the boss code until [PERSON_NAME] says you're ready! for i in ran…" at bounding box center [793, 322] width 326 height 369
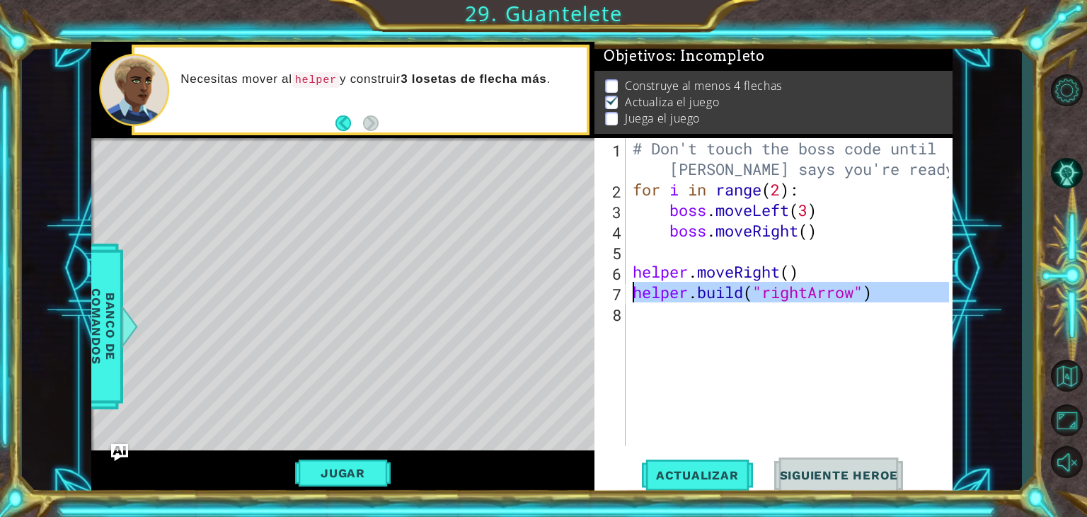
type textarea "[DOMAIN_NAME]("rightArrow")"
drag, startPoint x: 654, startPoint y: 293, endPoint x: 674, endPoint y: 265, distance: 34.0
click at [650, 242] on div "# Don't touch the boss code until [PERSON_NAME] says you're ready! for i in ran…" at bounding box center [793, 322] width 326 height 369
type textarea "boss.moveRight()"
drag, startPoint x: 702, startPoint y: 240, endPoint x: 680, endPoint y: 247, distance: 23.0
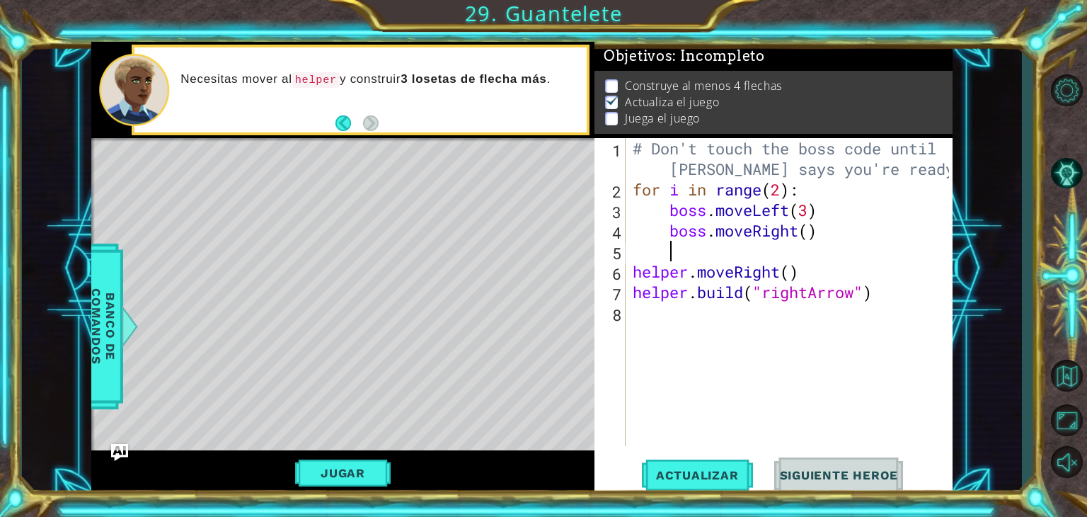
click at [650, 247] on div "# Don't touch the boss code until [PERSON_NAME] says you're ready! for i in ran…" at bounding box center [793, 322] width 326 height 369
paste textarea "Code Area"
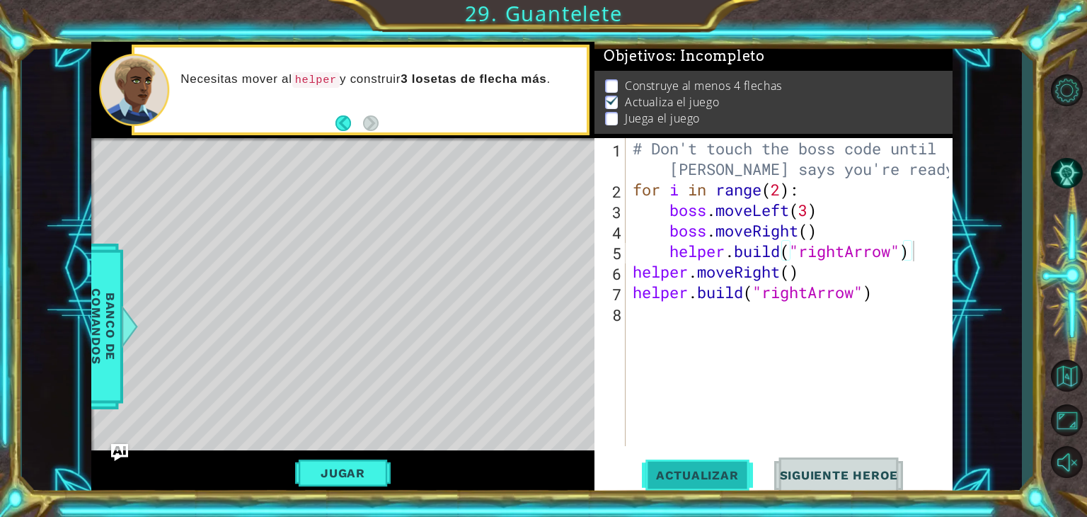
click at [650, 487] on button "Actualizar" at bounding box center [697, 475] width 111 height 36
click at [308, 468] on button "Jugar" at bounding box center [343, 472] width 96 height 27
click at [650, 168] on button "Pista AI" at bounding box center [1066, 174] width 41 height 38
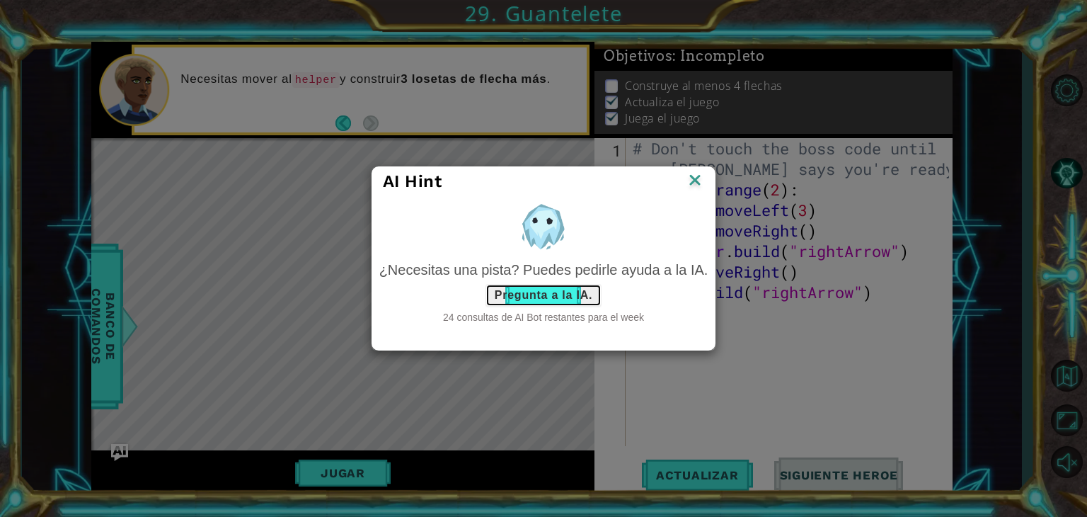
click at [546, 304] on button "Pregunta a la IA." at bounding box center [543, 295] width 116 height 23
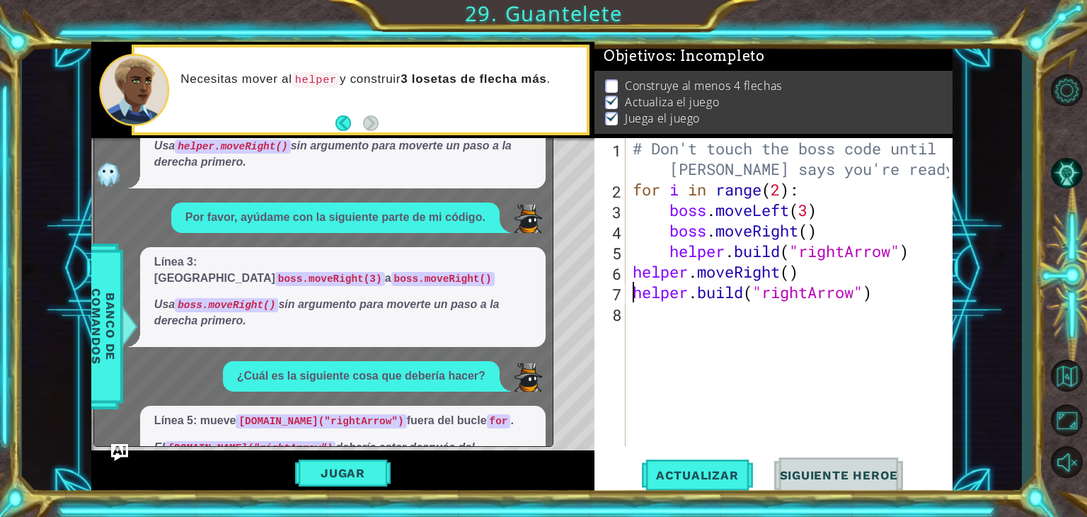
scroll to position [48, 0]
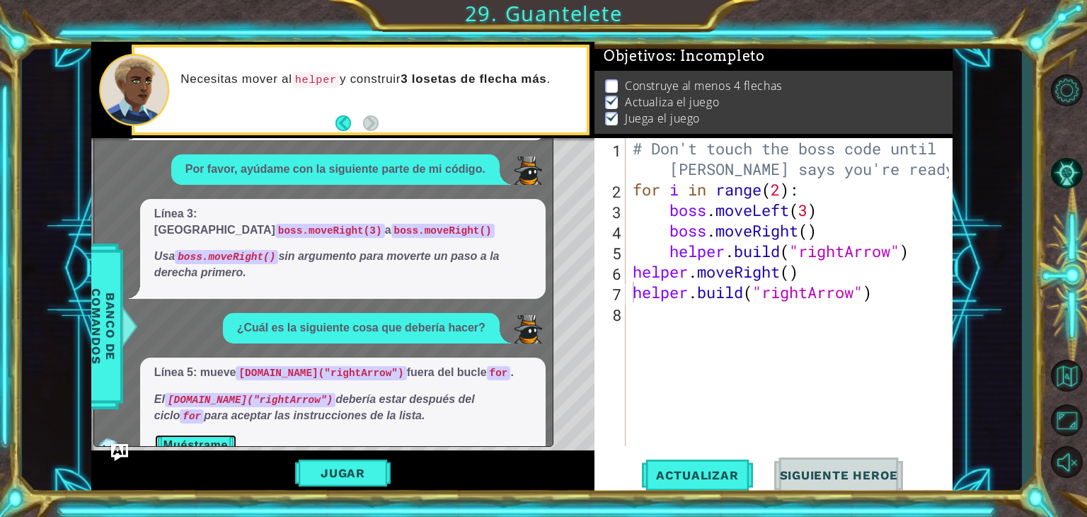
click at [209, 434] on button "Muéstrame" at bounding box center [195, 445] width 83 height 23
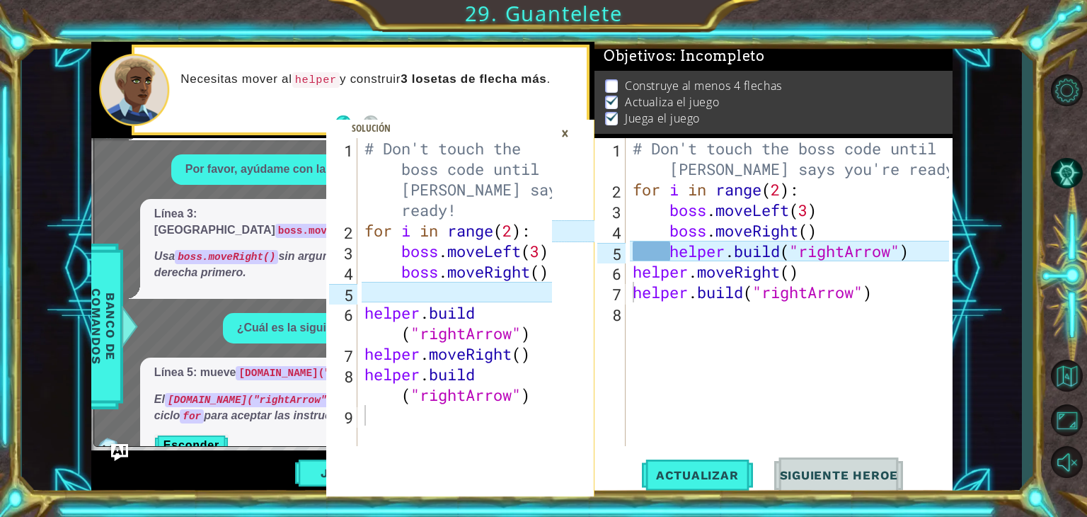
click at [568, 134] on div "×" at bounding box center [565, 133] width 22 height 24
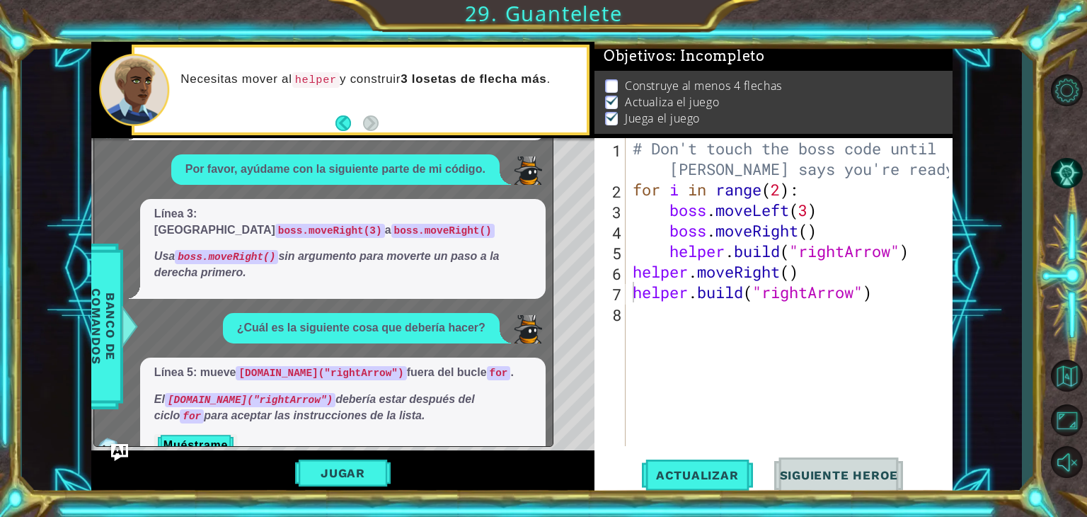
type textarea "boss.moveRight()"
click at [650, 229] on div "# Don't touch the boss code until [PERSON_NAME] says you're ready! for i in ran…" at bounding box center [793, 322] width 326 height 369
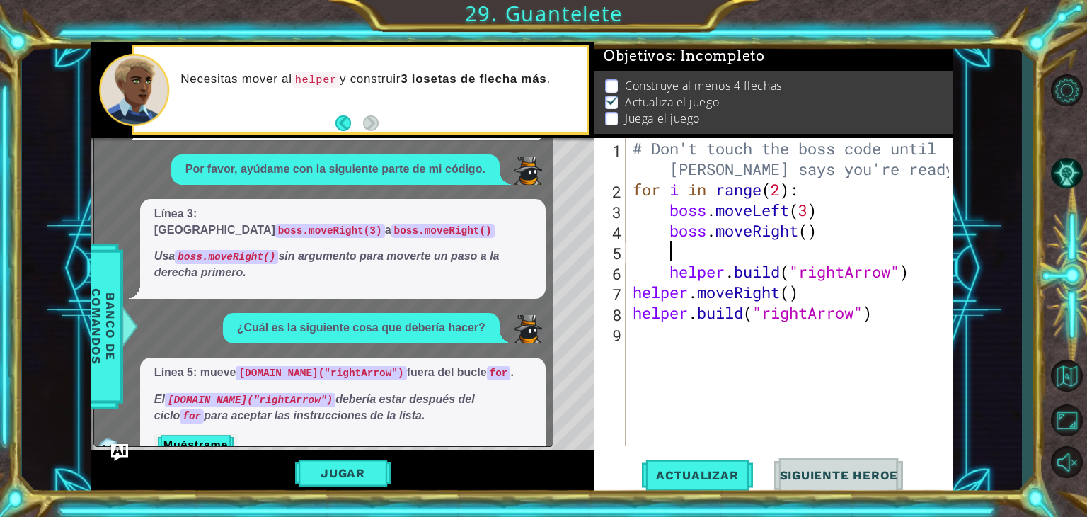
click at [650, 277] on div "# Don't touch the boss code until [PERSON_NAME] says you're ready! for i in ran…" at bounding box center [793, 322] width 326 height 369
type textarea "[DOMAIN_NAME]("rightArrow")"
click at [650, 463] on button "Actualizar" at bounding box center [697, 475] width 111 height 36
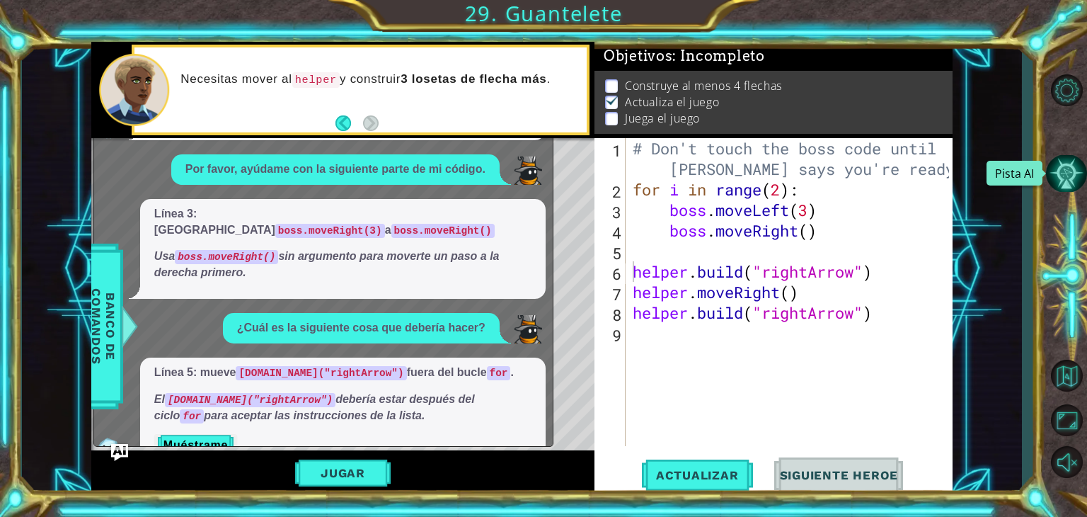
click at [650, 176] on button "Pista AI" at bounding box center [1066, 174] width 41 height 38
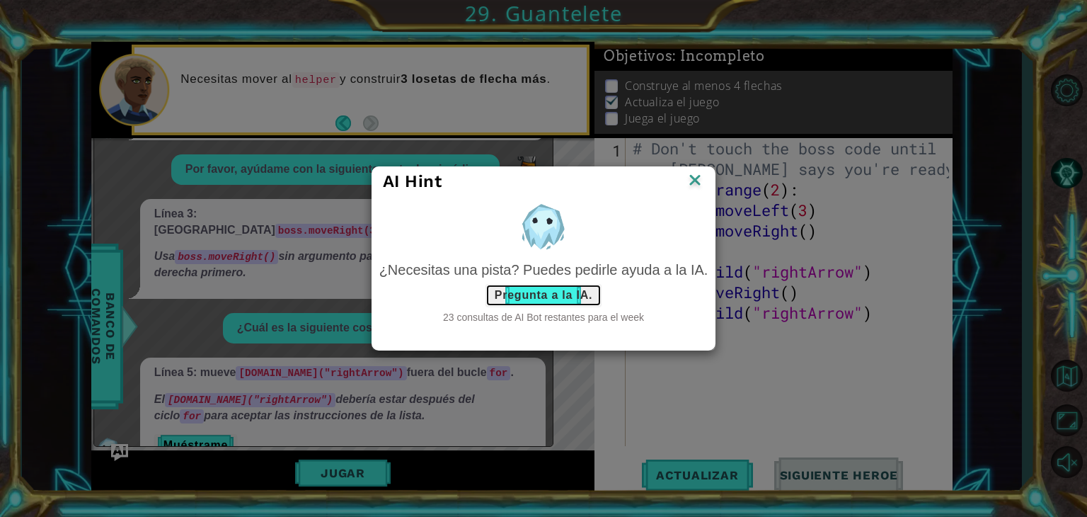
click at [559, 292] on button "Pregunta a la IA." at bounding box center [543, 295] width 116 height 23
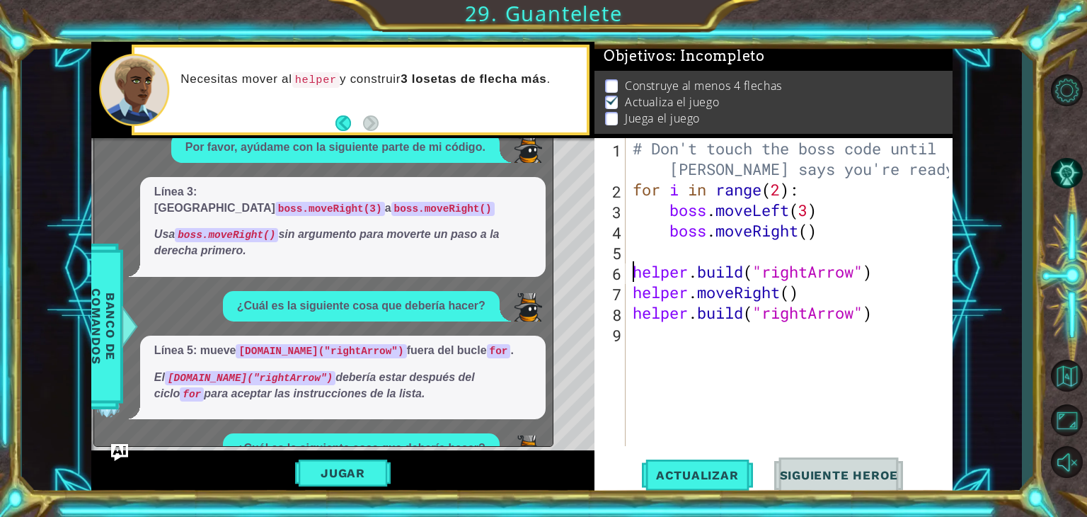
scroll to position [207, 0]
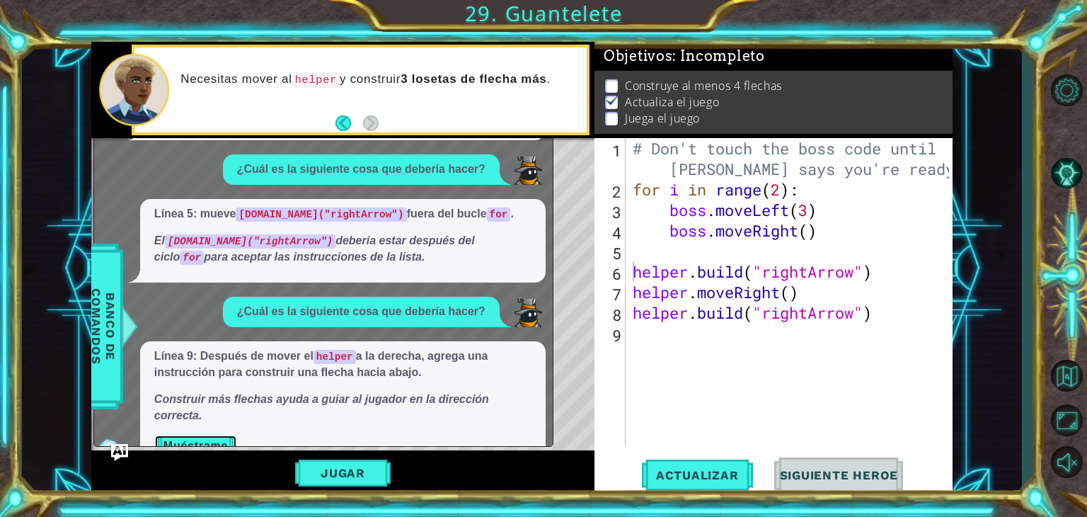
click at [177, 434] on button "Muéstrame" at bounding box center [195, 445] width 83 height 23
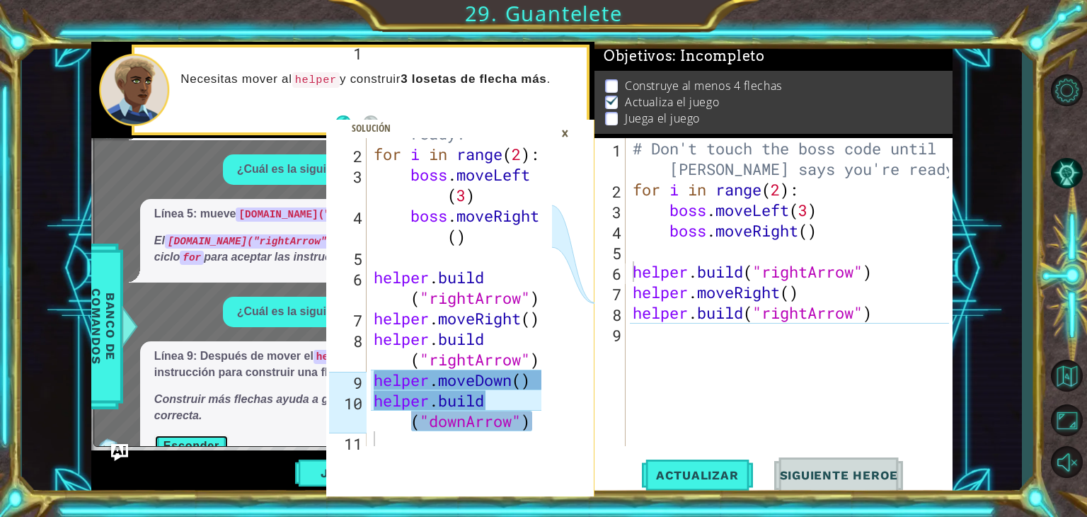
scroll to position [102, 0]
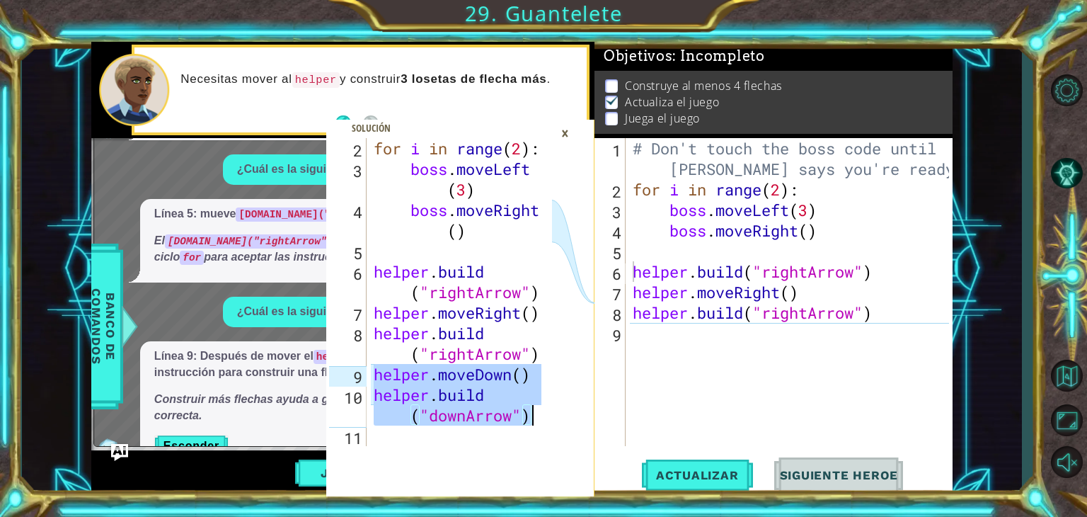
drag, startPoint x: 374, startPoint y: 375, endPoint x: 531, endPoint y: 415, distance: 162.7
click at [531, 415] on div "for i in range ( 2 ) : boss . moveLeft ( 3 ) boss . moveRight ( ) helper . buil…" at bounding box center [460, 312] width 178 height 349
type textarea "helper.moveDown() [DOMAIN_NAME]("downArrow")"
click at [643, 330] on div "# Don't touch the boss code until [PERSON_NAME] says you're ready! for i in ran…" at bounding box center [793, 322] width 326 height 369
paste textarea "[DOMAIN_NAME]("downArrow")"
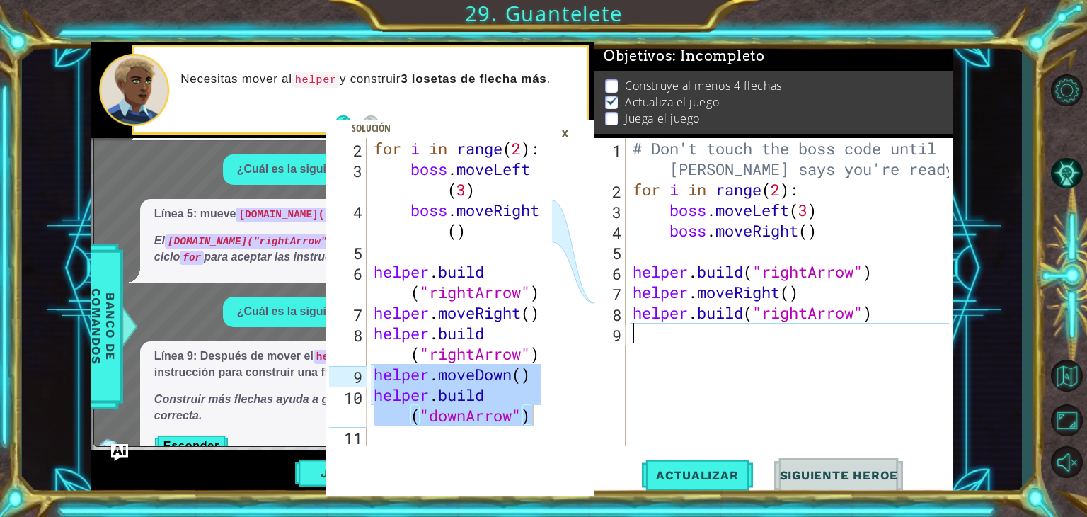
type textarea "[DOMAIN_NAME]("downArrow")"
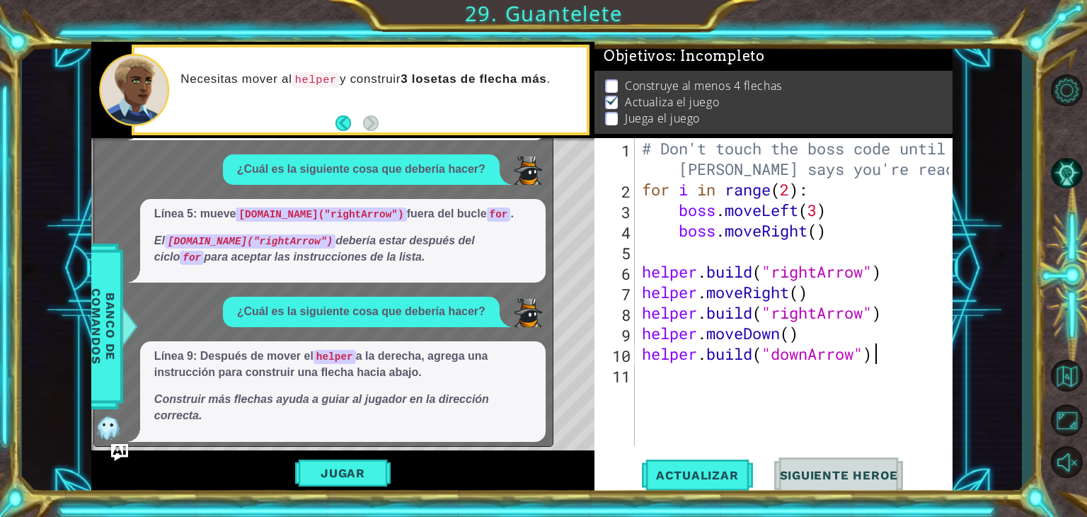
scroll to position [184, 0]
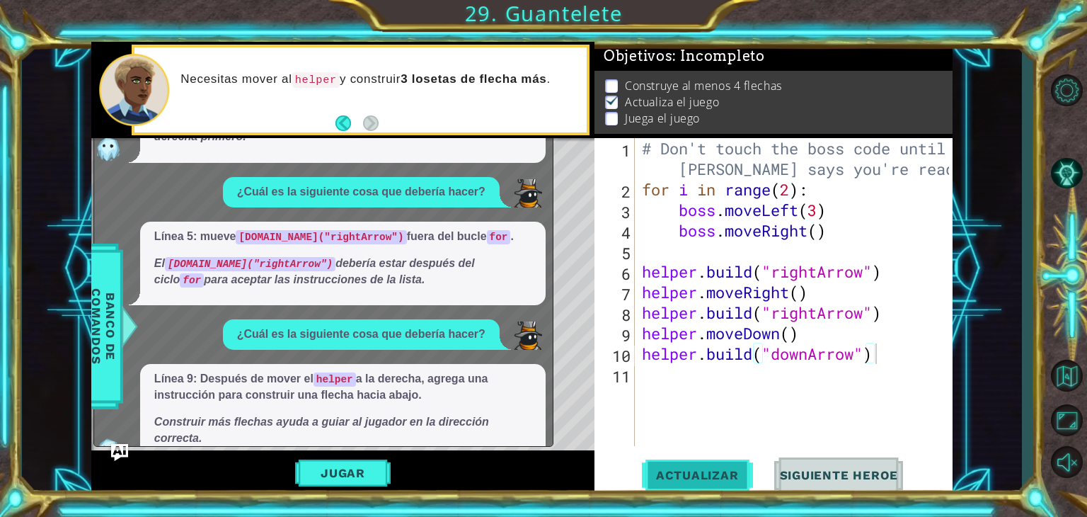
click at [650, 479] on span "Actualizar" at bounding box center [697, 475] width 111 height 14
click at [116, 445] on img "Ask AI" at bounding box center [119, 451] width 18 height 18
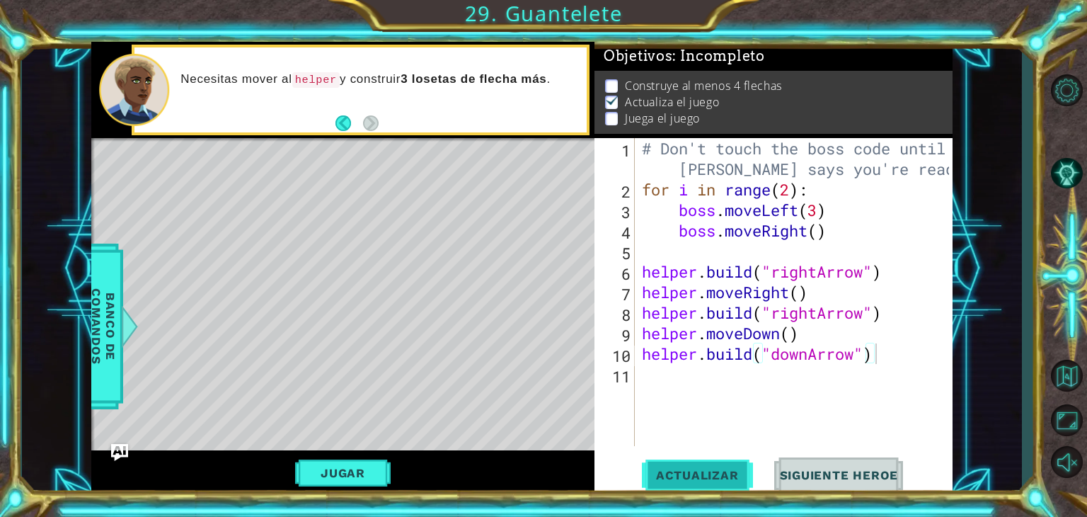
click at [650, 463] on button "Actualizar" at bounding box center [697, 475] width 111 height 36
drag, startPoint x: 662, startPoint y: 463, endPoint x: 466, endPoint y: 429, distance: 199.7
click at [466, 429] on div "helper.moveDown() [DOMAIN_NAME]("downArrow") 2 3 4 5 6 7 8 9 10 11 for i in ran…" at bounding box center [521, 269] width 861 height 454
click at [333, 482] on button "Jugar" at bounding box center [343, 472] width 96 height 27
click at [125, 454] on img "Ask AI" at bounding box center [119, 451] width 18 height 18
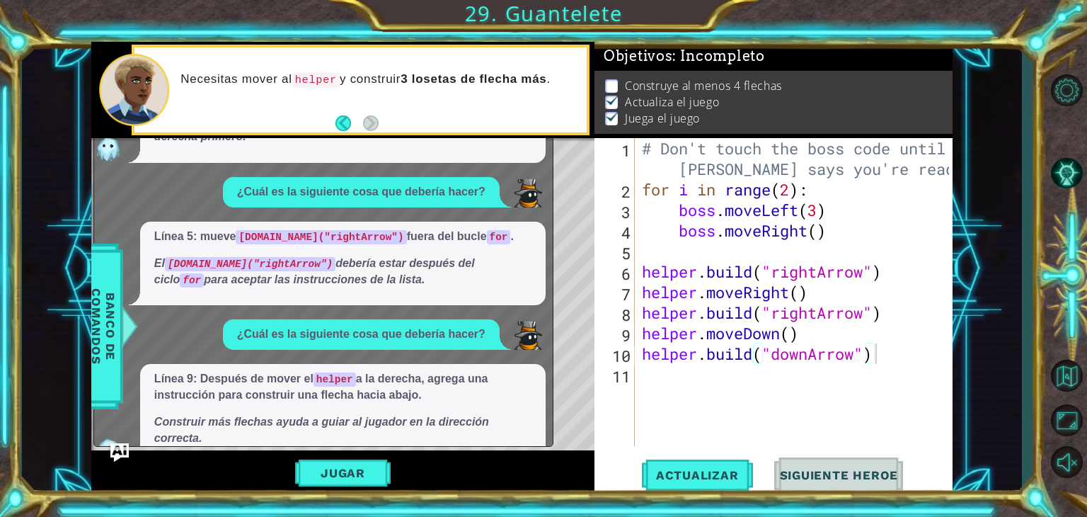
click at [125, 454] on img "Ask AI" at bounding box center [119, 451] width 18 height 18
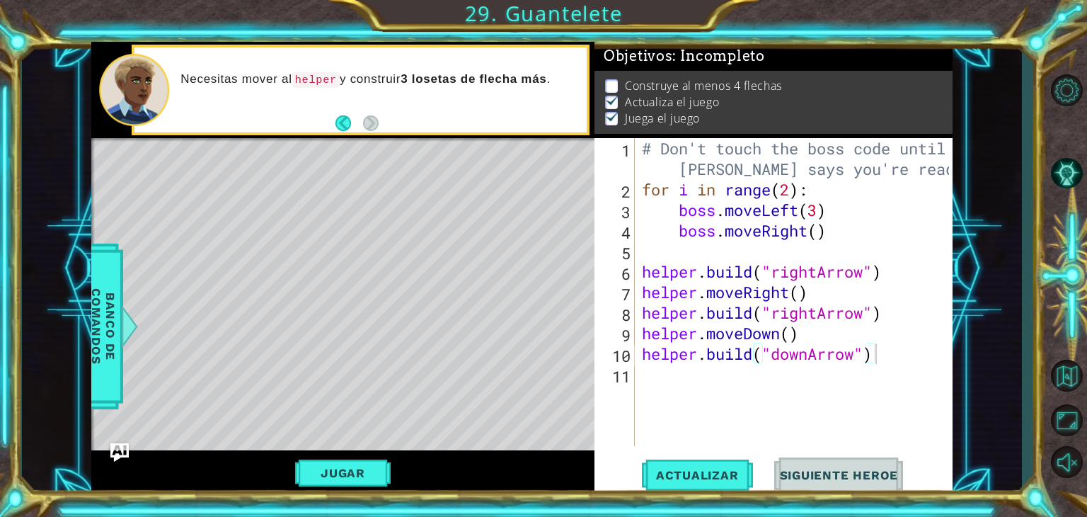
click at [125, 454] on img "Ask AI" at bounding box center [119, 451] width 18 height 18
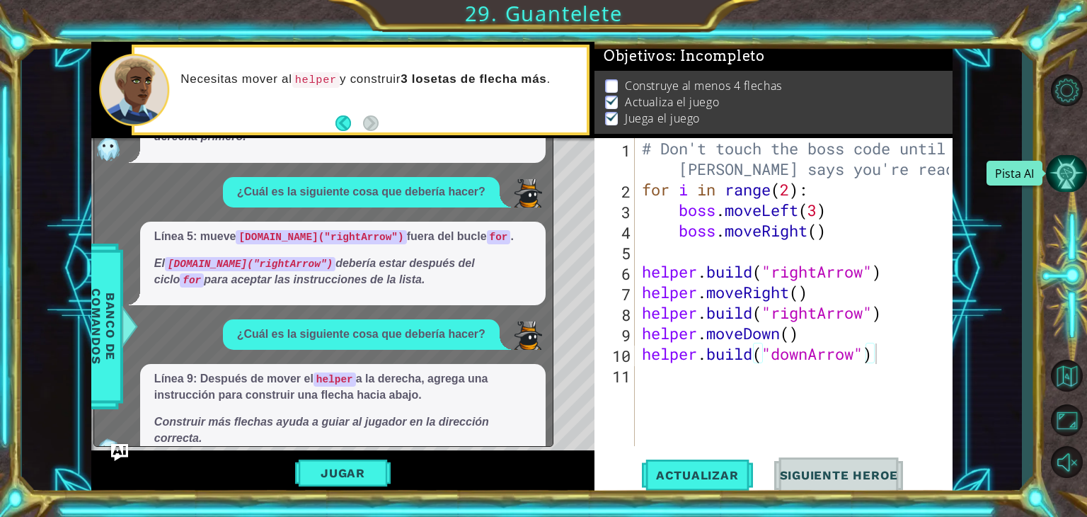
click at [650, 168] on button "Pista AI" at bounding box center [1066, 174] width 41 height 38
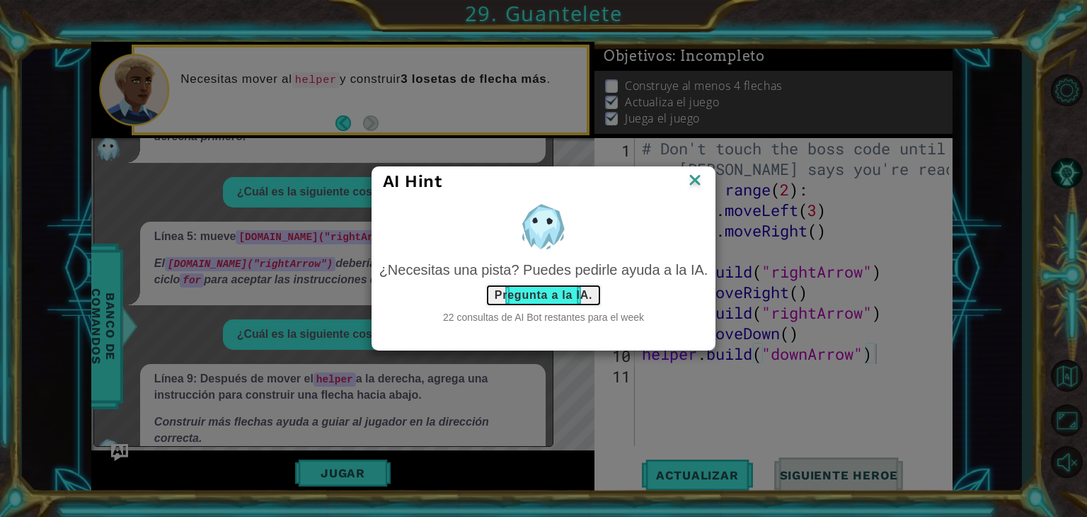
click at [581, 299] on button "Pregunta a la IA." at bounding box center [543, 295] width 116 height 23
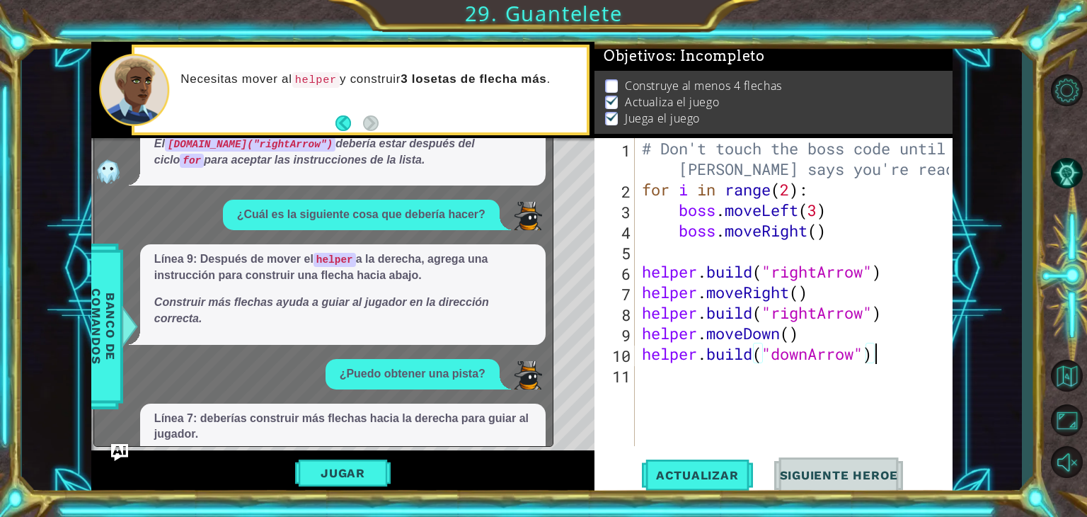
scroll to position [349, 0]
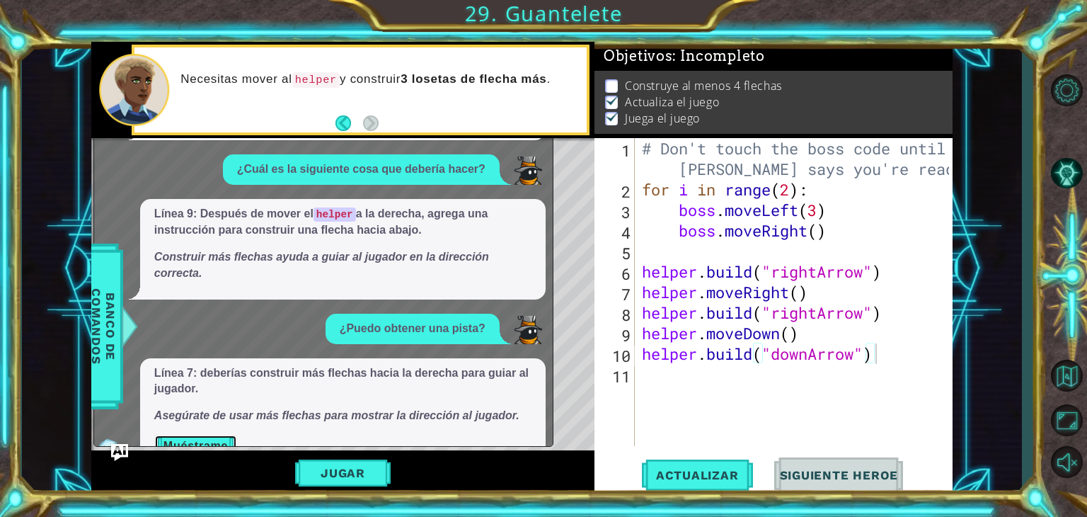
click at [197, 434] on button "Muéstrame" at bounding box center [195, 445] width 83 height 23
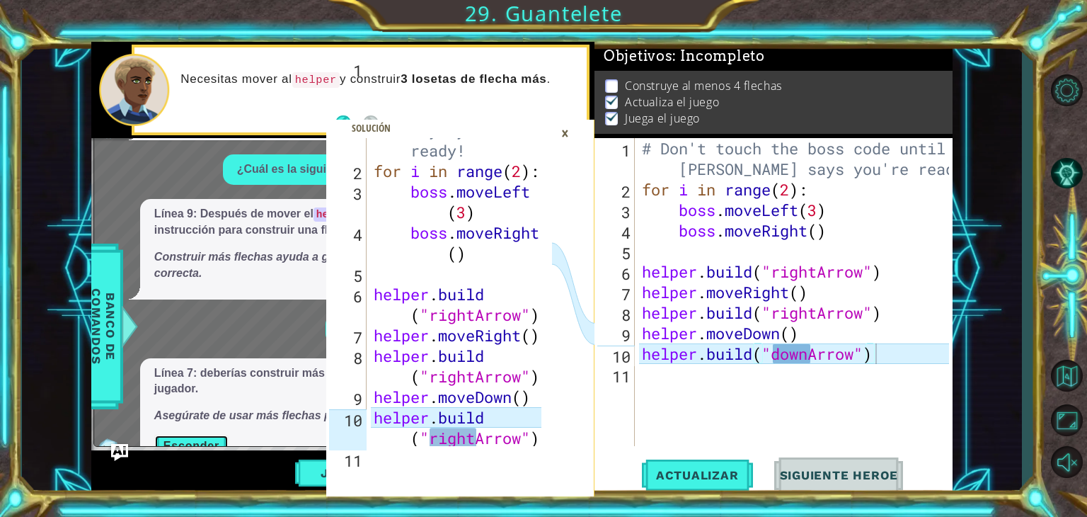
scroll to position [80, 0]
click at [563, 122] on div "×" at bounding box center [565, 133] width 22 height 24
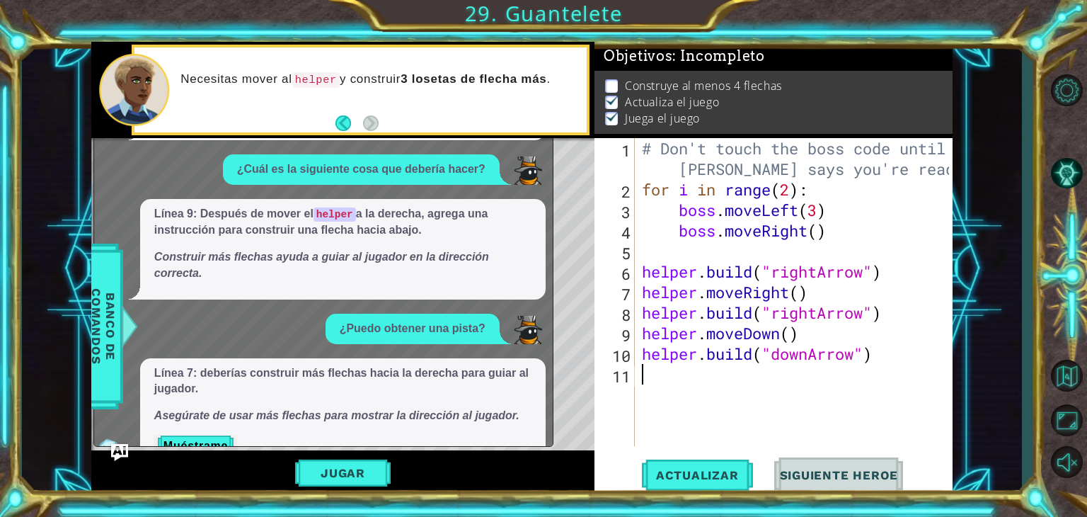
click at [650, 383] on div "# Don't touch the boss code until [PERSON_NAME] says you're ready! for i in ran…" at bounding box center [798, 322] width 318 height 369
paste textarea "[DOMAIN_NAME]("downArrow")"
type textarea "[DOMAIN_NAME]("downArrow")"
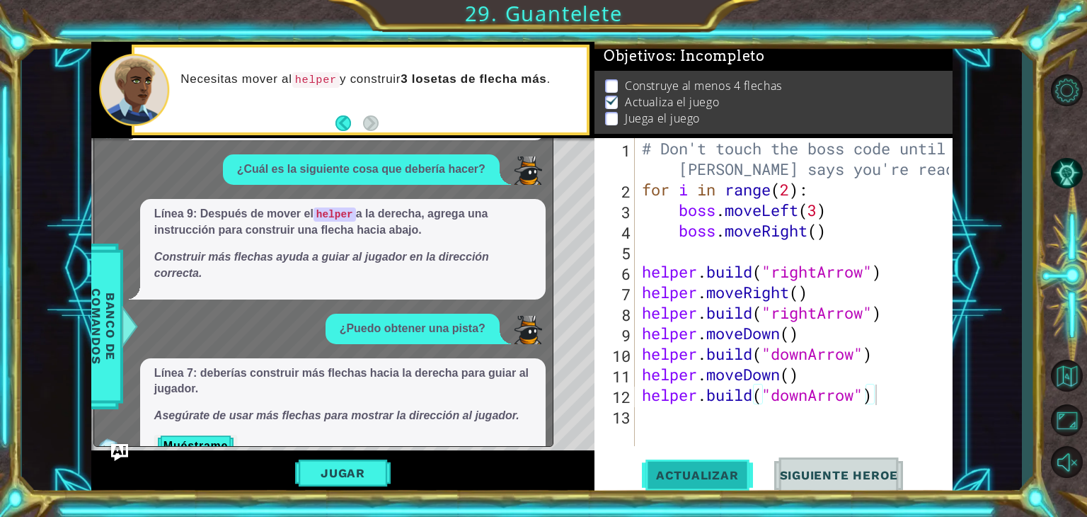
click at [650, 465] on button "Actualizar" at bounding box center [697, 475] width 111 height 36
click at [650, 475] on span "Actualizar" at bounding box center [697, 475] width 111 height 14
click at [647, 420] on div "# Don't touch the boss code until [PERSON_NAME] says you're ready! for i in ran…" at bounding box center [798, 322] width 318 height 369
drag, startPoint x: 647, startPoint y: 420, endPoint x: 670, endPoint y: 430, distance: 25.1
click at [650, 430] on div "# Don't touch the boss code until [PERSON_NAME] says you're ready! for i in ran…" at bounding box center [798, 322] width 318 height 369
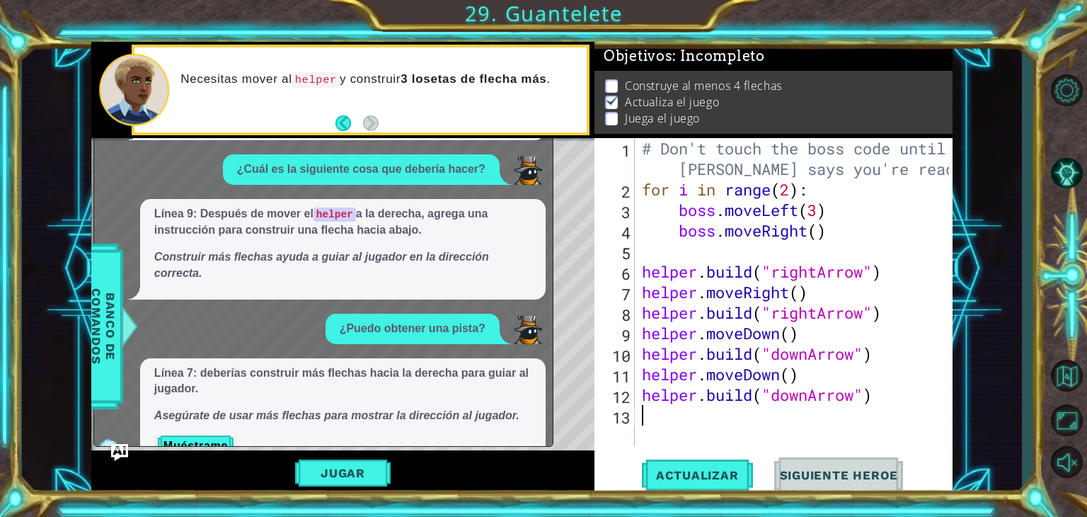
paste textarea "[DOMAIN_NAME]("downArrow")"
type textarea "[DOMAIN_NAME]("downArrow")"
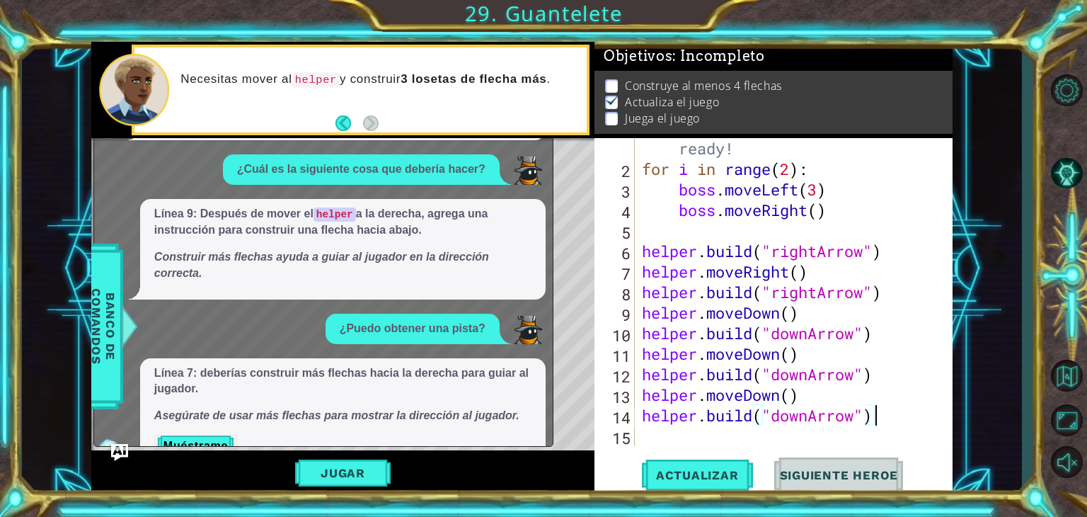
scroll to position [40, 0]
click at [127, 451] on img "Ask AI" at bounding box center [119, 451] width 18 height 18
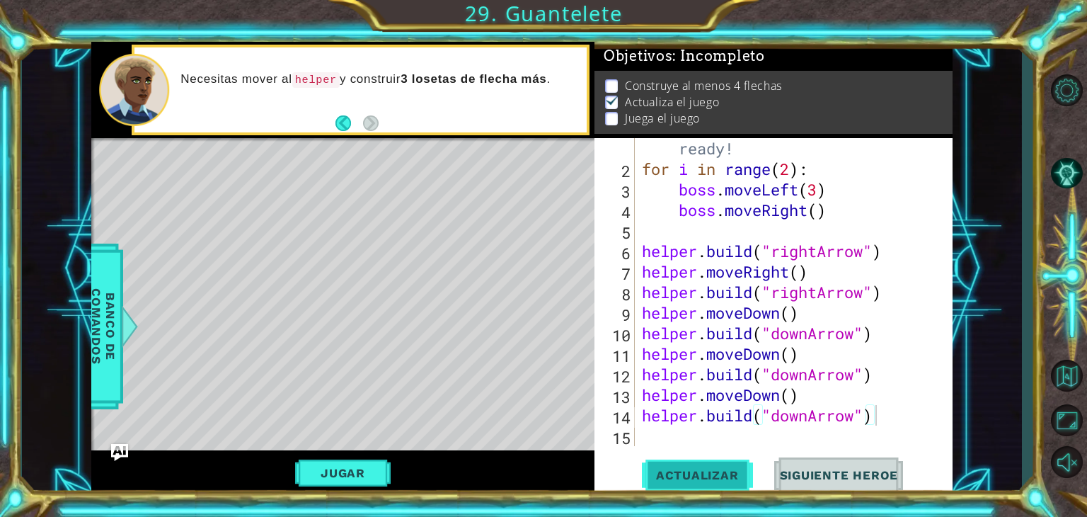
click at [650, 474] on span "Actualizar" at bounding box center [697, 475] width 111 height 14
click at [344, 468] on button "Jugar" at bounding box center [343, 472] width 96 height 27
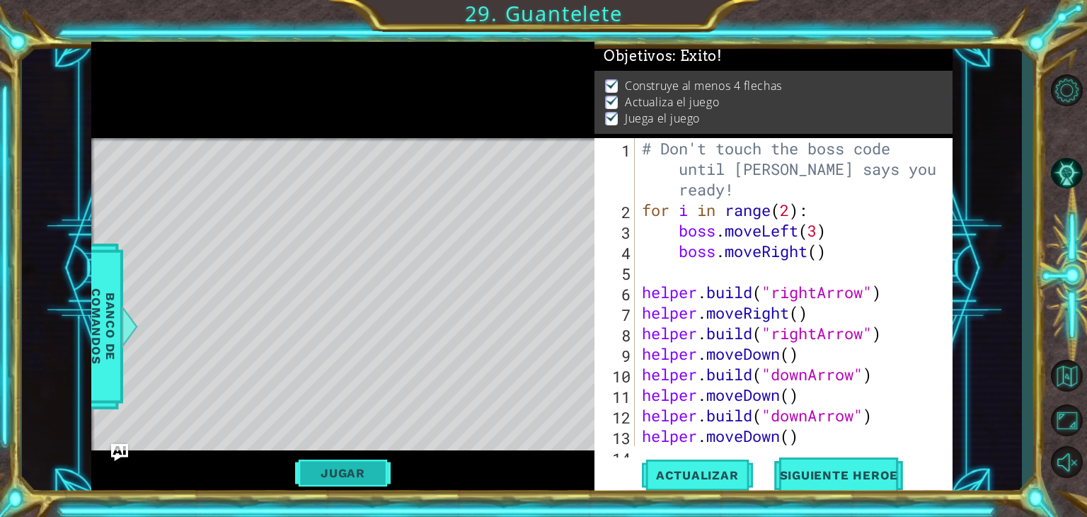
scroll to position [0, 0]
click at [650, 471] on span "Siguiente Heroe" at bounding box center [839, 477] width 147 height 14
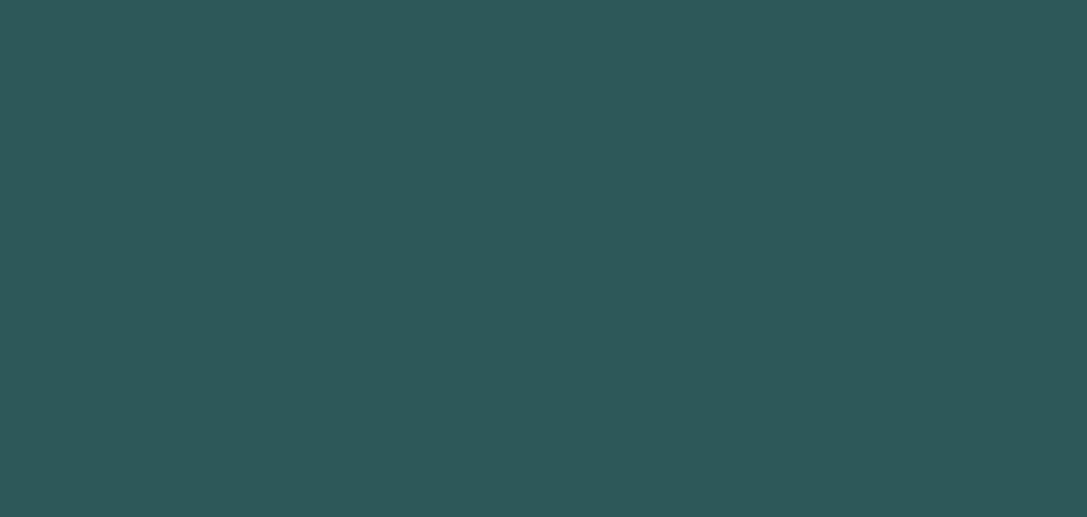
click at [650, 471] on body at bounding box center [543, 258] width 1087 height 517
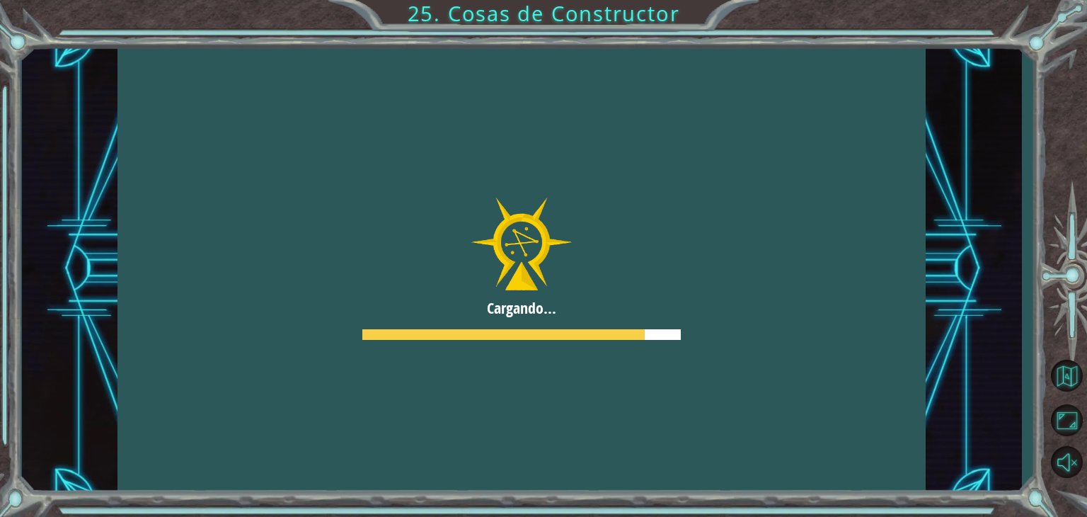
click at [650, 319] on div at bounding box center [521, 269] width 808 height 454
drag, startPoint x: 729, startPoint y: 319, endPoint x: 646, endPoint y: 250, distance: 107.5
click at [646, 250] on div at bounding box center [521, 269] width 808 height 454
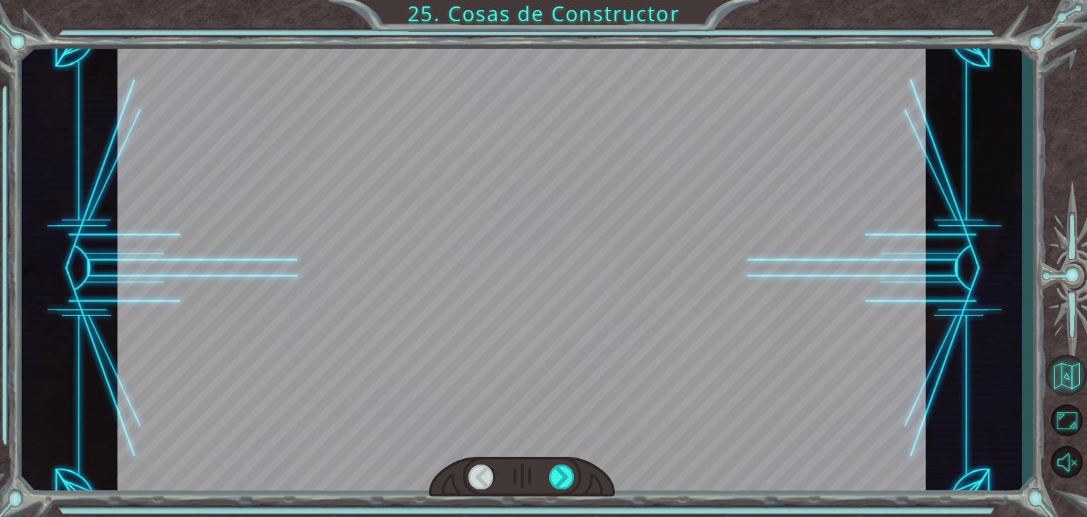
click at [565, 484] on div at bounding box center [561, 476] width 25 height 25
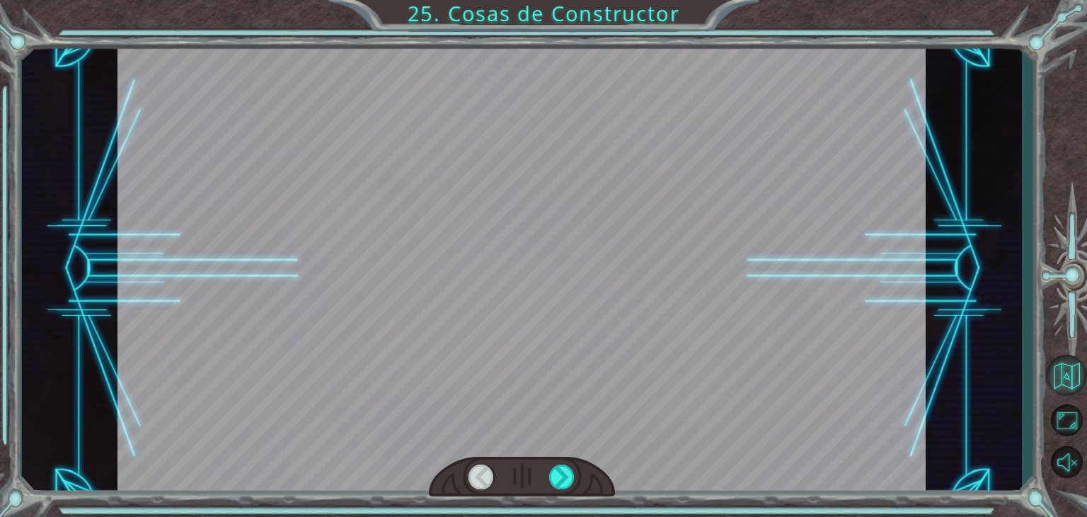
click at [565, 484] on div at bounding box center [561, 476] width 25 height 25
click at [565, 486] on div at bounding box center [561, 476] width 25 height 25
click at [650, 374] on button "Volver al Mapa" at bounding box center [1066, 375] width 41 height 41
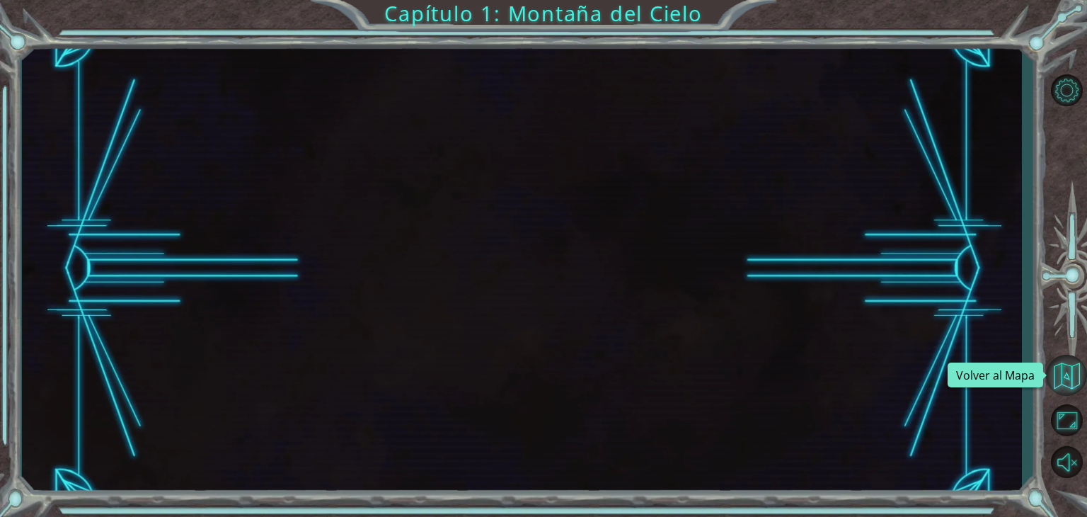
click at [650, 379] on button "Volver al Mapa" at bounding box center [1066, 375] width 41 height 41
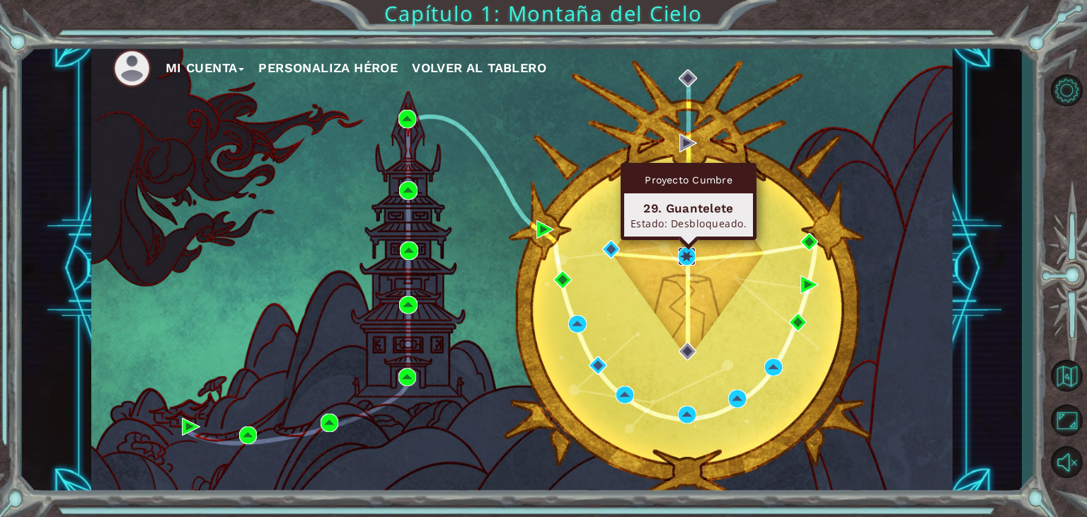
click at [650, 260] on img at bounding box center [687, 256] width 18 height 18
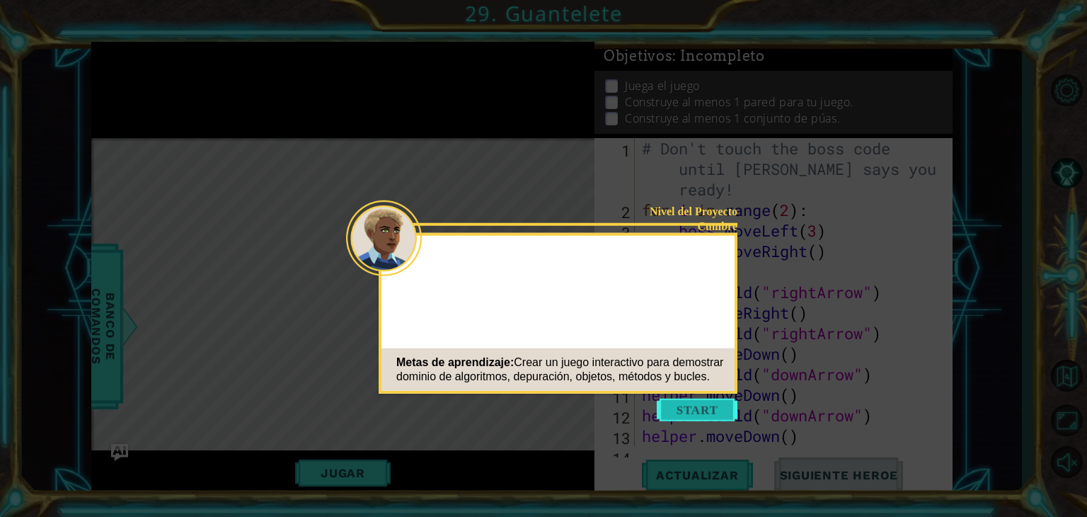
drag, startPoint x: 775, startPoint y: 331, endPoint x: 695, endPoint y: 410, distance: 112.1
click at [650, 410] on body "1 ההההההההההההההההההההההההההההההההההההההההההההההההההההההההההההההההההההההההההההה…" at bounding box center [543, 258] width 1087 height 517
click at [650, 410] on button "Start" at bounding box center [697, 409] width 81 height 23
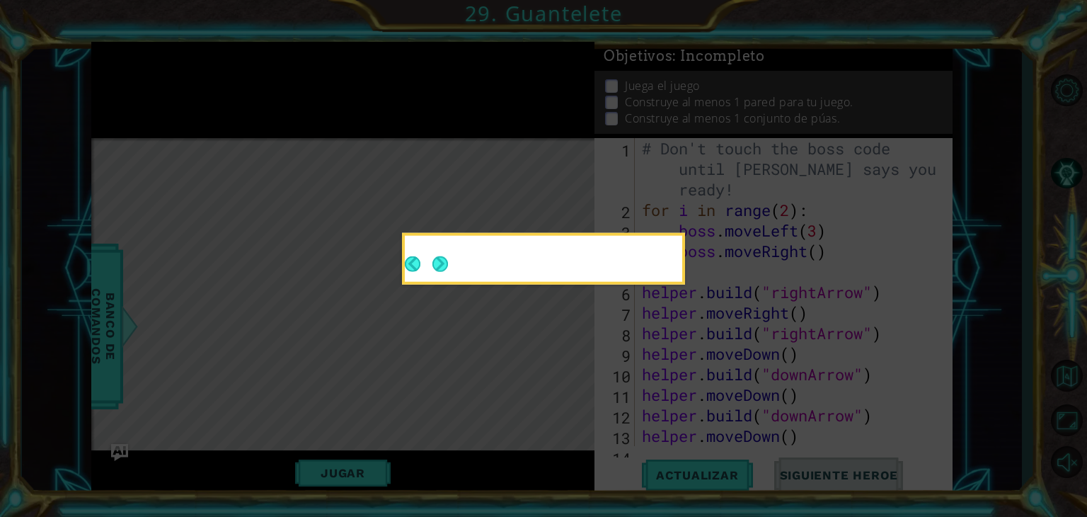
click at [650, 410] on icon at bounding box center [543, 258] width 1087 height 517
click at [444, 263] on div at bounding box center [543, 259] width 277 height 46
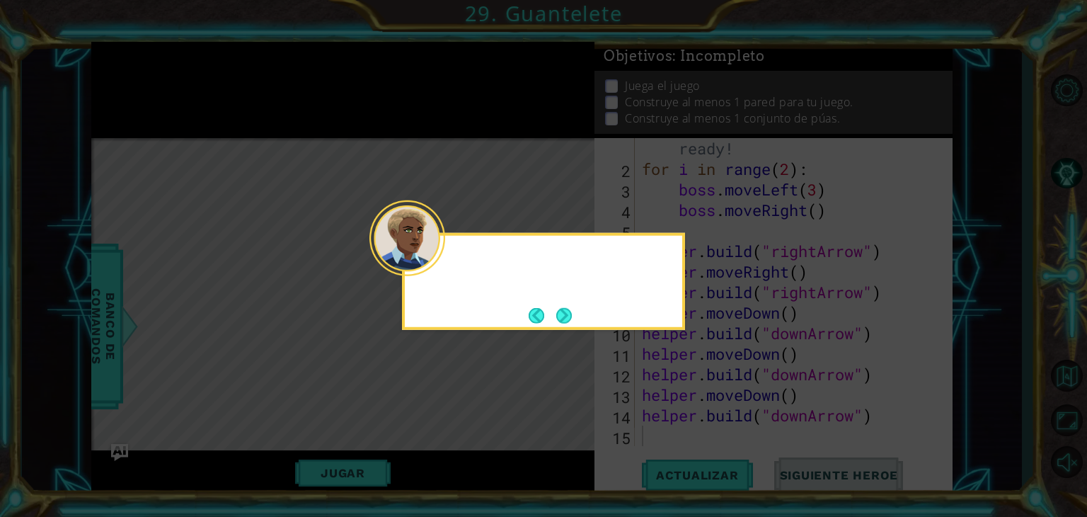
scroll to position [40, 0]
drag, startPoint x: 575, startPoint y: 321, endPoint x: 557, endPoint y: 312, distance: 19.9
click at [557, 312] on div "Hora de hacerl" at bounding box center [543, 281] width 283 height 97
click at [557, 312] on button "Next" at bounding box center [564, 315] width 16 height 16
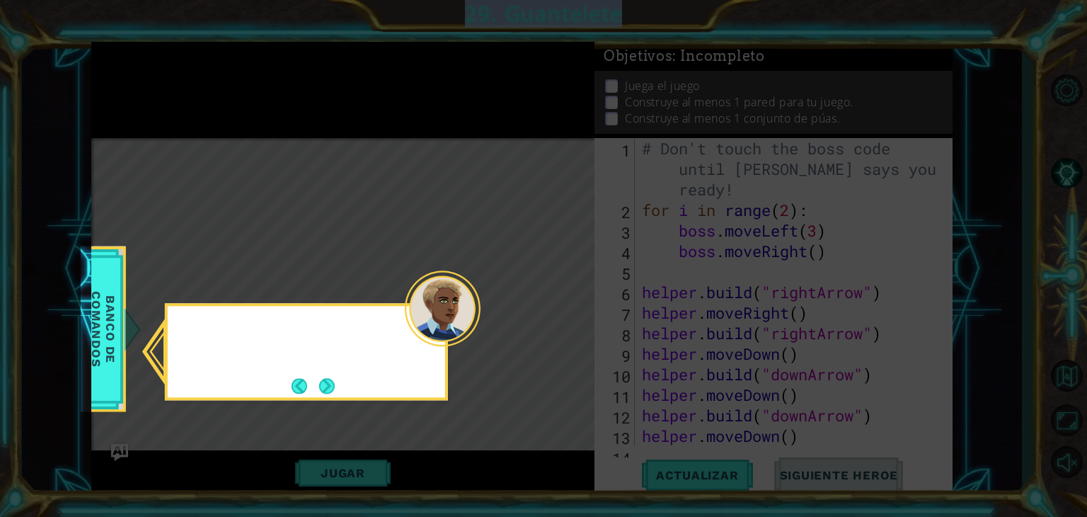
click at [557, 312] on icon at bounding box center [543, 258] width 1087 height 517
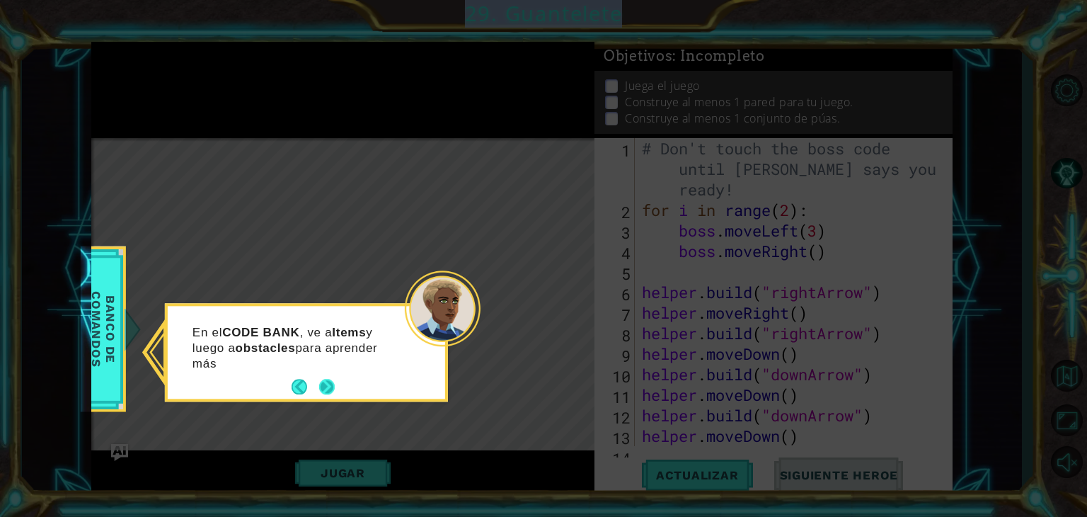
click at [319, 394] on button "Next" at bounding box center [327, 387] width 16 height 16
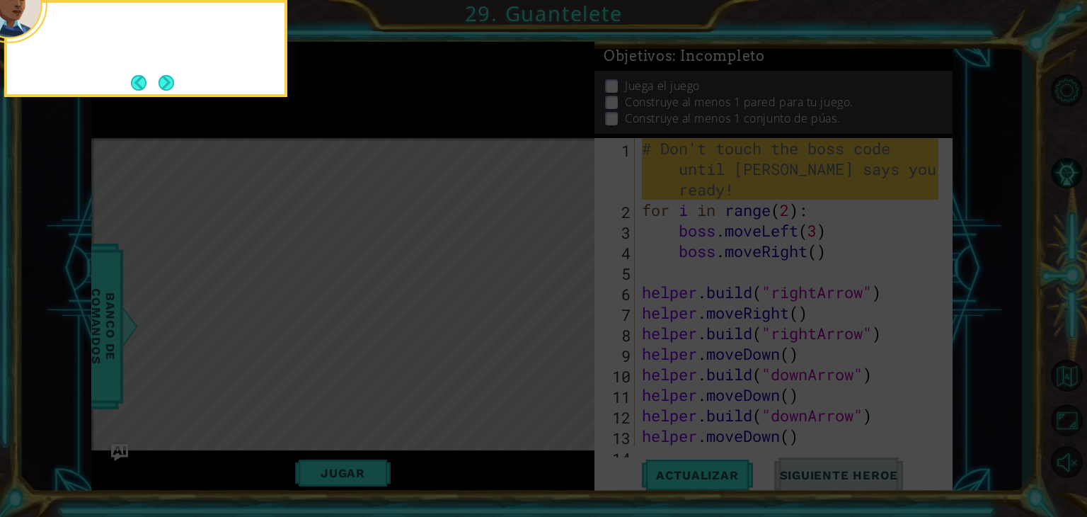
click at [317, 394] on icon at bounding box center [543, 77] width 1087 height 878
click at [161, 77] on button "Next" at bounding box center [167, 83] width 16 height 16
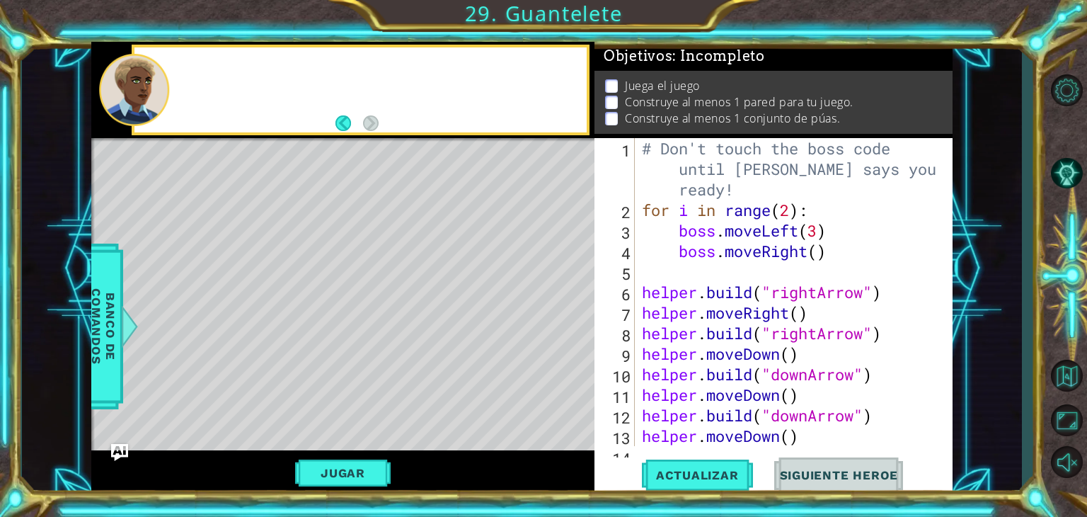
click at [161, 77] on div at bounding box center [134, 89] width 70 height 71
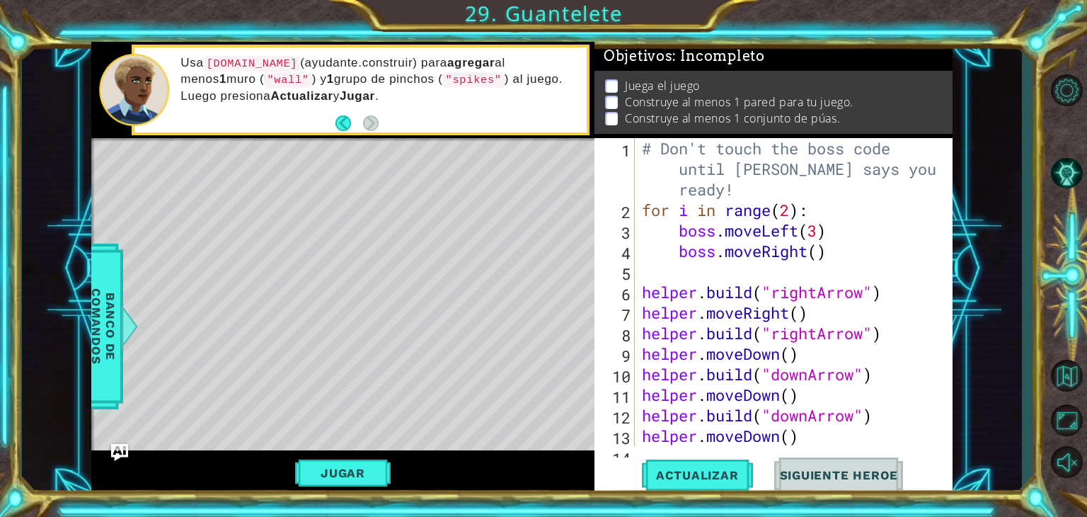
type textarea "[DOMAIN_NAME]("rightArrow")"
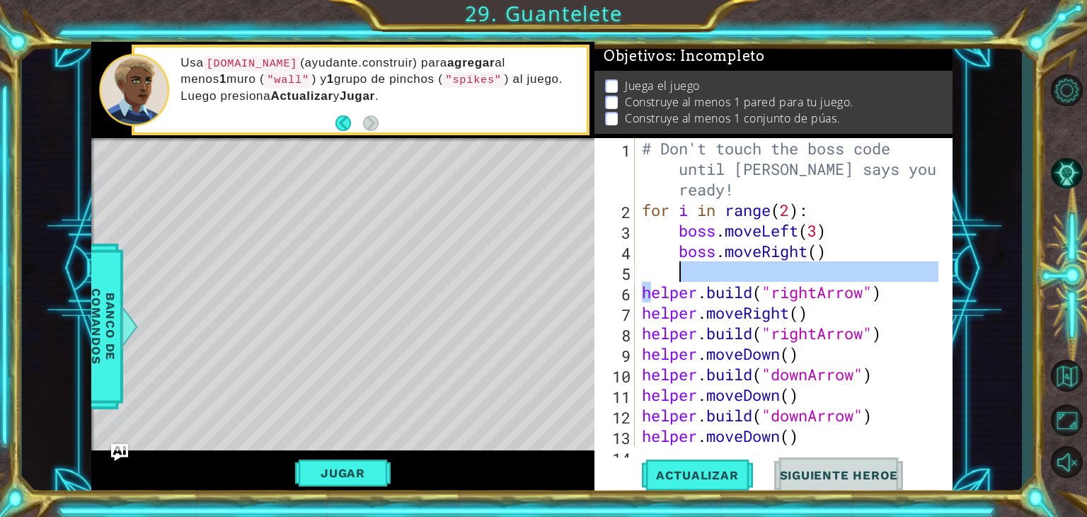
drag, startPoint x: 649, startPoint y: 287, endPoint x: 852, endPoint y: 298, distance: 203.4
click at [650, 298] on div "# Don't touch the boss code until [PERSON_NAME] says you're ready! for i in ran…" at bounding box center [792, 333] width 306 height 390
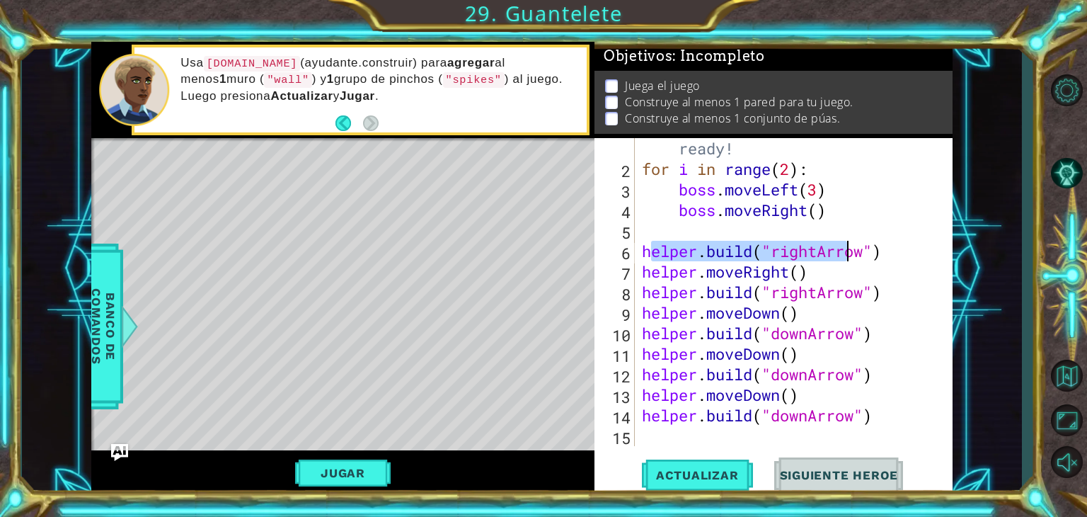
scroll to position [40, 0]
click at [650, 470] on span "Actualizar" at bounding box center [697, 475] width 111 height 14
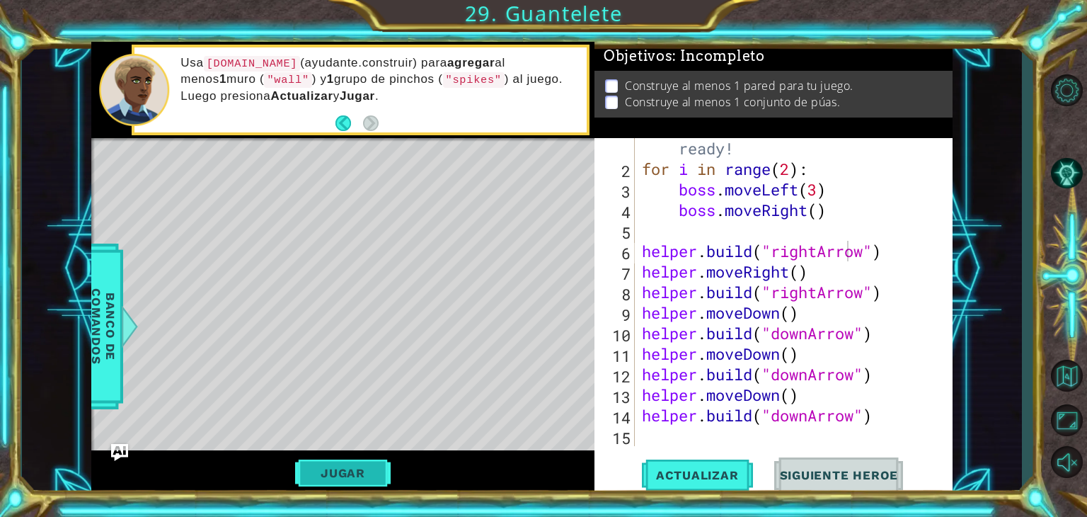
click at [362, 461] on button "Jugar" at bounding box center [343, 472] width 96 height 27
click at [650, 165] on button "Pista AI" at bounding box center [1066, 174] width 41 height 38
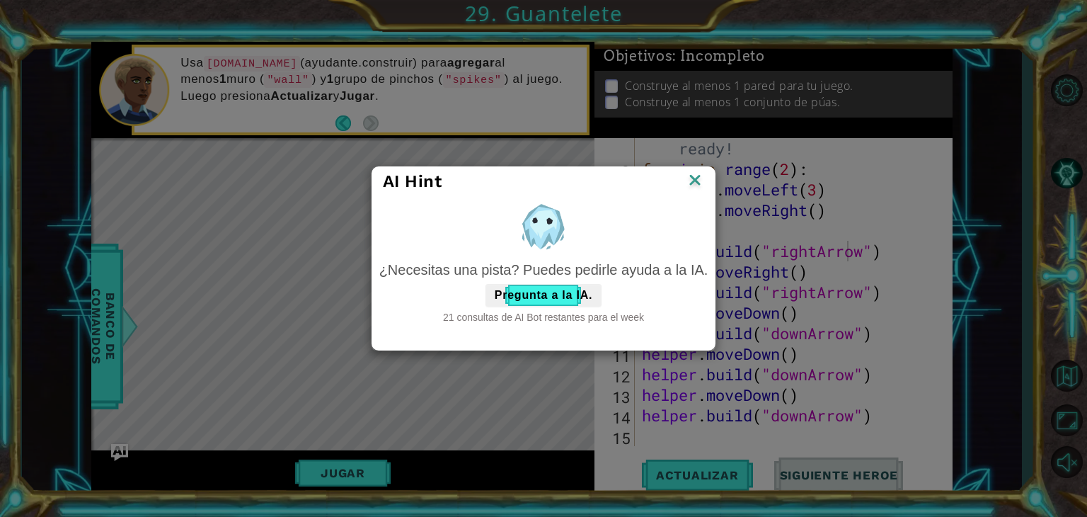
click at [546, 282] on div "¿Necesitas una pista? Puedes pedirle ayuda a la IA. Pregunta a la IA. 21 consul…" at bounding box center [543, 292] width 329 height 64
click at [541, 294] on button "Pregunta a la IA." at bounding box center [543, 295] width 116 height 23
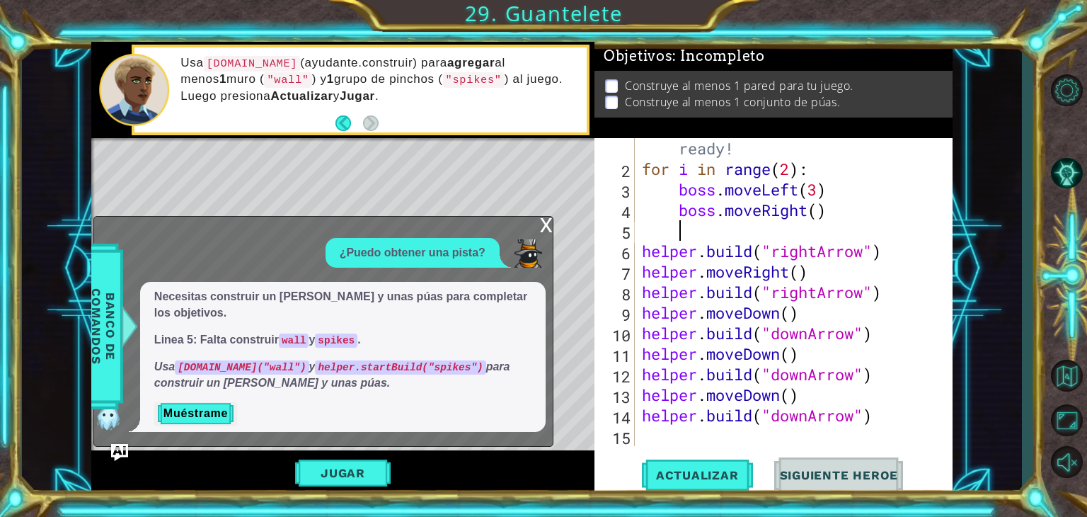
click at [650, 230] on div "# Don't touch the boss code until [PERSON_NAME] says you're ready! for i in ran…" at bounding box center [792, 292] width 306 height 390
click at [208, 414] on button "Muéstrame" at bounding box center [195, 413] width 83 height 23
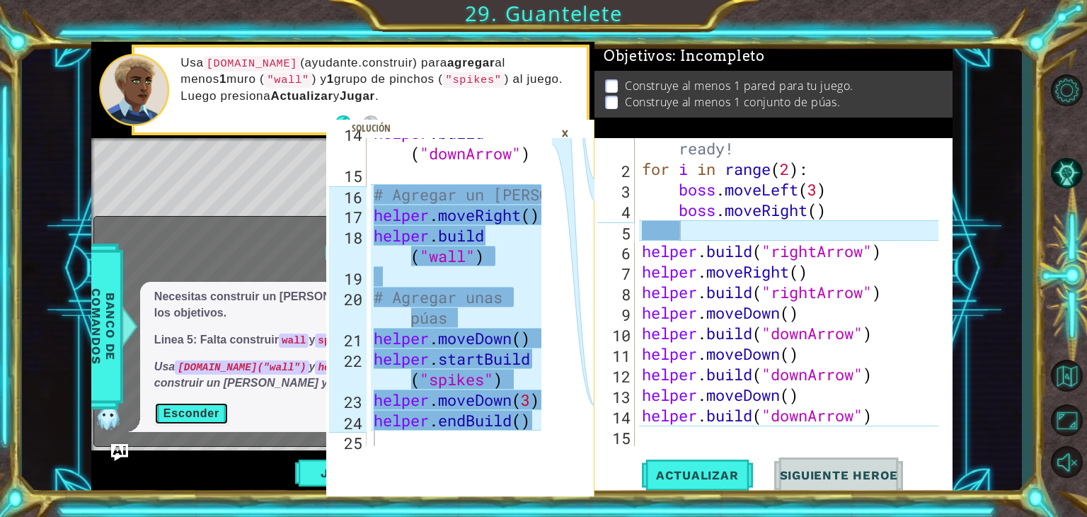
scroll to position [492, 0]
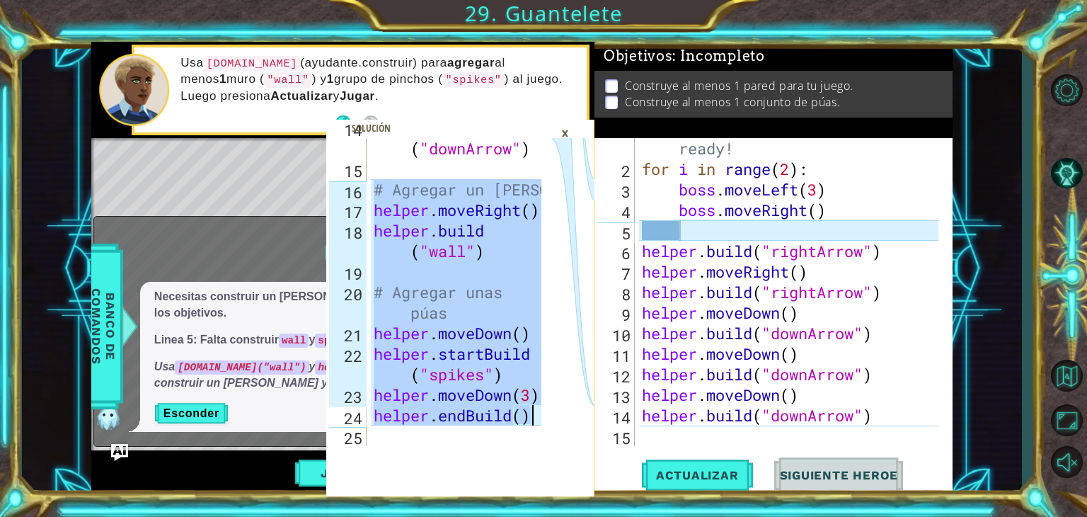
drag, startPoint x: 374, startPoint y: 183, endPoint x: 535, endPoint y: 424, distance: 290.3
click at [535, 424] on div "helper . build ( "downArrow" ) # Agregar un [PERSON_NAME] helper . moveRight ( …" at bounding box center [460, 301] width 178 height 369
type textarea "helper.moveDown(3) helper.endBuild()"
click at [187, 409] on button "Esconder" at bounding box center [191, 413] width 74 height 23
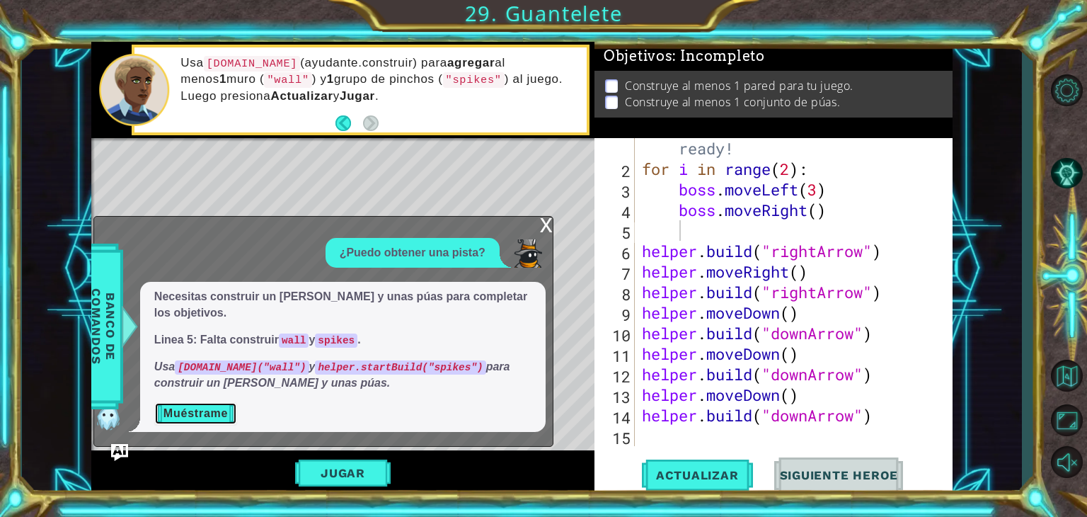
click at [187, 409] on button "Muéstrame" at bounding box center [195, 413] width 83 height 23
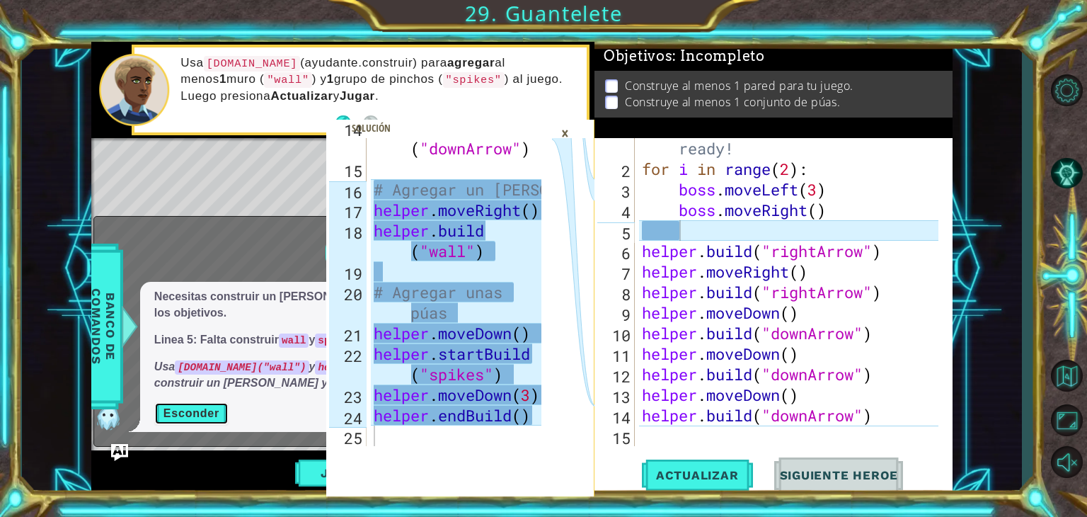
click at [187, 409] on button "Esconder" at bounding box center [191, 413] width 74 height 23
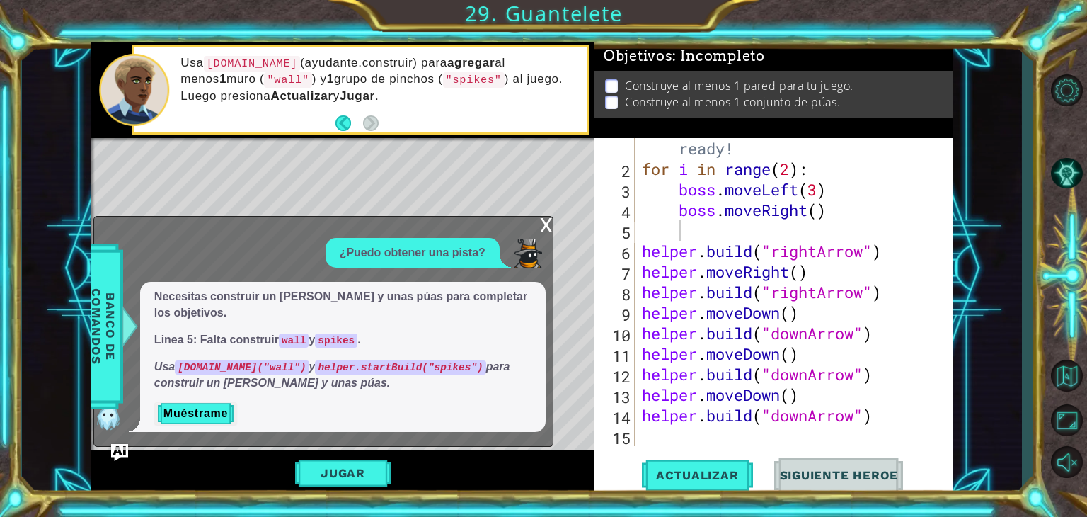
click at [545, 220] on div "x" at bounding box center [546, 224] width 13 height 14
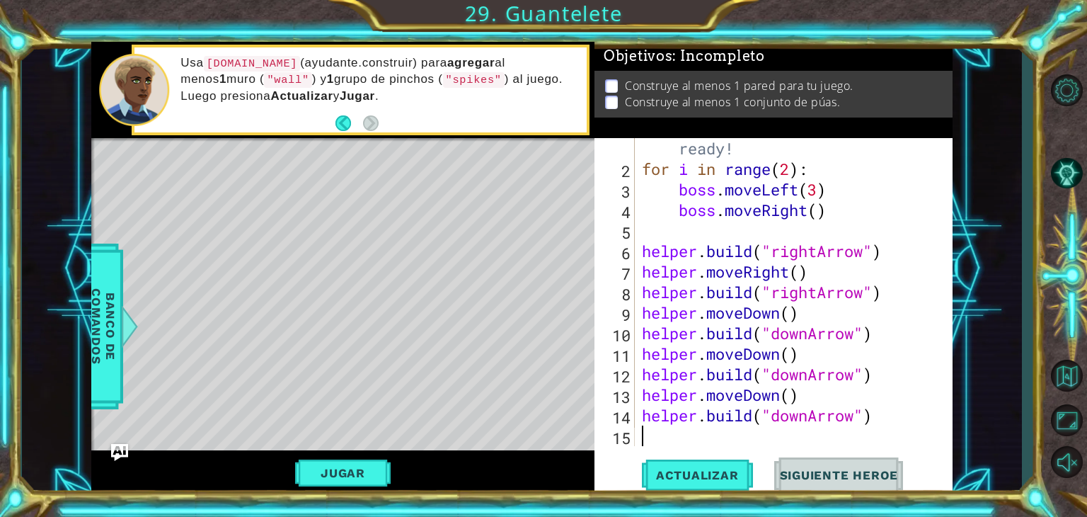
click at [650, 442] on div "# Don't touch the boss code until [PERSON_NAME] says you're ready! for i in ran…" at bounding box center [792, 292] width 306 height 390
paste textarea "helper.endBuild()"
type textarea "helper.endBuild()"
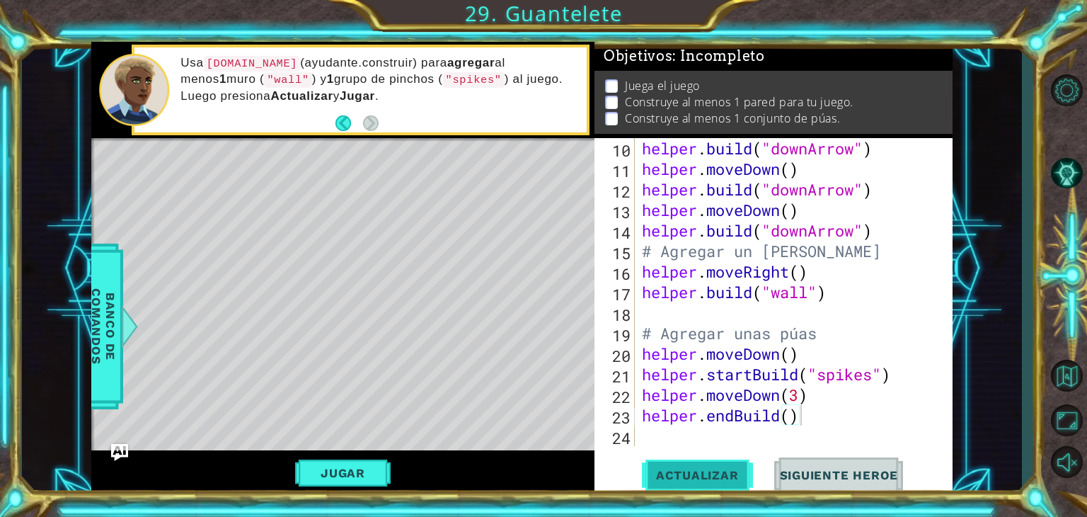
click at [650, 479] on span "Actualizar" at bounding box center [697, 475] width 111 height 14
click at [317, 464] on button "Jugar" at bounding box center [343, 472] width 96 height 27
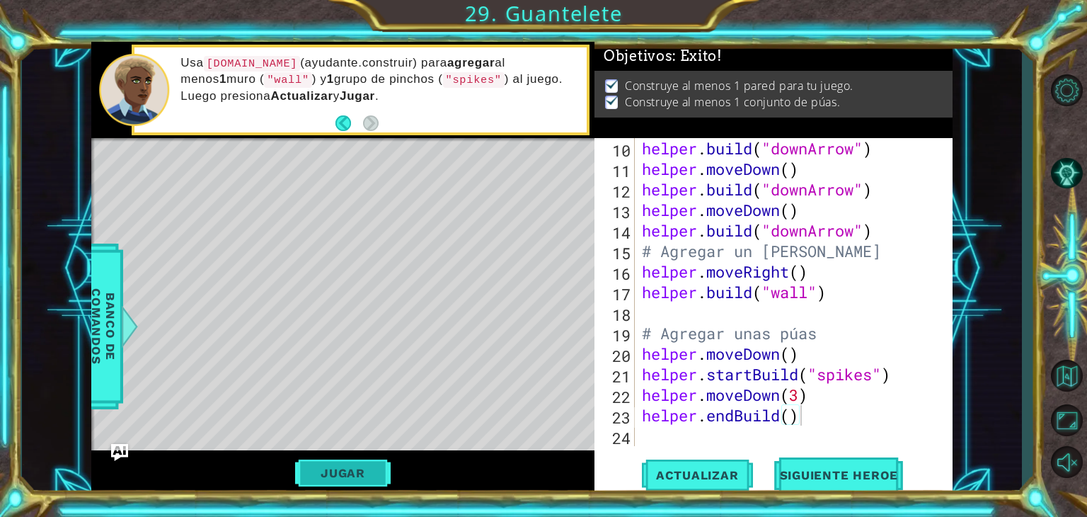
scroll to position [0, 0]
click at [650, 165] on button "Pista AI" at bounding box center [1066, 174] width 41 height 38
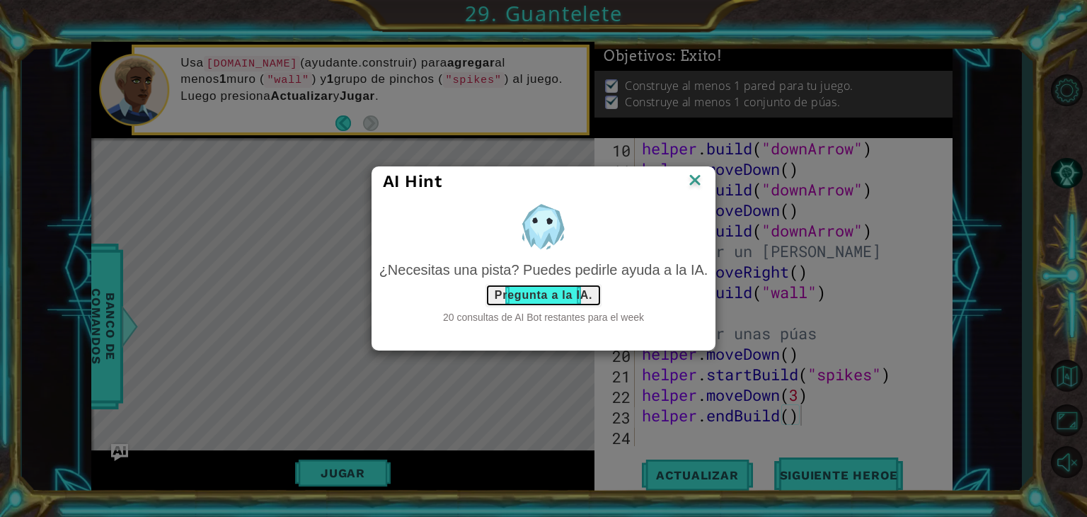
click at [565, 290] on button "Pregunta a la IA." at bounding box center [543, 295] width 116 height 23
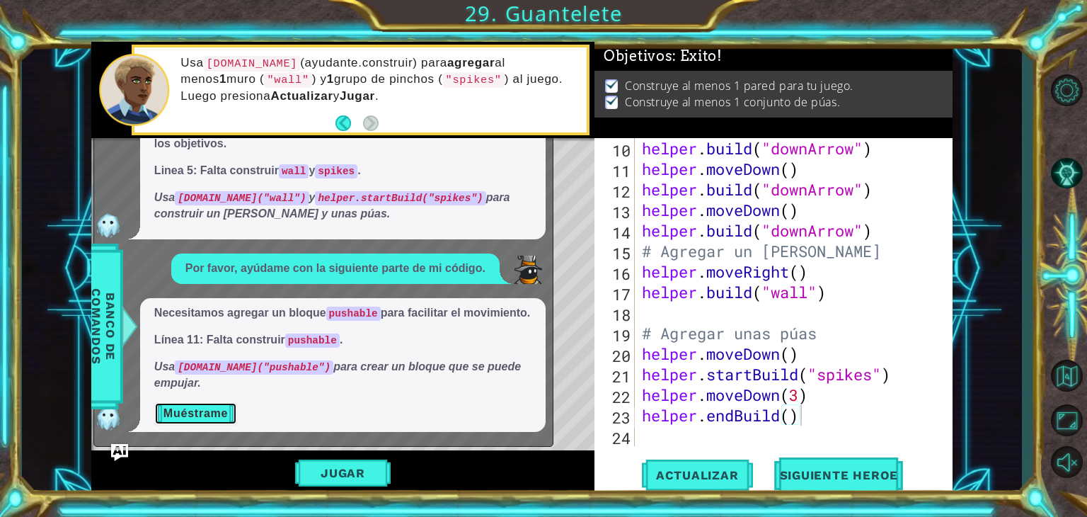
click at [183, 410] on button "Muéstrame" at bounding box center [195, 413] width 83 height 23
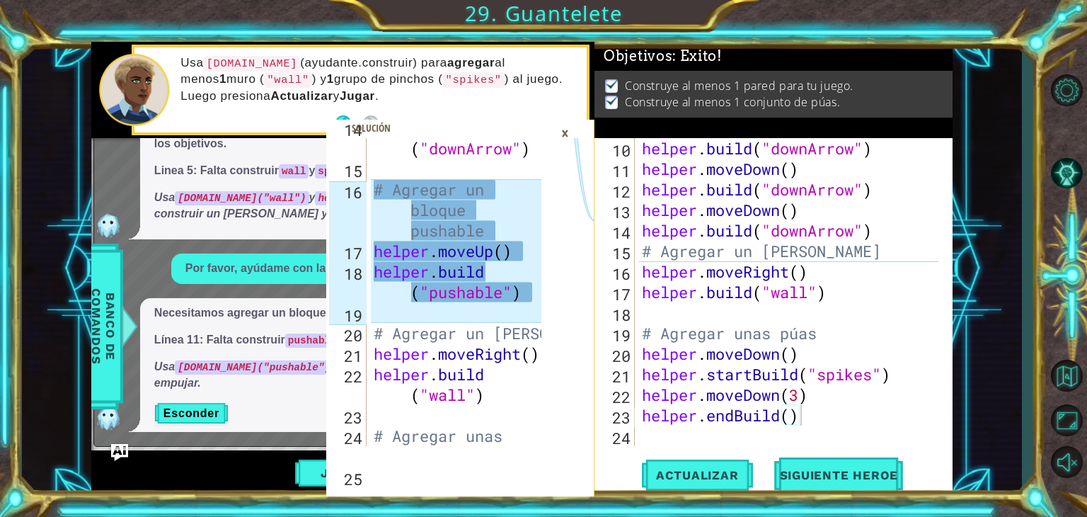
drag, startPoint x: 363, startPoint y: 340, endPoint x: 434, endPoint y: 301, distance: 80.8
click at [434, 301] on div "14 15 16 17 18 19 20 21 22 23 24 25 helper . build ( "downArrow" ) # Agregar un…" at bounding box center [439, 292] width 226 height 308
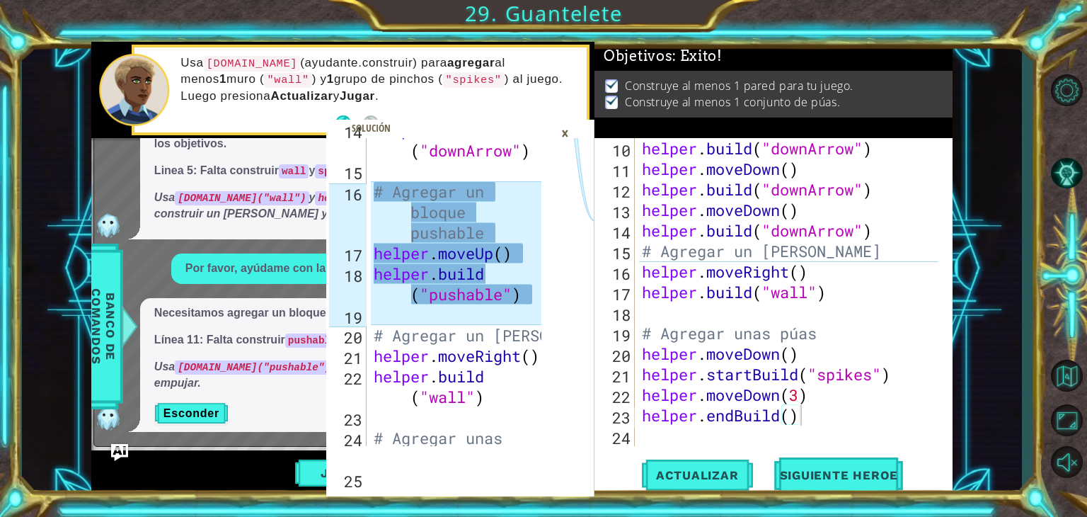
scroll to position [485, 0]
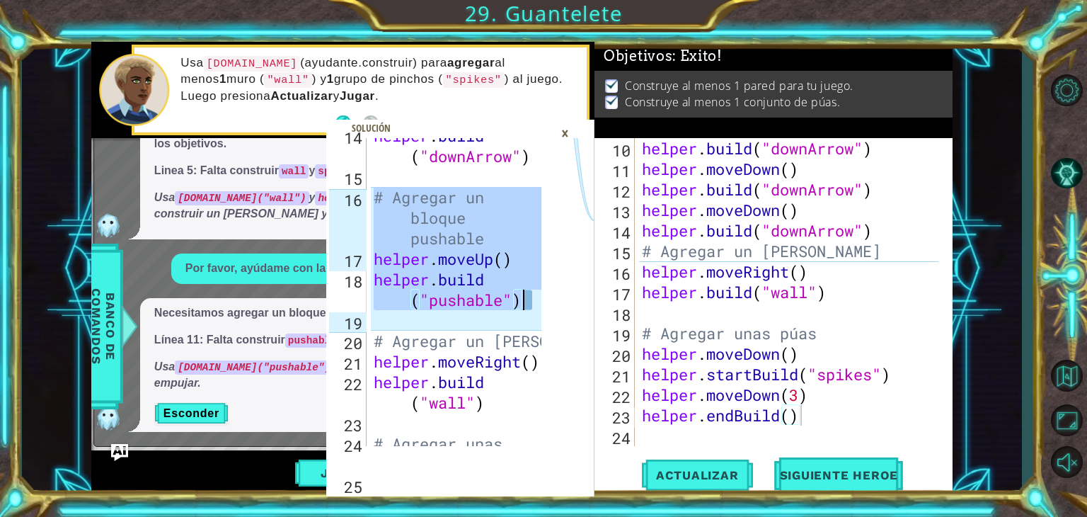
drag, startPoint x: 371, startPoint y: 195, endPoint x: 526, endPoint y: 305, distance: 189.9
click at [526, 305] on div "helper . build ( "downArrow" ) # Agregar un bloque pushable helper . moveUp ( )…" at bounding box center [460, 320] width 178 height 390
type textarea "helper.moveUp() [DOMAIN_NAME]("pushable")"
drag, startPoint x: 509, startPoint y: 284, endPoint x: 513, endPoint y: 275, distance: 9.2
type textarea "# Agregar un [PERSON_NAME]"
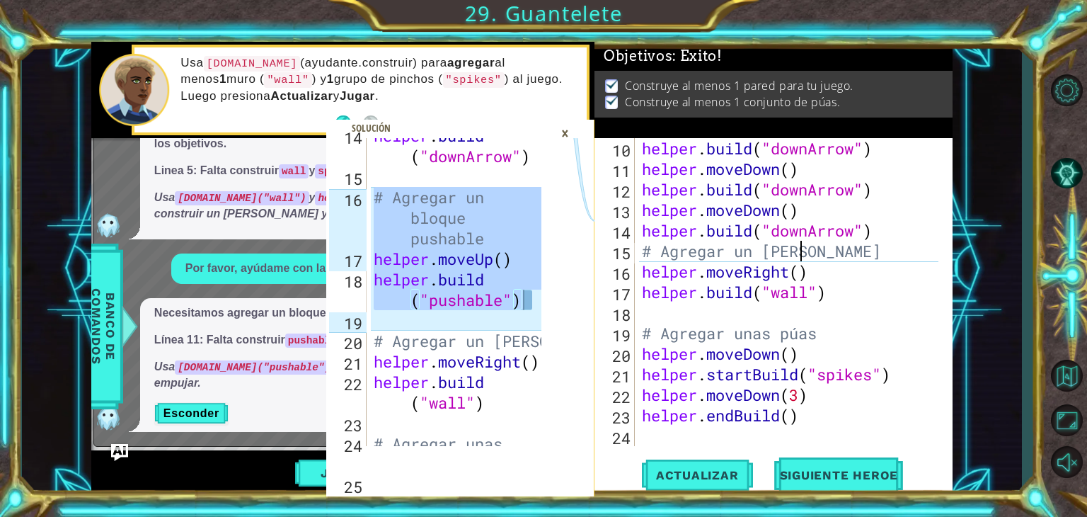
click at [650, 252] on div "helper . build ( "downArrow" ) helper . moveDown ( ) helper . build ( "downArro…" at bounding box center [792, 312] width 306 height 349
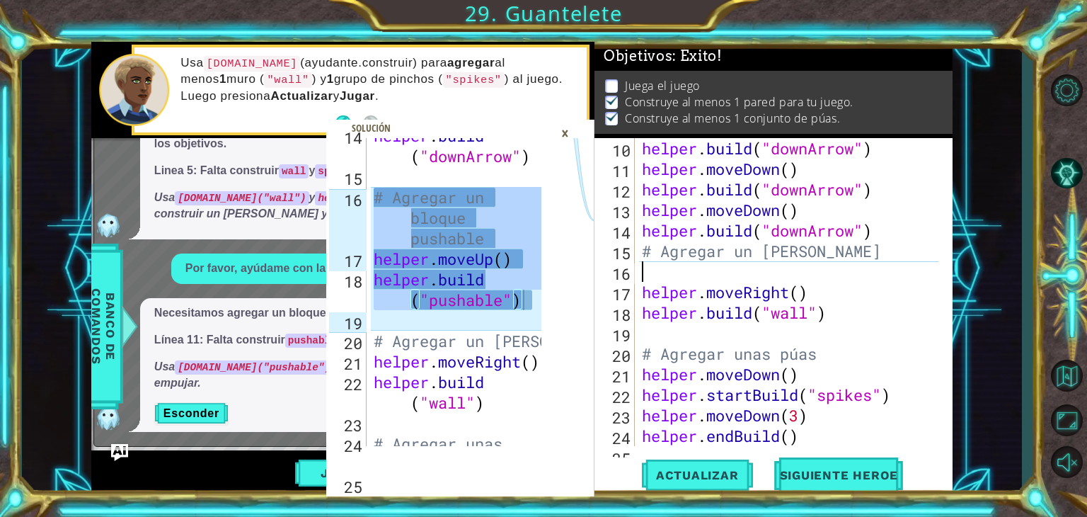
paste textarea "[DOMAIN_NAME]("pushable")"
type textarea "[DOMAIN_NAME]("pushable")"
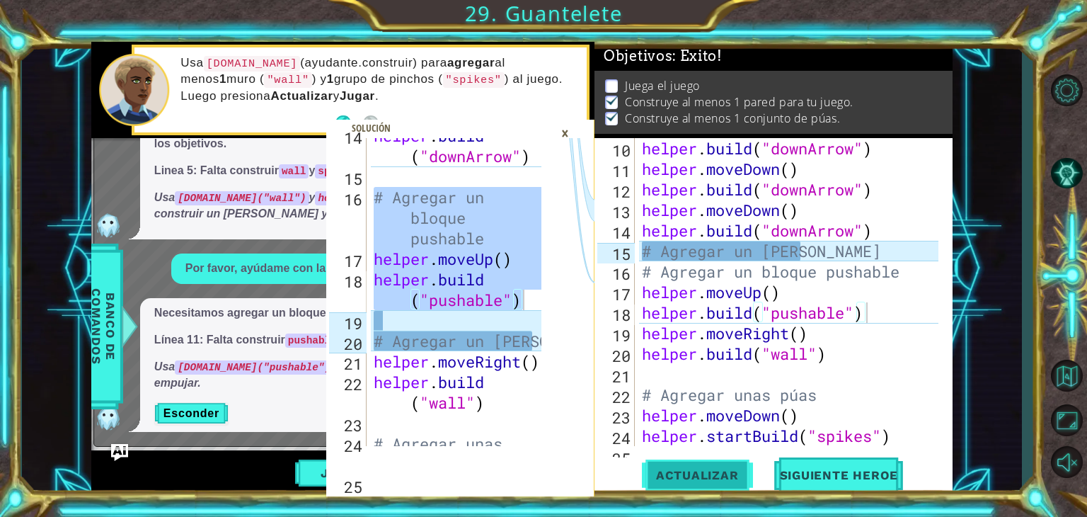
click at [650, 471] on span "Actualizar" at bounding box center [697, 475] width 111 height 14
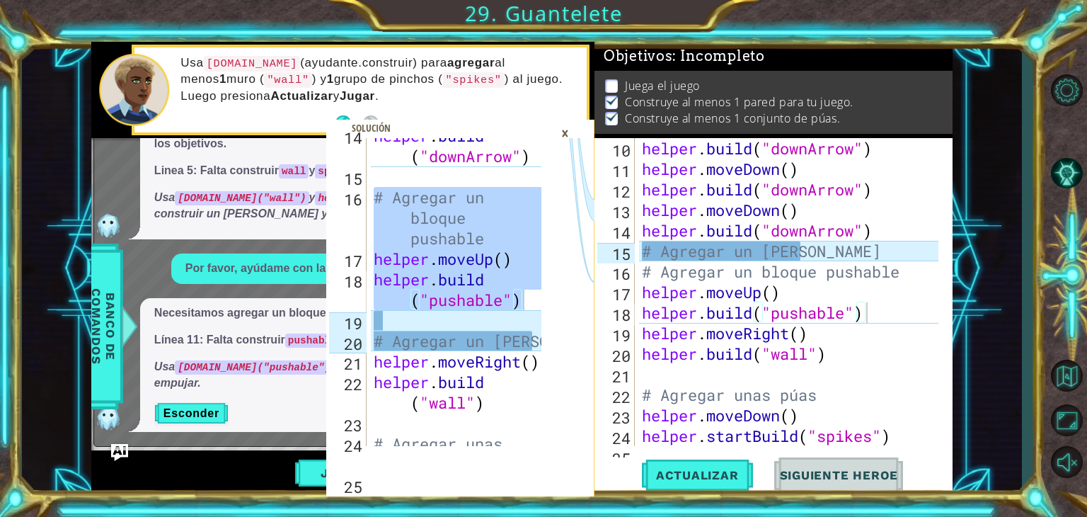
click at [561, 131] on div "×" at bounding box center [565, 133] width 22 height 24
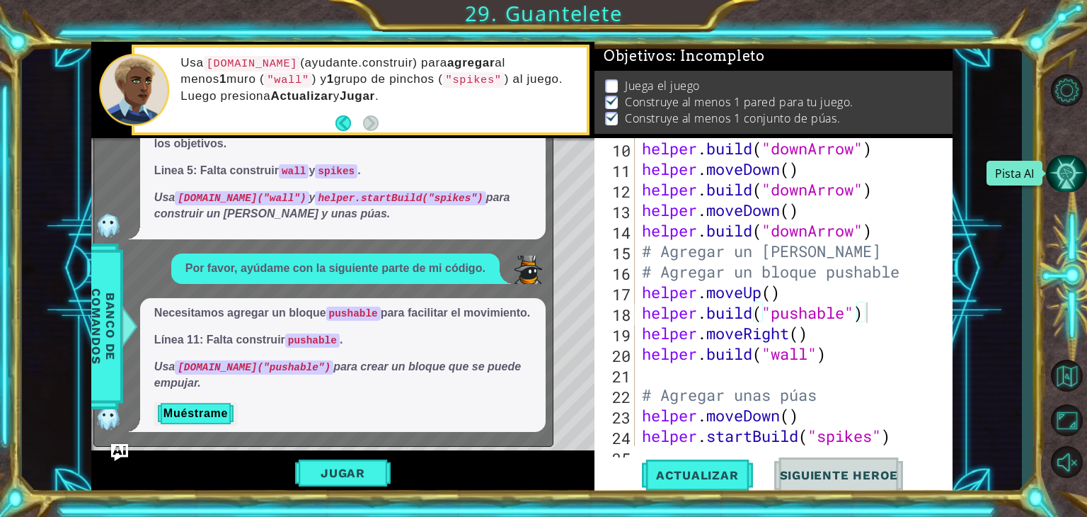
click at [650, 165] on button "Pista AI" at bounding box center [1066, 174] width 41 height 38
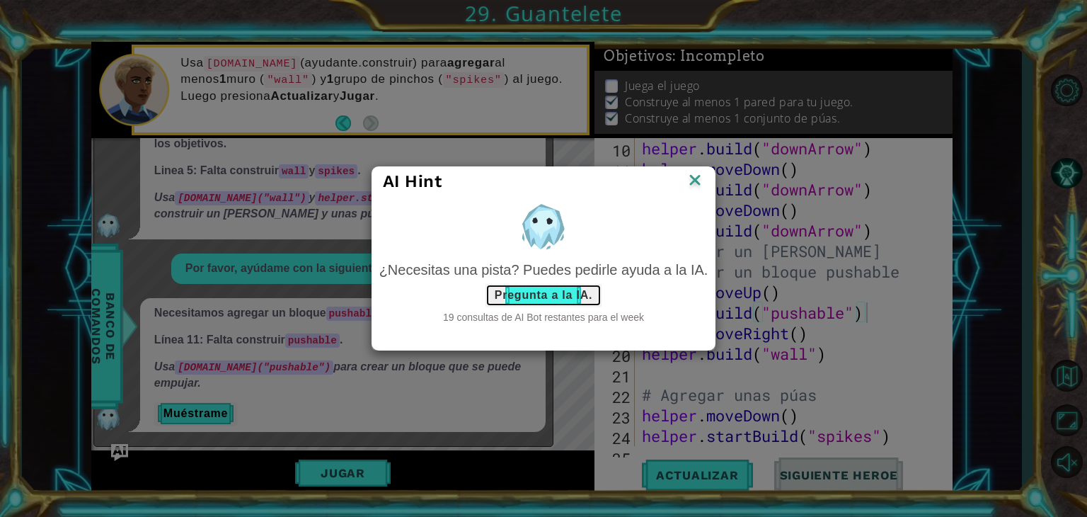
click at [572, 292] on button "Pregunta a la IA." at bounding box center [543, 295] width 116 height 23
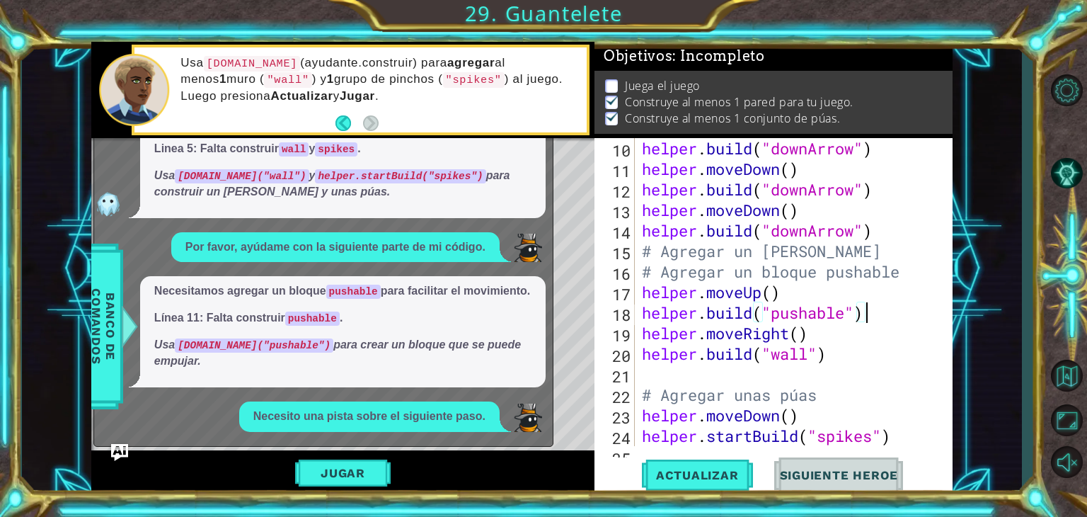
scroll to position [144, 0]
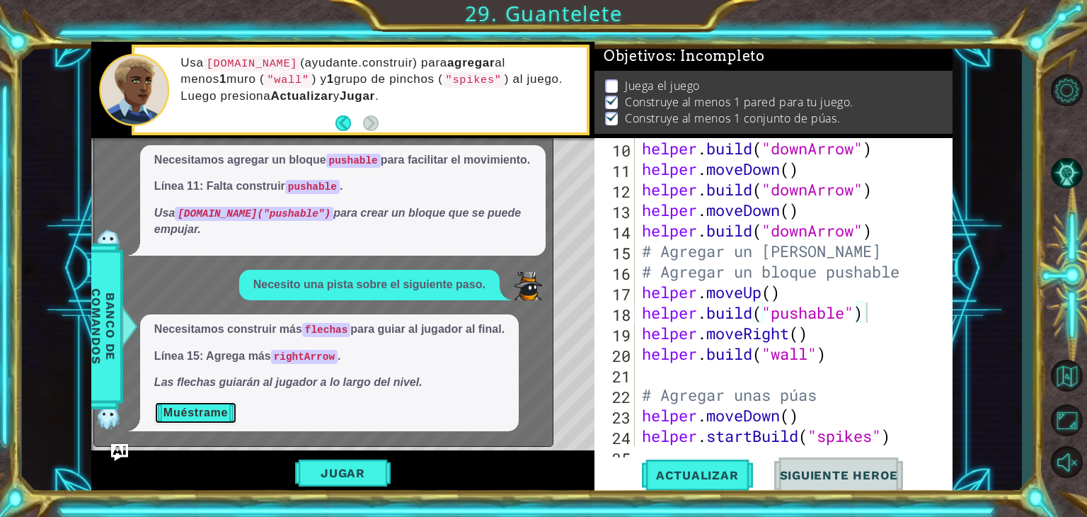
click at [230, 405] on button "Muéstrame" at bounding box center [195, 412] width 83 height 23
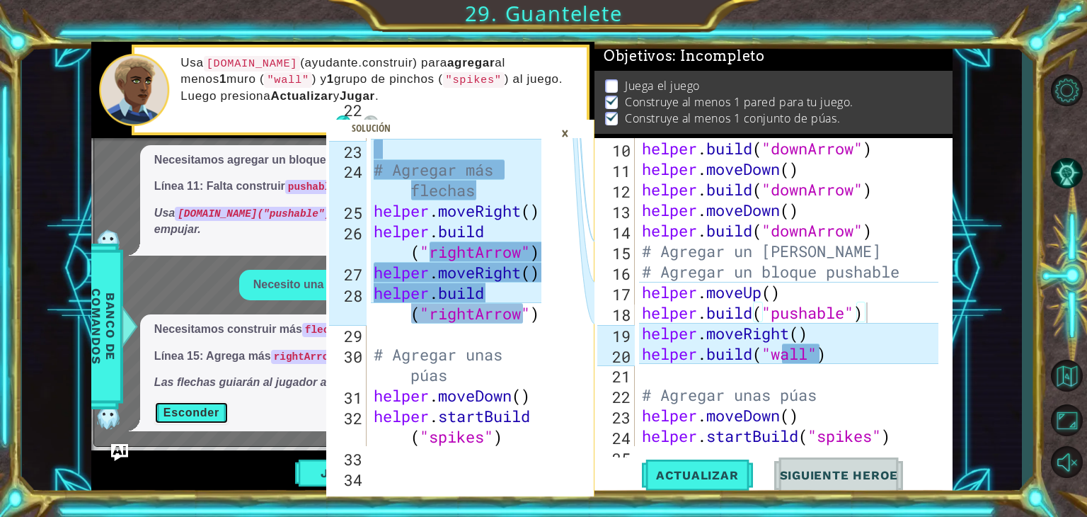
scroll to position [752, 0]
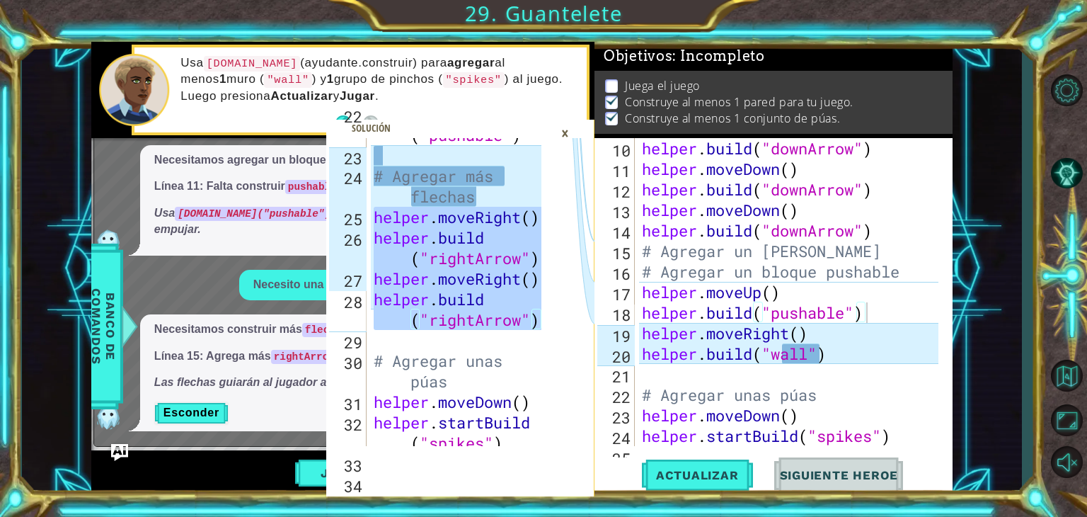
drag, startPoint x: 373, startPoint y: 219, endPoint x: 541, endPoint y: 326, distance: 199.8
click at [541, 326] on div "helper.moveRight() 22 23 24 25 26 27 28 29 30 31 32 33 34 helper . build ( "pus…" at bounding box center [439, 292] width 226 height 308
type textarea "helper.moveRight() [DOMAIN_NAME]("rightArrow")"
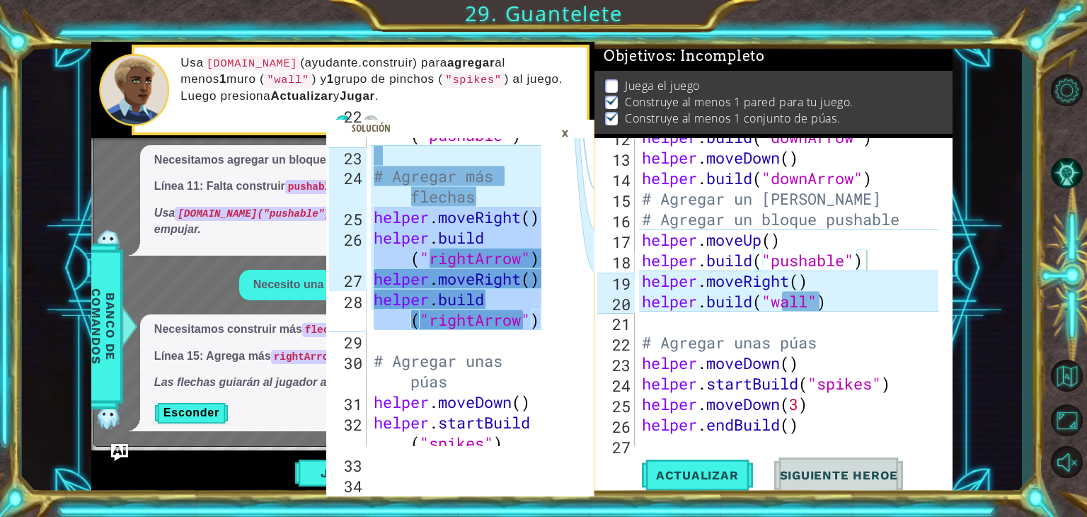
scroll to position [287, 0]
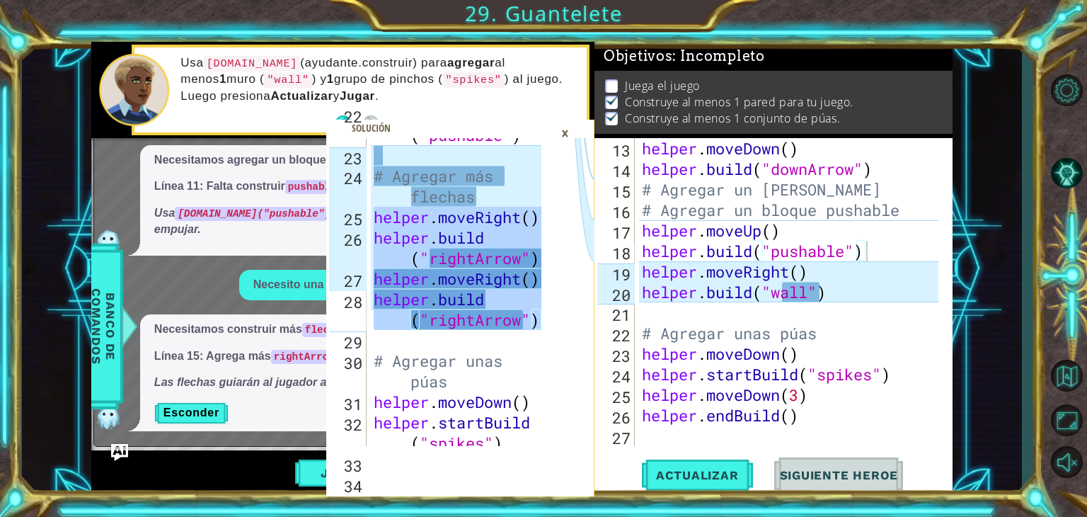
type textarea "helper.startBuild("spikes")"
click at [650, 381] on div "helper . moveDown ( ) helper . build ( "downArrow" ) # Agregar un [PERSON_NAME]…" at bounding box center [792, 312] width 306 height 349
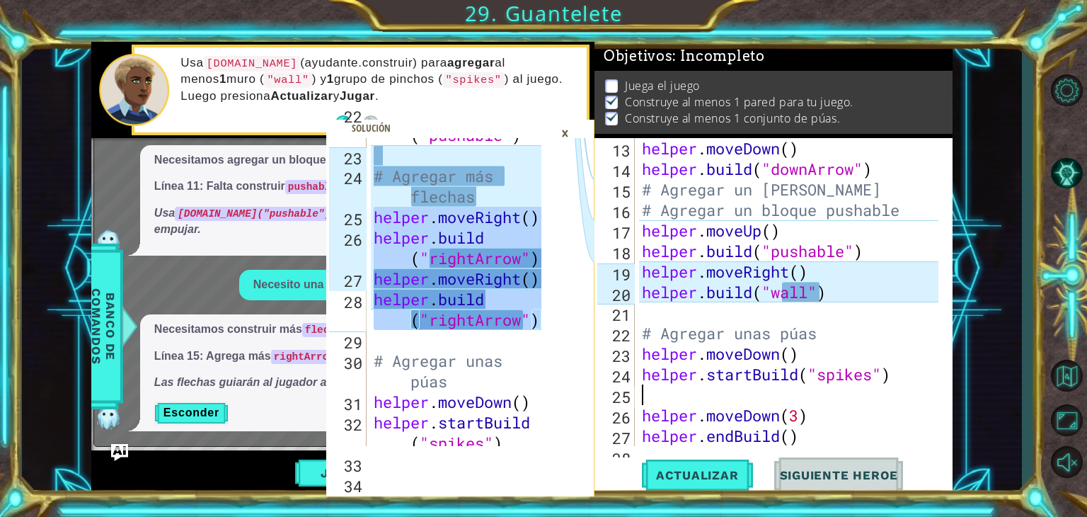
paste textarea "[DOMAIN_NAME]("rightArrow")"
type textarea "[DOMAIN_NAME]("rightArrow")"
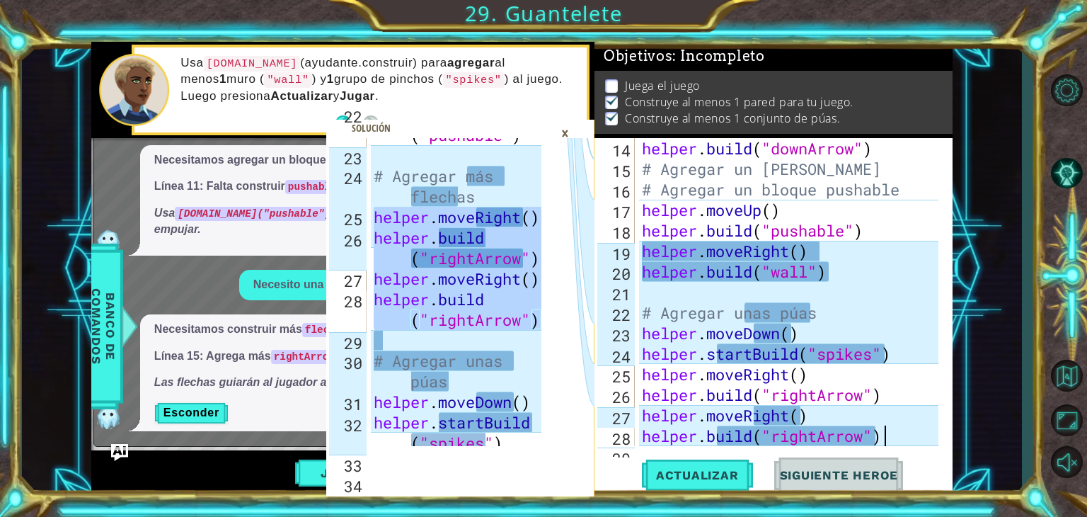
scroll to position [308, 0]
click at [650, 457] on button "Actualizar" at bounding box center [697, 475] width 111 height 36
click at [410, 80] on div "helper.moveRight() [DOMAIN_NAME]("rightArrow") 22 23 24 25 26 27 28 29 30 31 32…" at bounding box center [460, 269] width 268 height 454
click at [185, 414] on button "Esconder" at bounding box center [191, 412] width 74 height 23
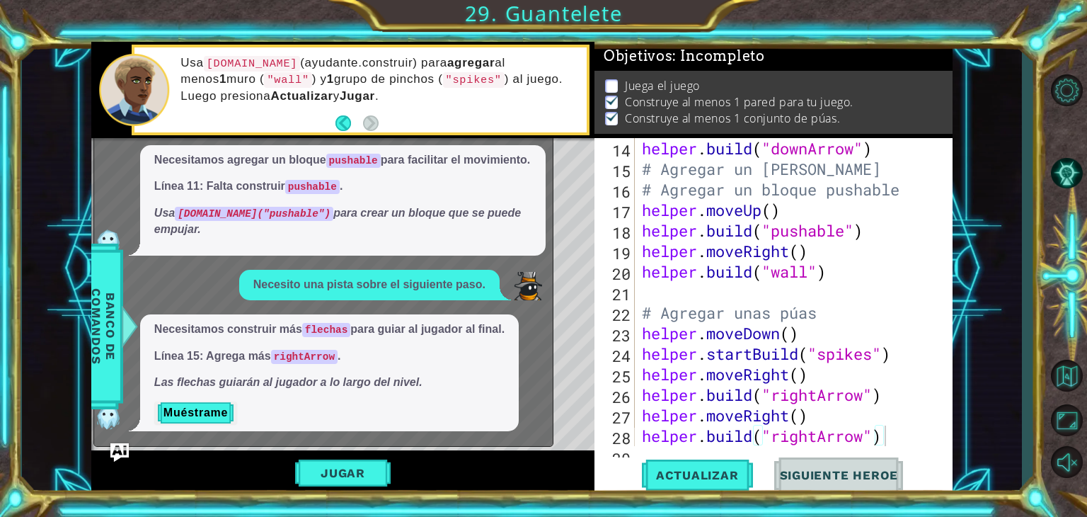
click at [122, 451] on img "Ask AI" at bounding box center [119, 451] width 18 height 18
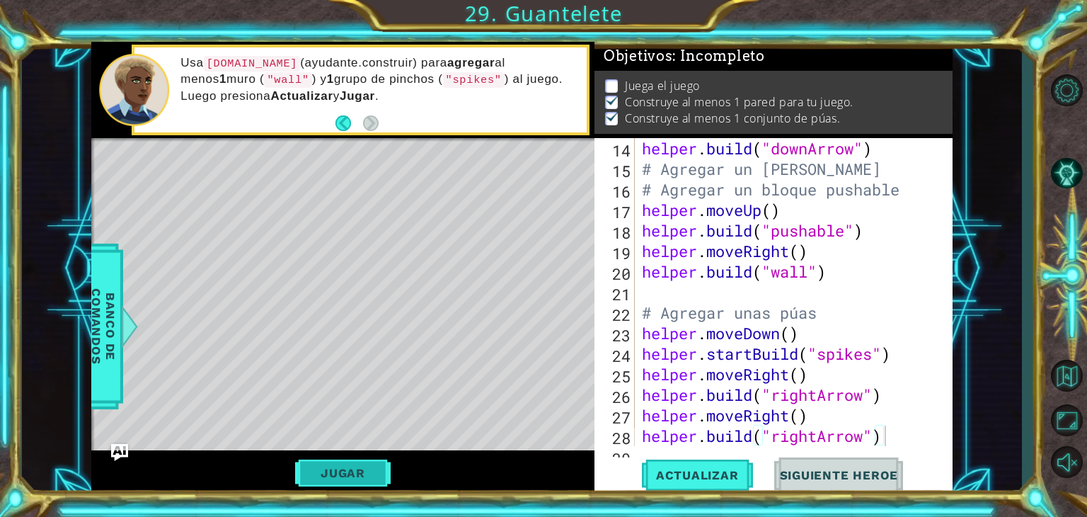
click at [369, 468] on button "Jugar" at bounding box center [343, 472] width 96 height 27
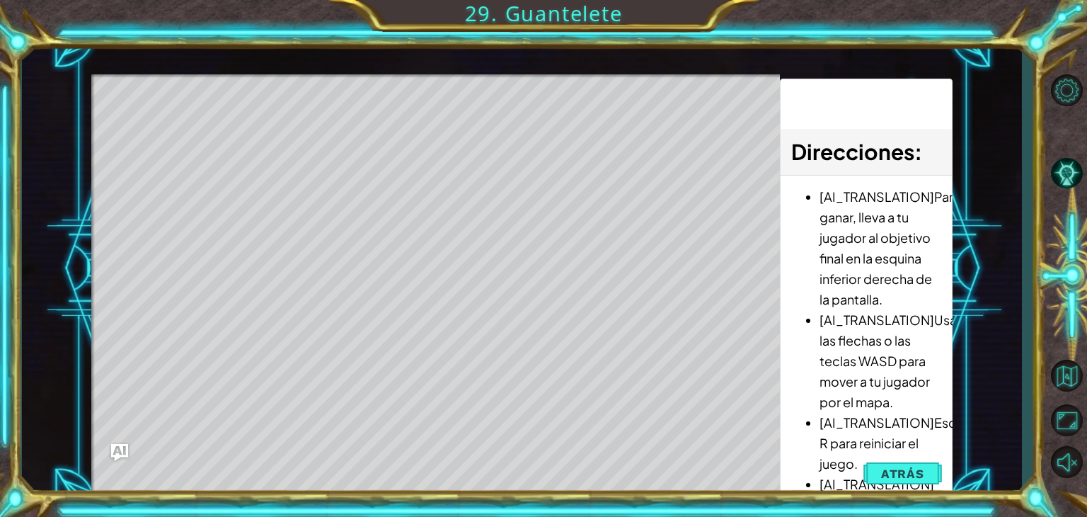
scroll to position [0, 0]
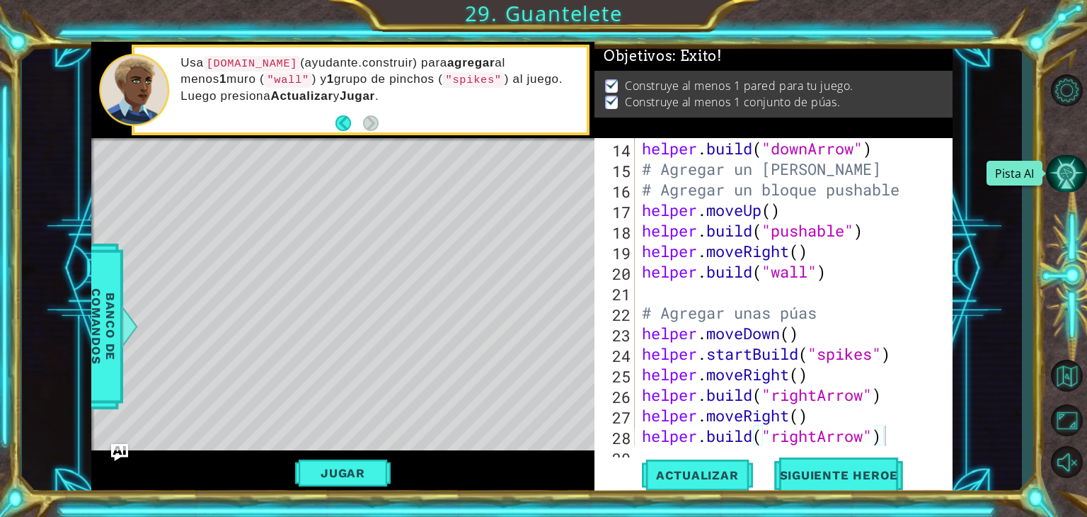
click at [650, 159] on button "Pista AI" at bounding box center [1066, 174] width 41 height 38
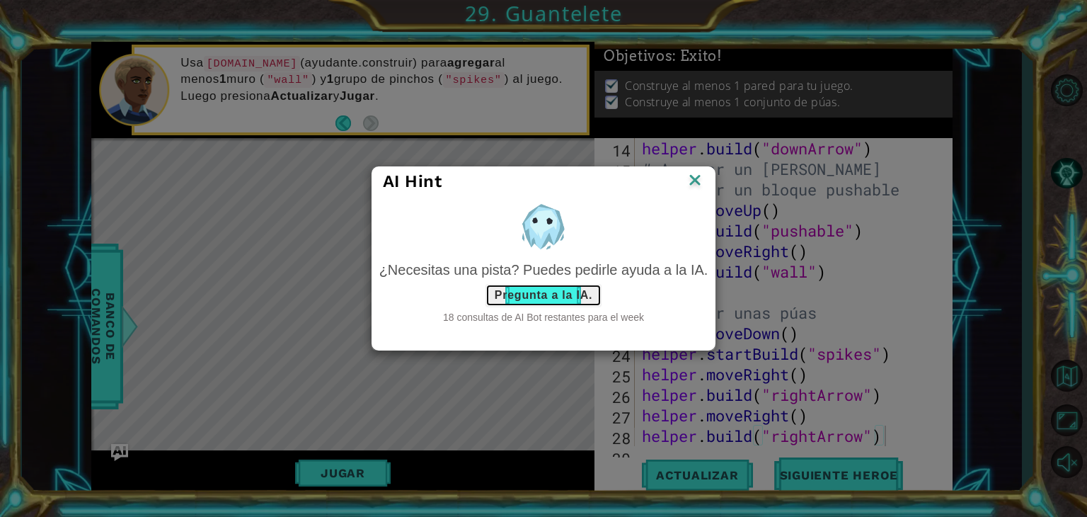
click at [553, 289] on button "Pregunta a la IA." at bounding box center [543, 295] width 116 height 23
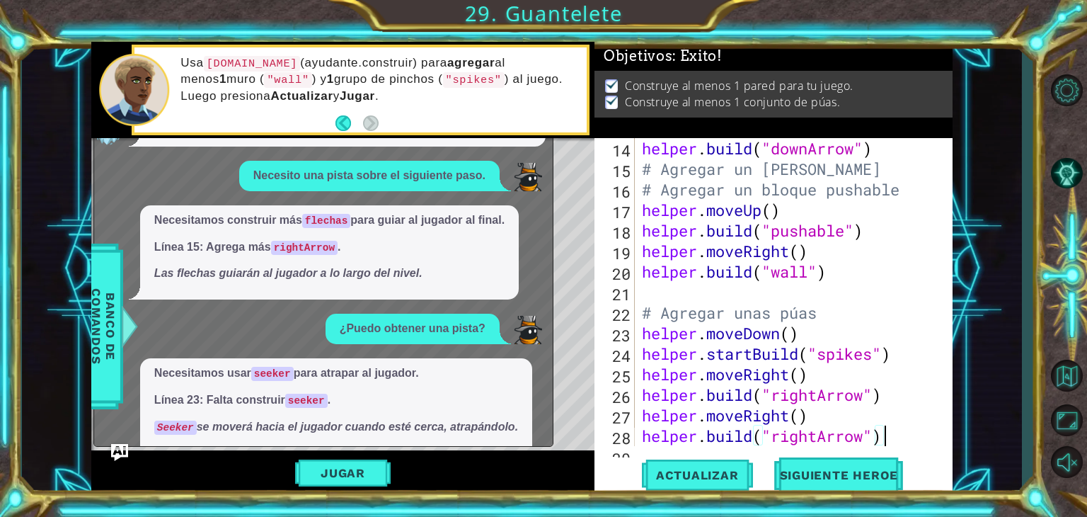
scroll to position [298, 0]
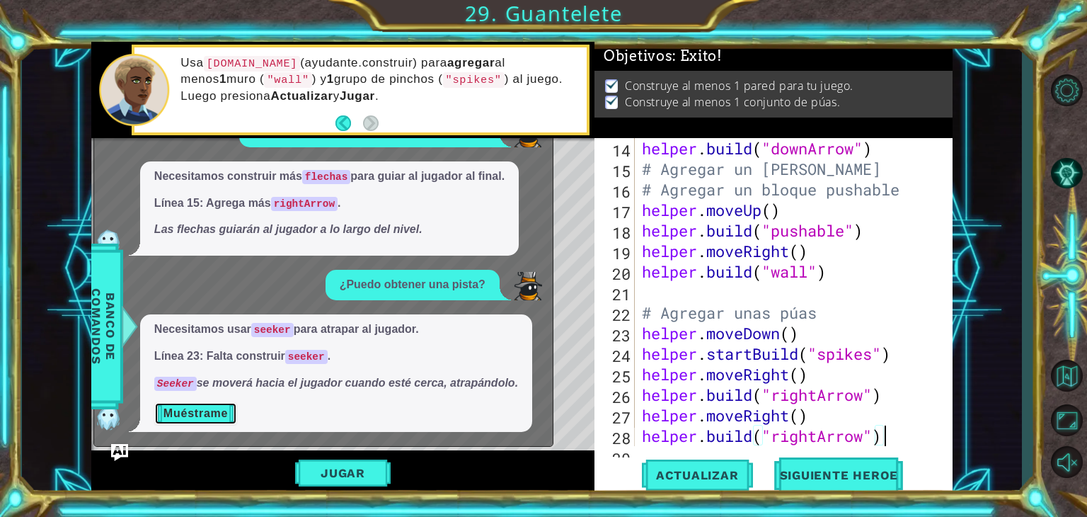
click at [209, 407] on button "Muéstrame" at bounding box center [195, 413] width 83 height 23
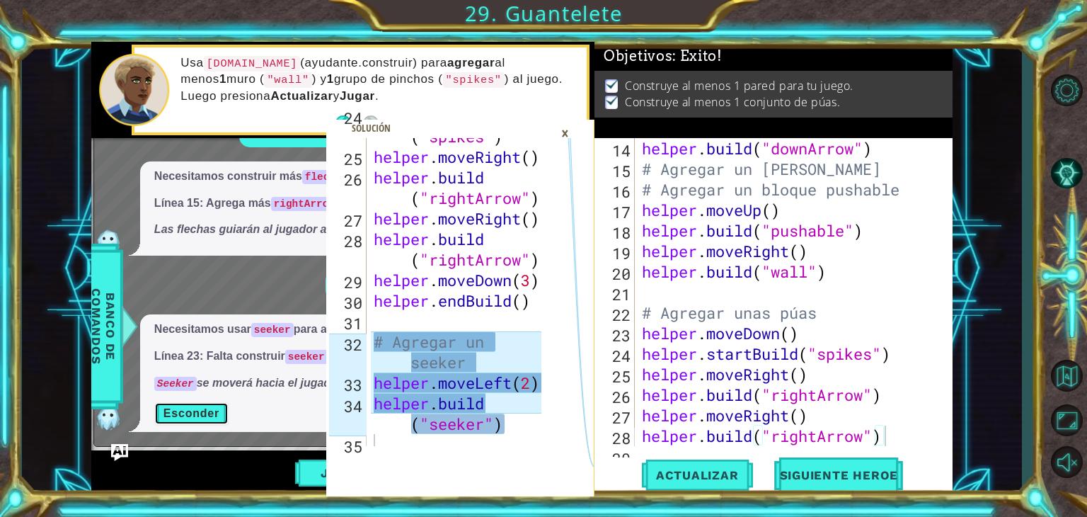
scroll to position [841, 0]
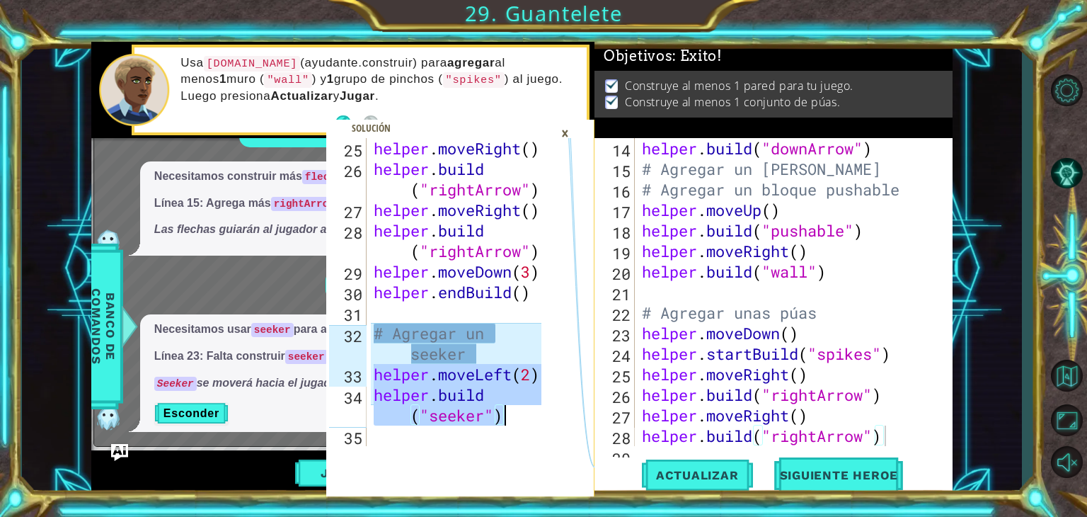
drag, startPoint x: 374, startPoint y: 376, endPoint x: 510, endPoint y: 413, distance: 140.8
click at [510, 413] on div "helper . moveRight ( ) helper . build ( "rightArrow" ) helper . moveRight ( ) h…" at bounding box center [460, 312] width 178 height 349
type textarea "helper.moveLeft(2) [DOMAIN_NAME]("seeker")"
click at [562, 127] on div "×" at bounding box center [565, 133] width 22 height 24
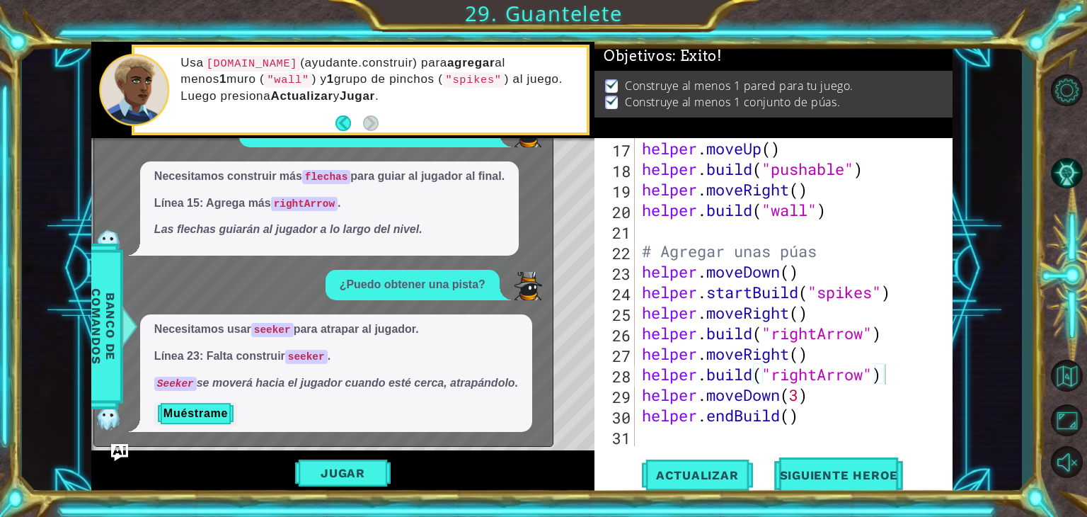
scroll to position [369, 0]
click at [650, 439] on div "helper . moveUp ( ) helper . build ( "pushable" ) helper . moveRight ( ) helper…" at bounding box center [792, 312] width 306 height 349
paste textarea "[DOMAIN_NAME]("seeker")"
type textarea "[DOMAIN_NAME]("seeker")"
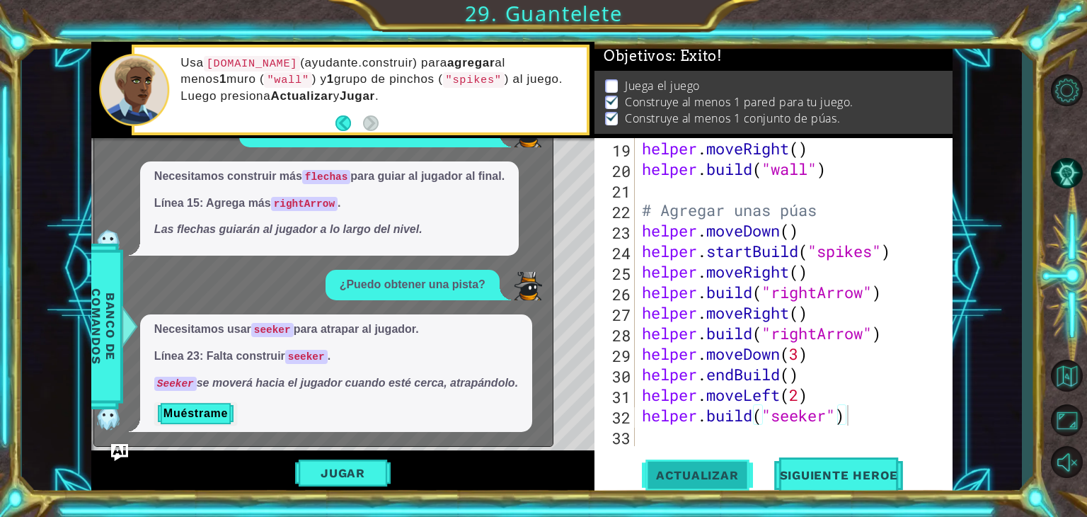
click at [650, 483] on button "Actualizar" at bounding box center [697, 475] width 111 height 36
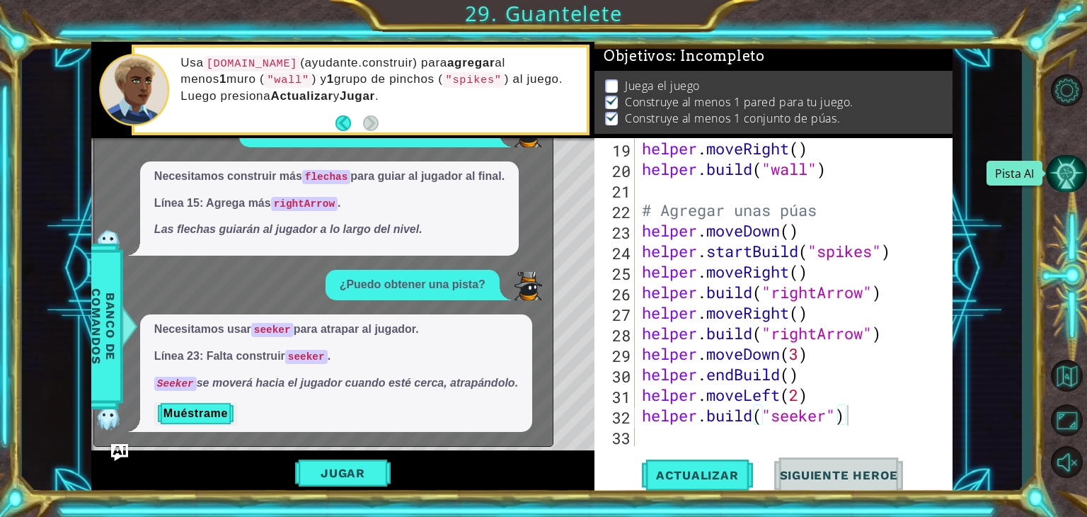
click at [650, 181] on button "Pista AI" at bounding box center [1066, 174] width 41 height 38
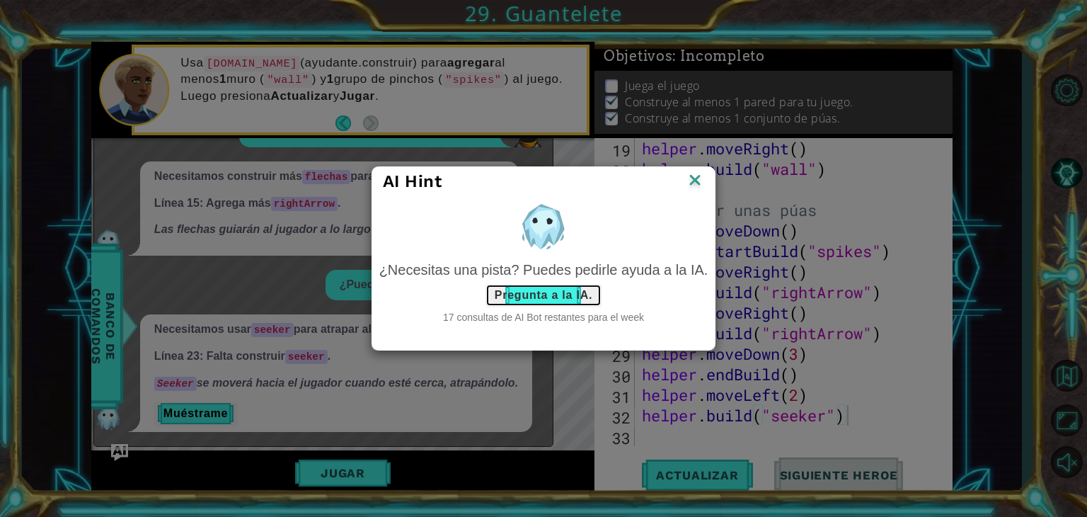
click at [579, 294] on button "Pregunta a la IA." at bounding box center [543, 295] width 116 height 23
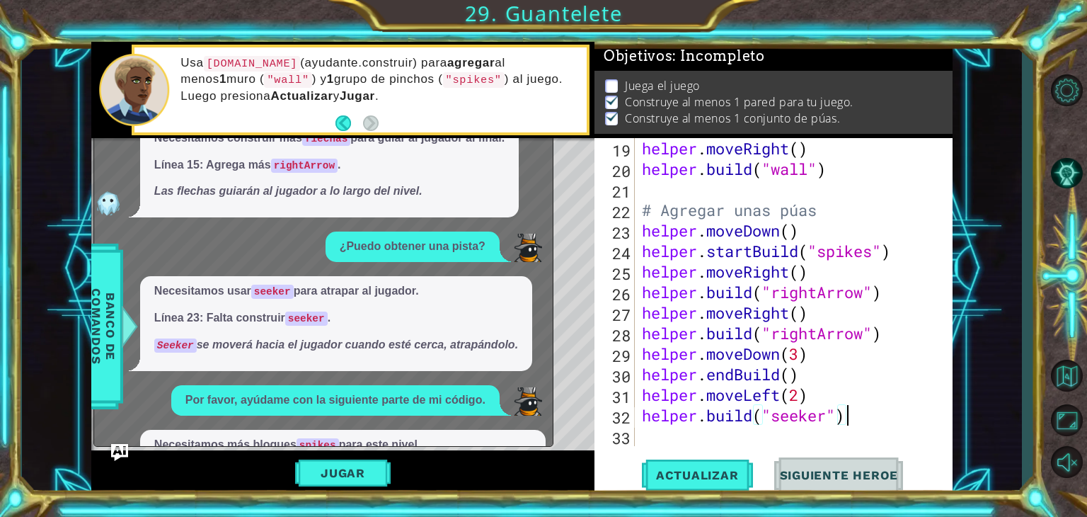
scroll to position [467, 0]
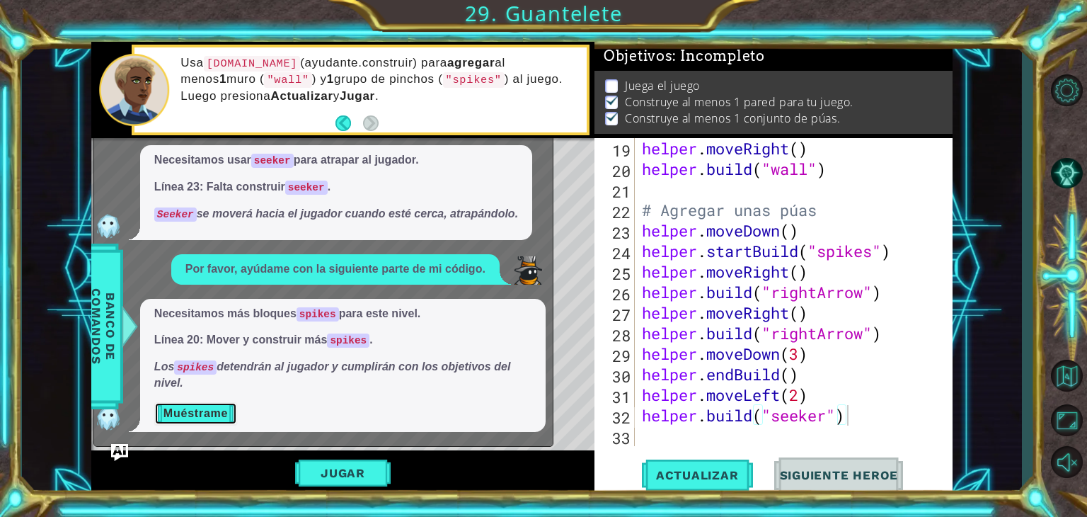
click at [199, 417] on button "Muéstrame" at bounding box center [195, 413] width 83 height 23
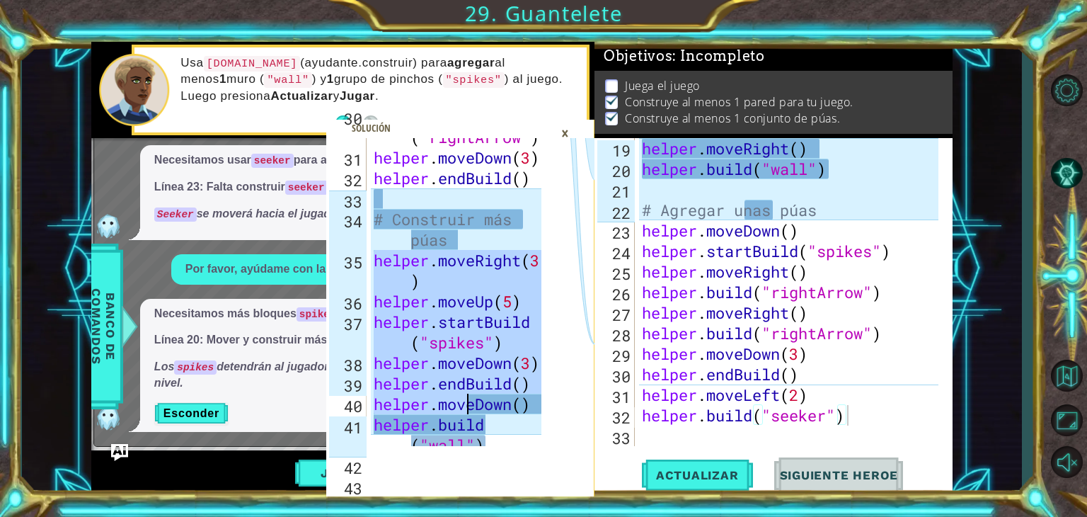
scroll to position [1067, 0]
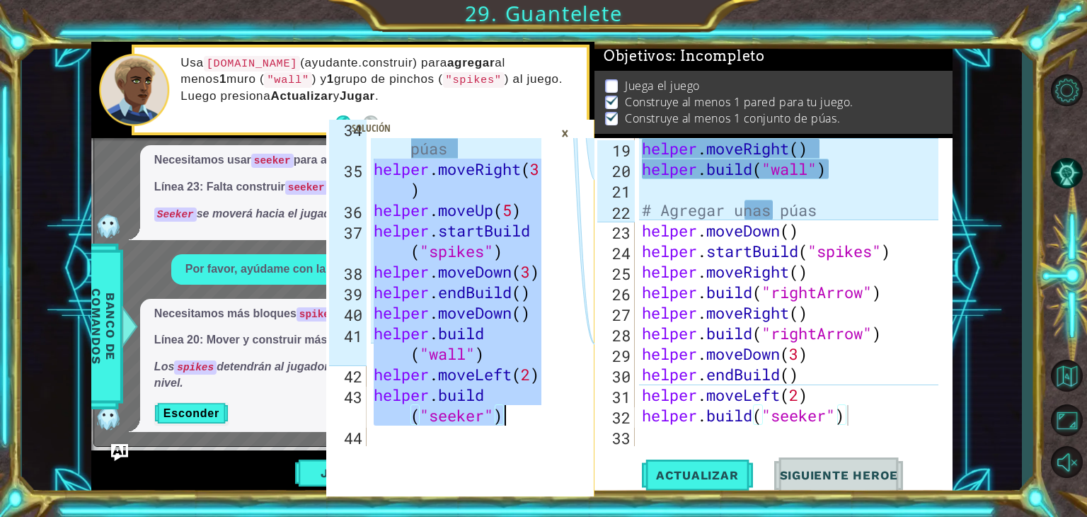
drag, startPoint x: 370, startPoint y: 258, endPoint x: 515, endPoint y: 422, distance: 218.5
click at [515, 422] on div "# Construir más púas helper . moveRight ( 3 ) helper . moveUp ( 5 ) helper . st…" at bounding box center [456, 292] width 171 height 308
type textarea "helper.moveLeft(2) [DOMAIN_NAME]("seeker")"
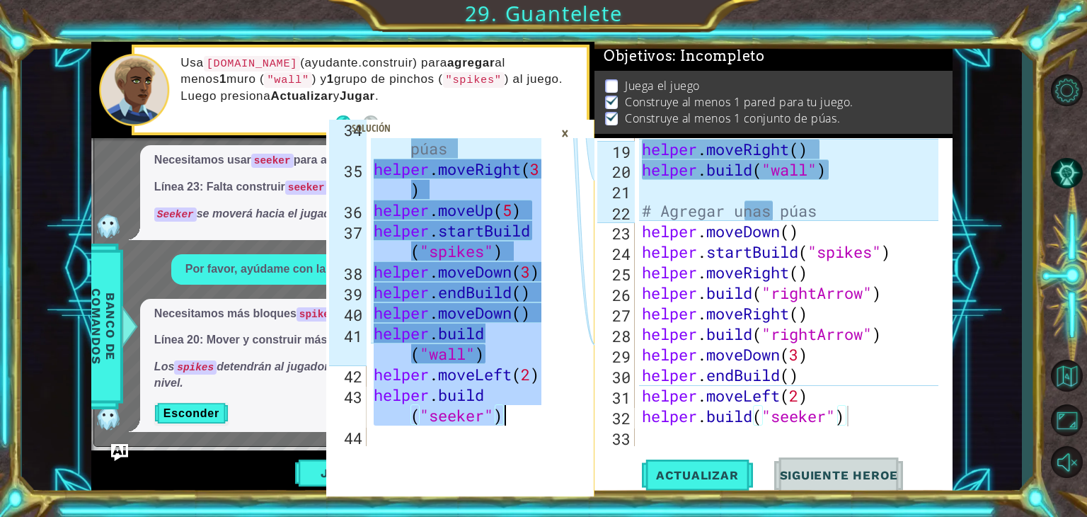
scroll to position [410, 0]
click at [650, 437] on div "helper . moveRight ( ) helper . build ( "wall" ) # Agregar unas púas helper . m…" at bounding box center [792, 312] width 306 height 349
paste textarea "[DOMAIN_NAME]("seeker")"
type textarea "[DOMAIN_NAME]("seeker")"
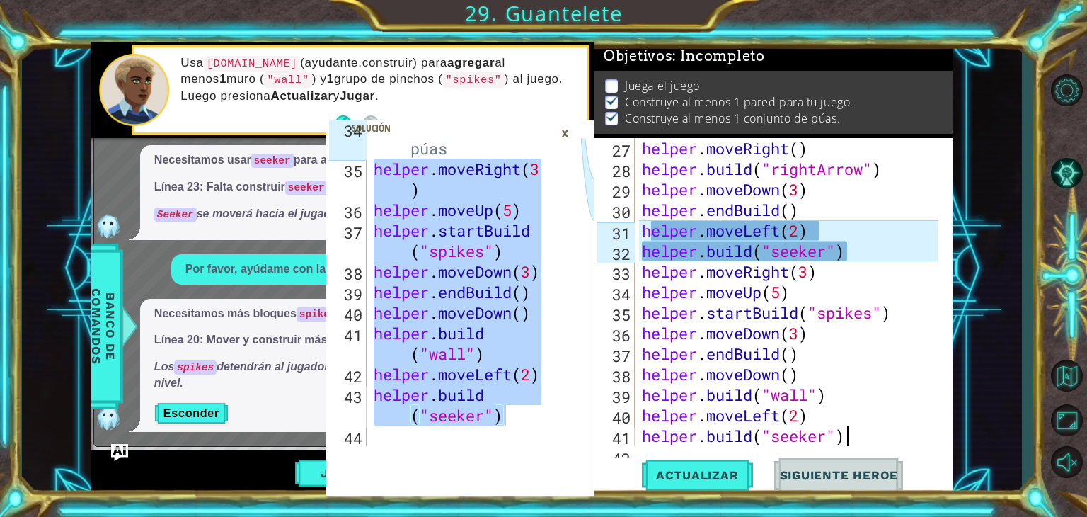
scroll to position [594, 0]
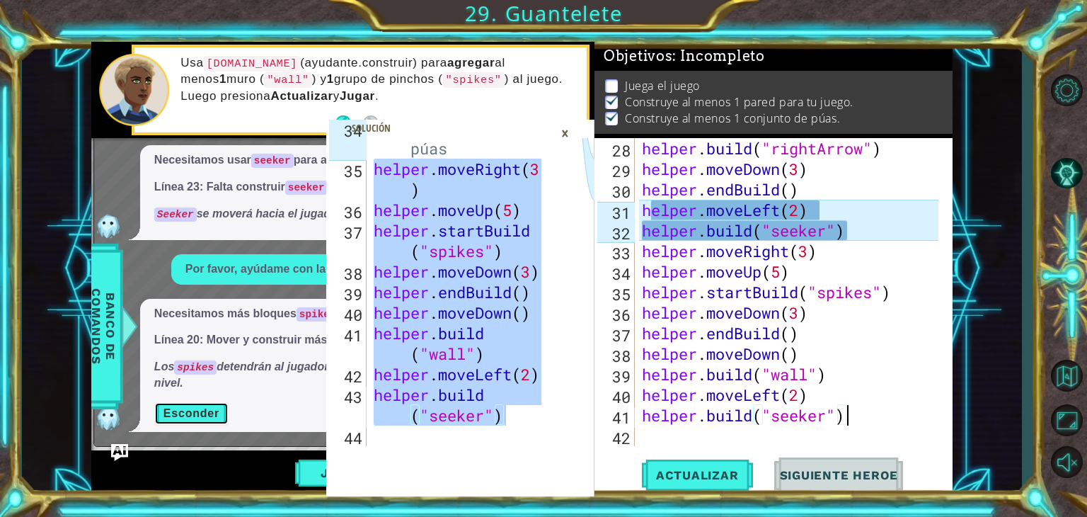
click at [175, 408] on button "Esconder" at bounding box center [191, 413] width 74 height 23
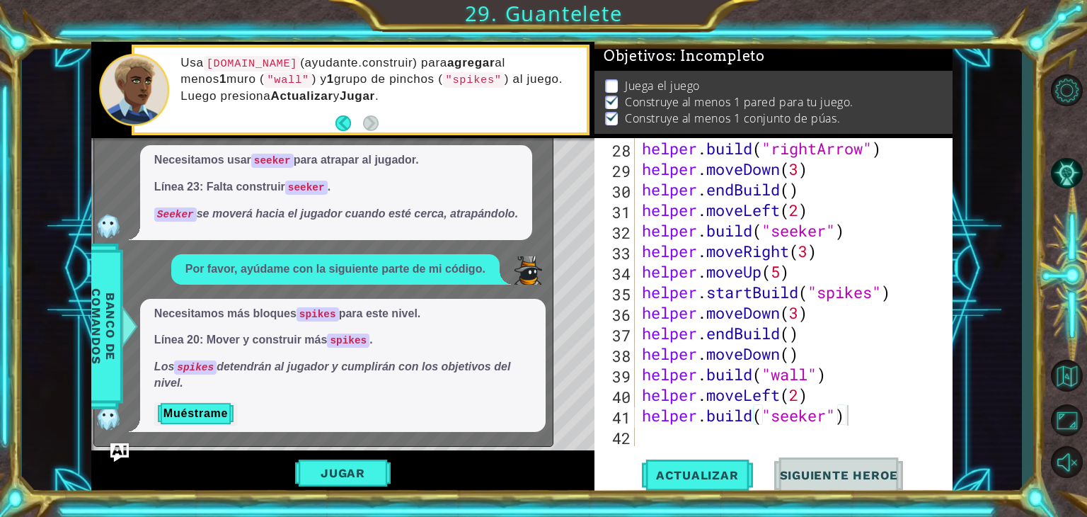
click at [117, 453] on img "Ask AI" at bounding box center [119, 451] width 18 height 18
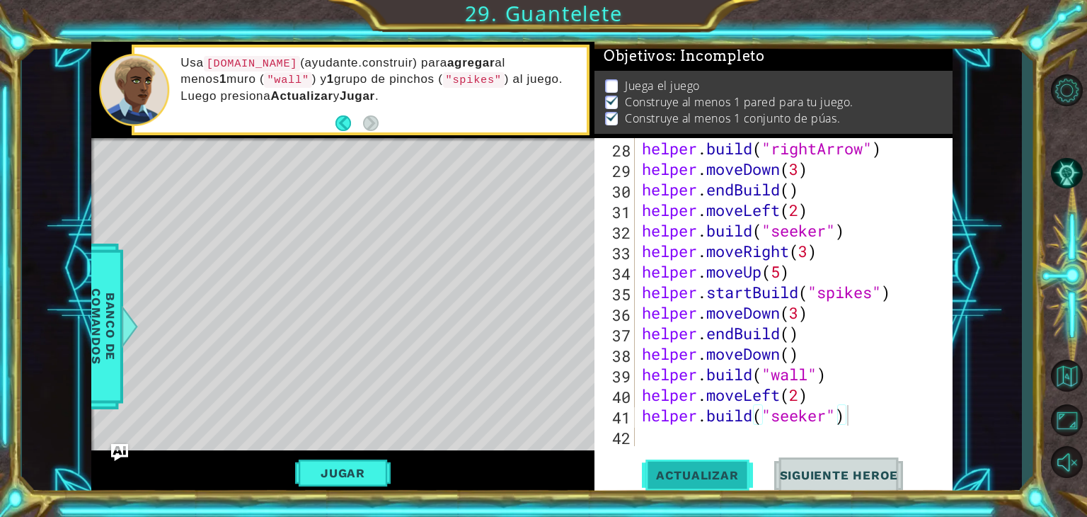
click at [650, 473] on span "Actualizar" at bounding box center [697, 475] width 111 height 14
click at [351, 476] on button "Jugar" at bounding box center [343, 472] width 96 height 27
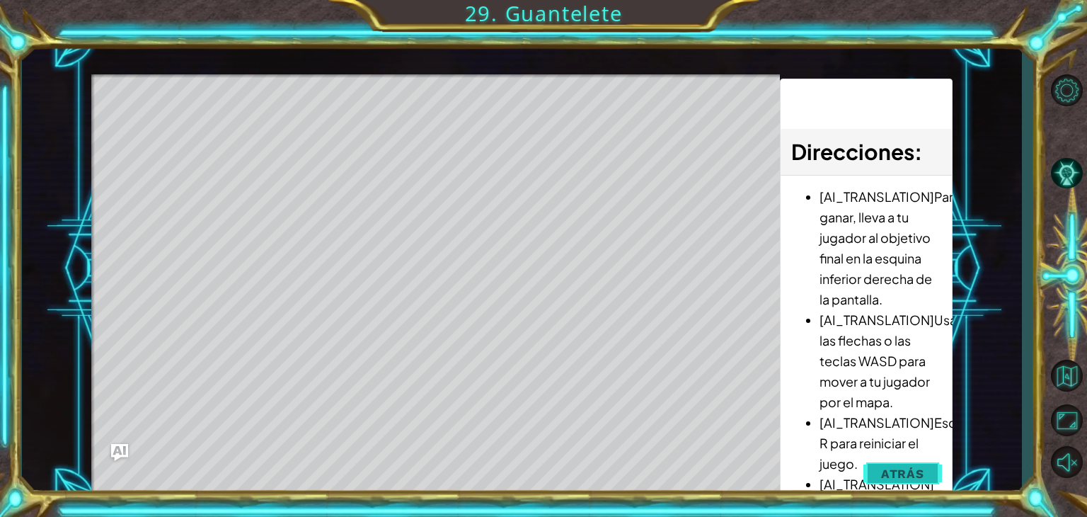
click at [650, 476] on span "Atrás" at bounding box center [902, 473] width 43 height 14
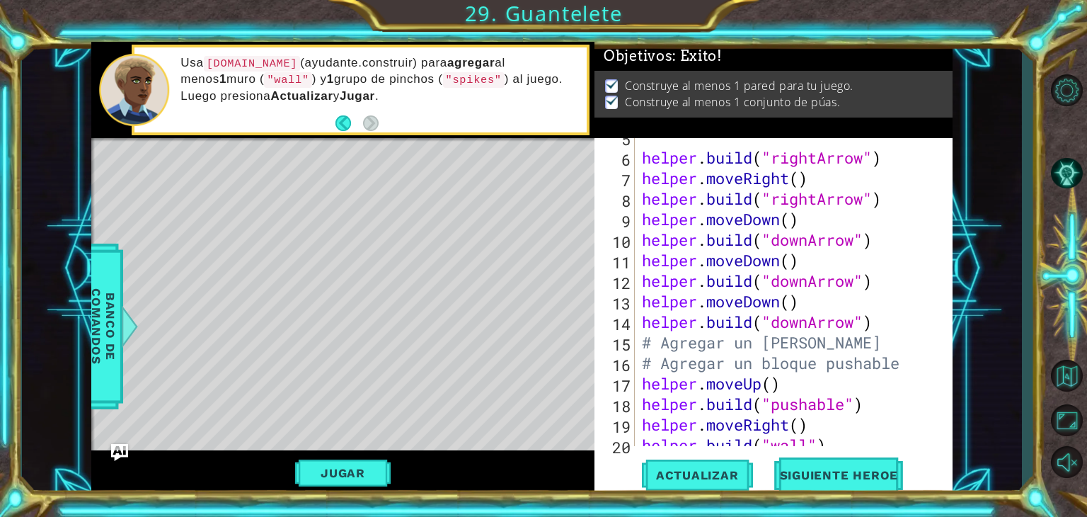
scroll to position [134, 0]
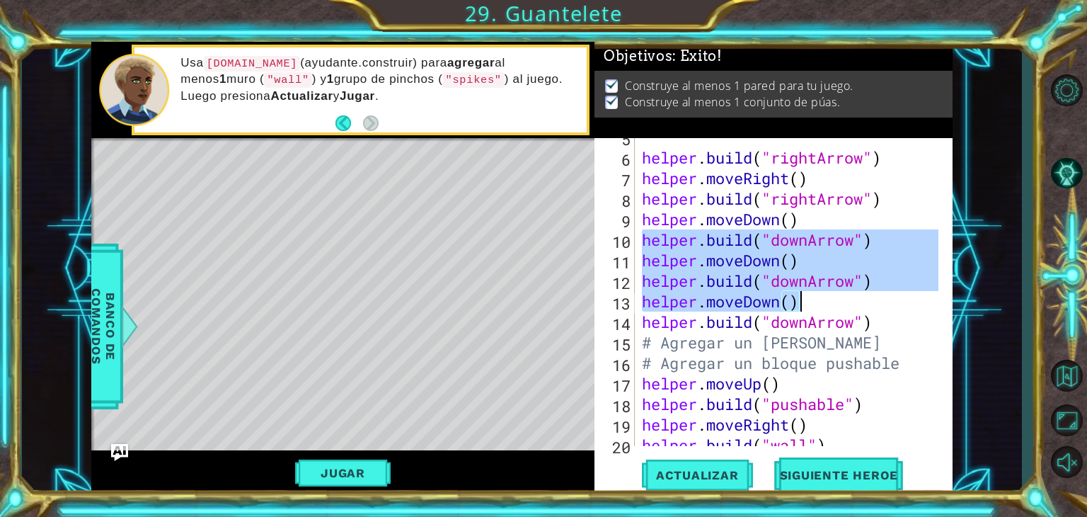
drag, startPoint x: 640, startPoint y: 248, endPoint x: 864, endPoint y: 298, distance: 229.9
click at [650, 298] on div "helper . build ( "rightArrow" ) helper . moveRight ( ) helper . build ( "rightA…" at bounding box center [792, 301] width 306 height 349
type textarea "[DOMAIN_NAME]("downArrow") helper.moveDown()"
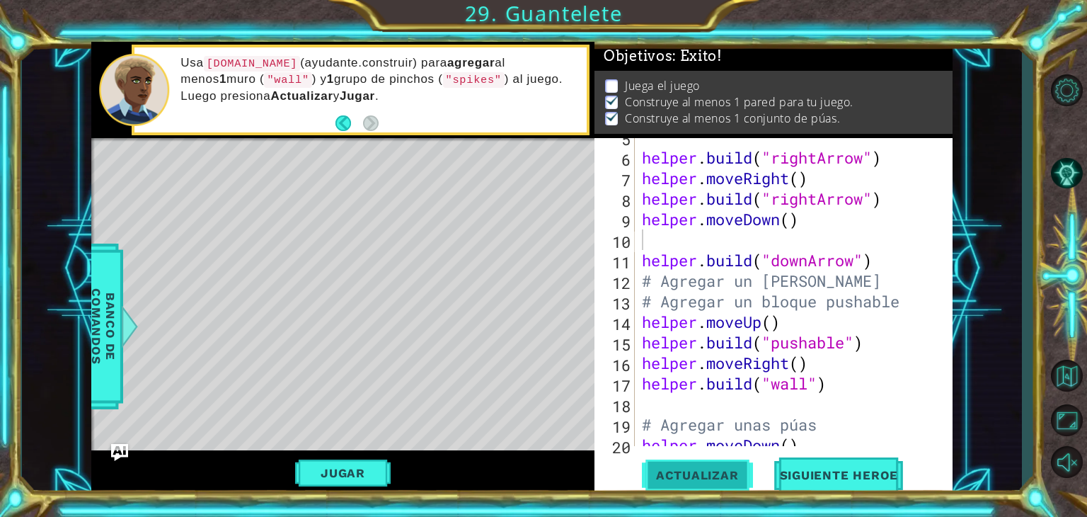
click at [650, 468] on span "Actualizar" at bounding box center [697, 475] width 111 height 14
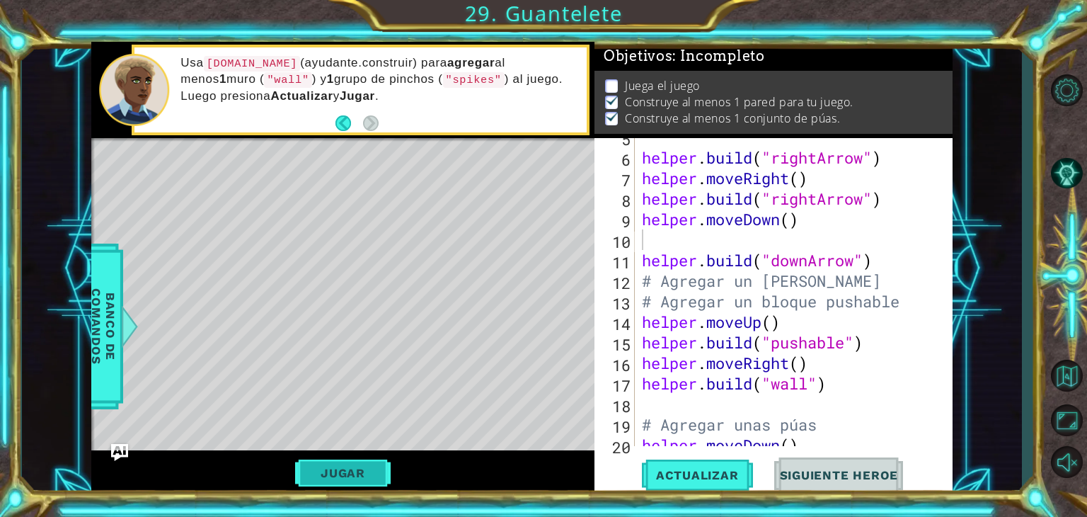
click at [317, 476] on button "Jugar" at bounding box center [343, 472] width 96 height 27
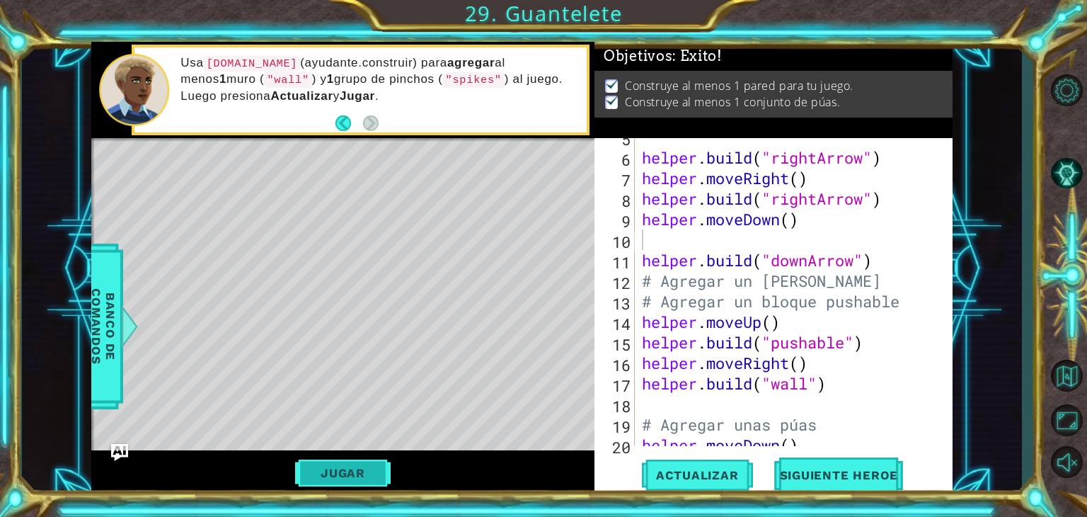
scroll to position [0, 0]
click at [650, 480] on button "Siguiente Heroe" at bounding box center [839, 475] width 147 height 36
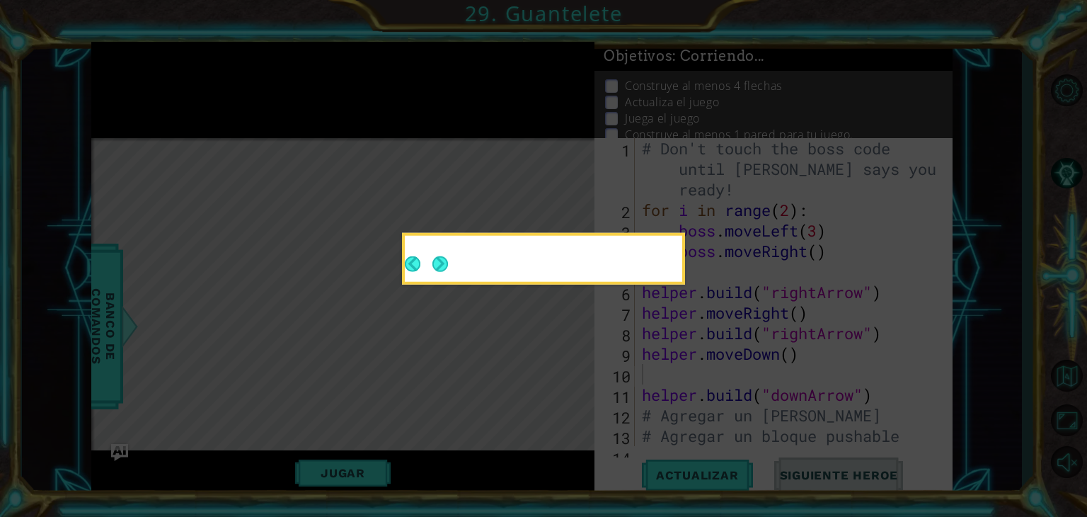
click at [650, 480] on icon at bounding box center [543, 258] width 1087 height 517
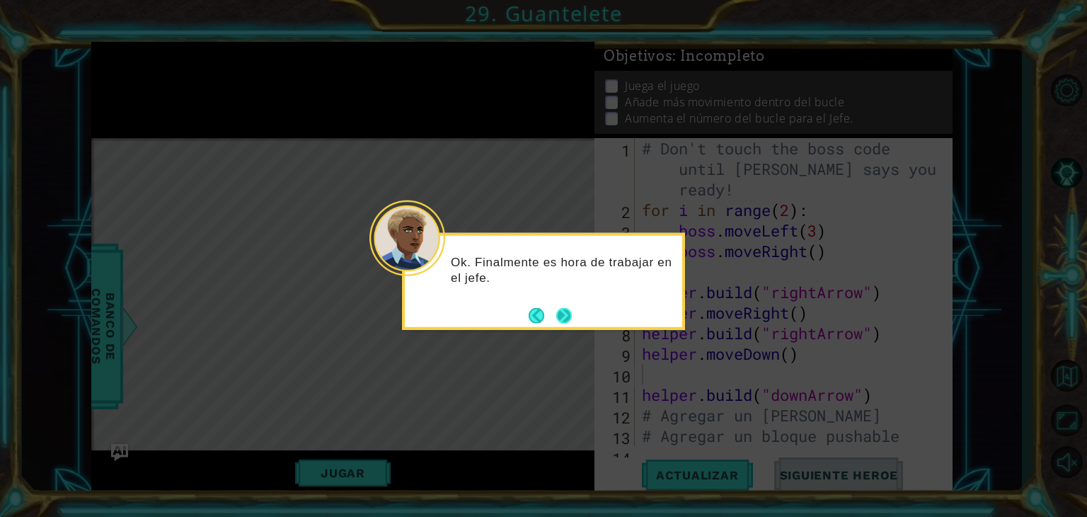
click at [558, 310] on button "Next" at bounding box center [564, 315] width 16 height 16
click at [558, 310] on icon at bounding box center [543, 258] width 1087 height 517
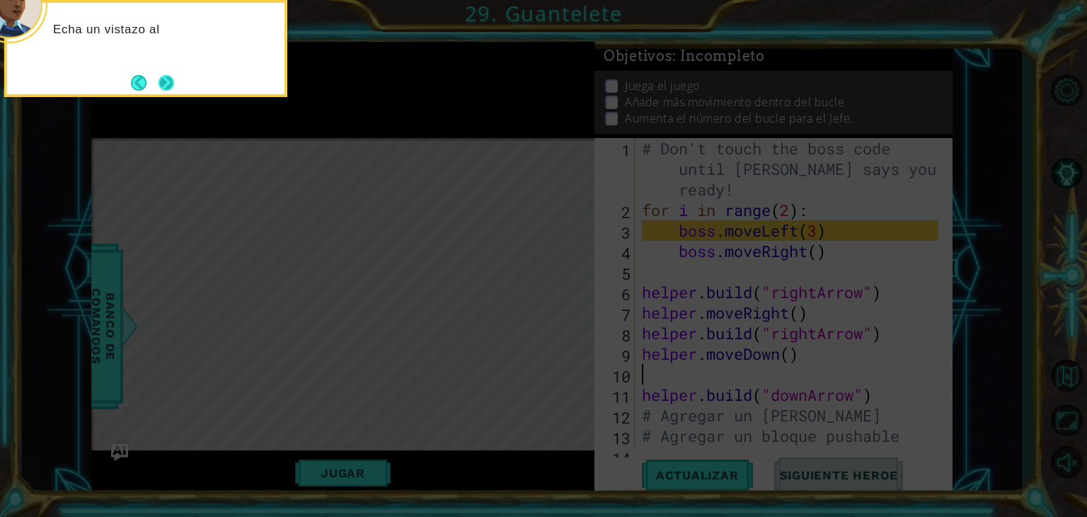
click at [173, 83] on button "Next" at bounding box center [166, 82] width 17 height 17
click at [173, 83] on icon at bounding box center [543, 77] width 1087 height 878
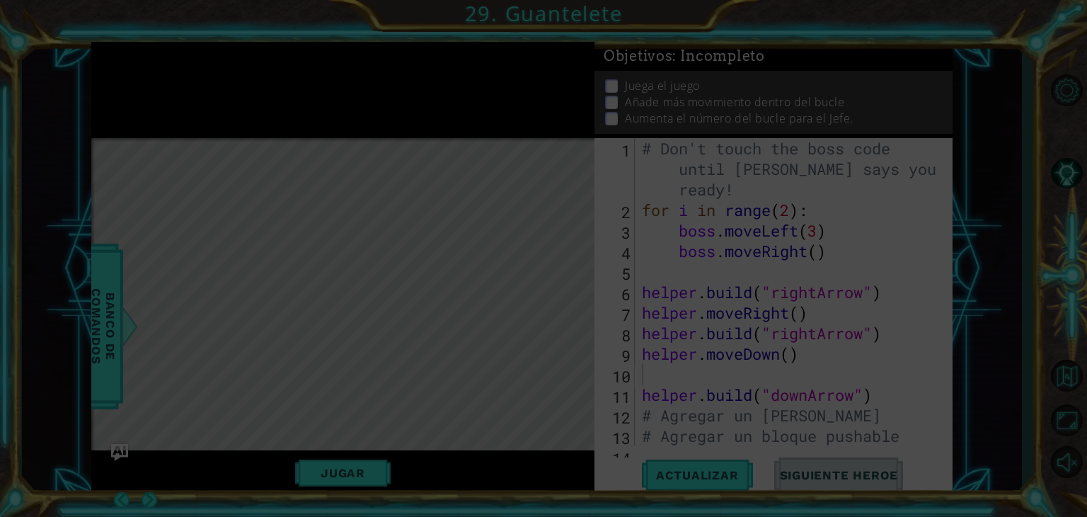
click at [173, 83] on icon at bounding box center [543, 258] width 1087 height 517
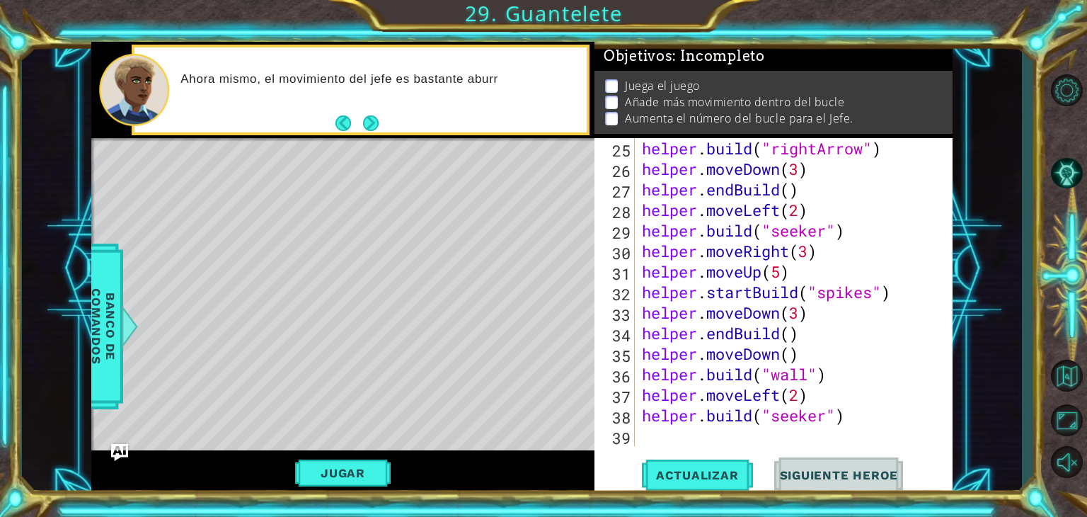
scroll to position [533, 0]
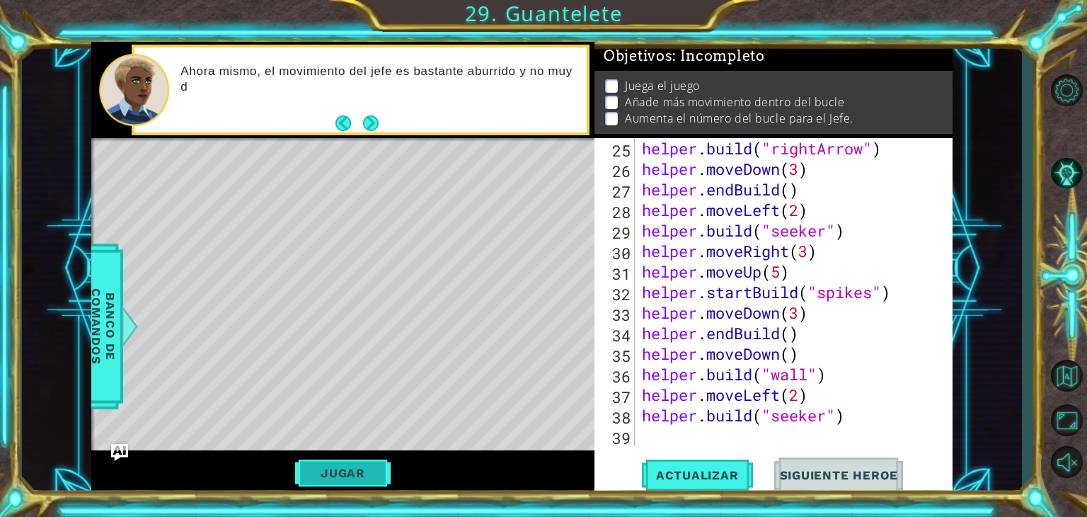
click at [360, 477] on button "Jugar" at bounding box center [343, 472] width 96 height 27
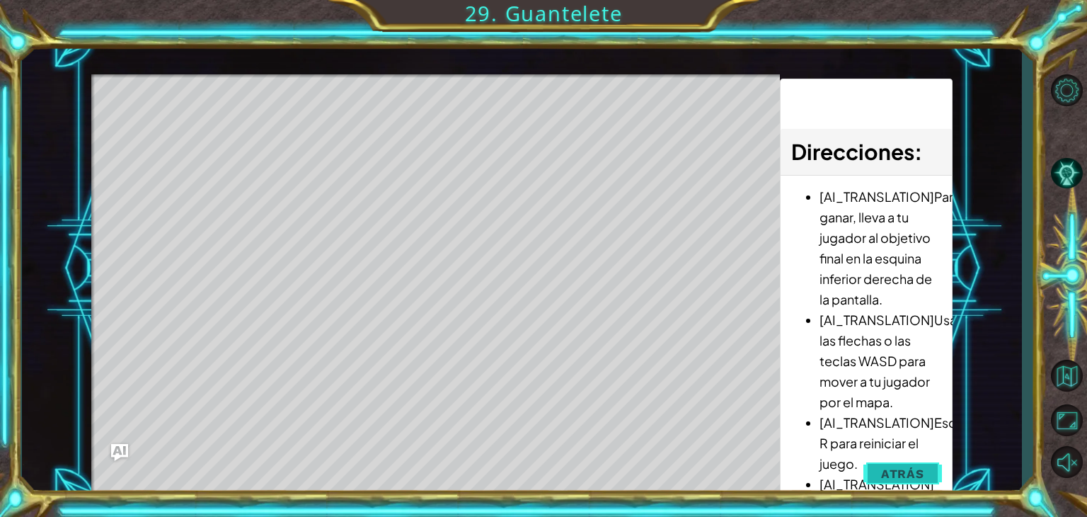
click at [650, 473] on span "Atrás" at bounding box center [902, 473] width 43 height 14
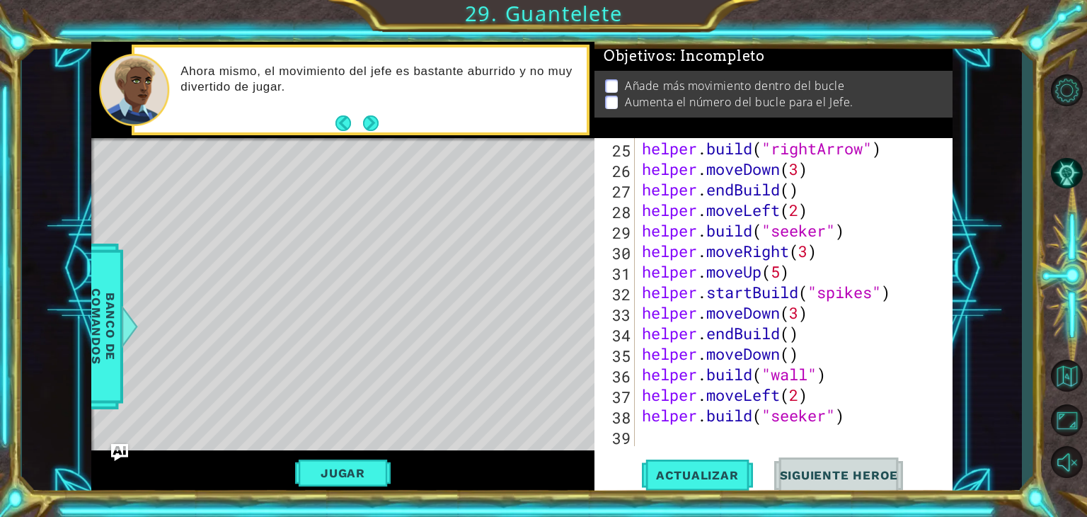
click at [650, 477] on span "Siguiente Heroe" at bounding box center [839, 476] width 147 height 14
click at [364, 128] on button "Next" at bounding box center [371, 123] width 16 height 16
click at [368, 126] on div "Ahora mismo, el movimiento del jefe es bastante aburrido y no muy divertido de …" at bounding box center [342, 90] width 503 height 97
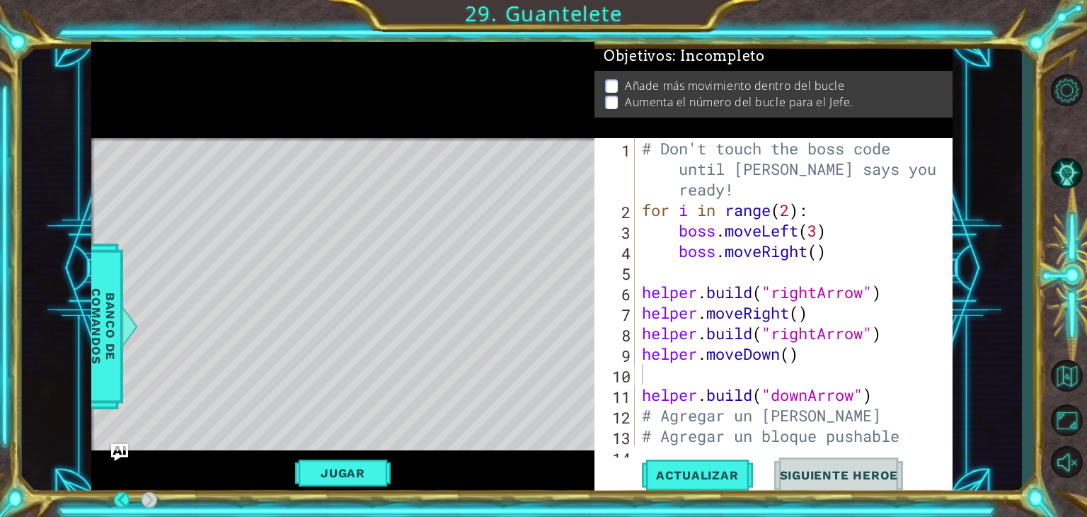
click at [368, 126] on div at bounding box center [342, 90] width 503 height 97
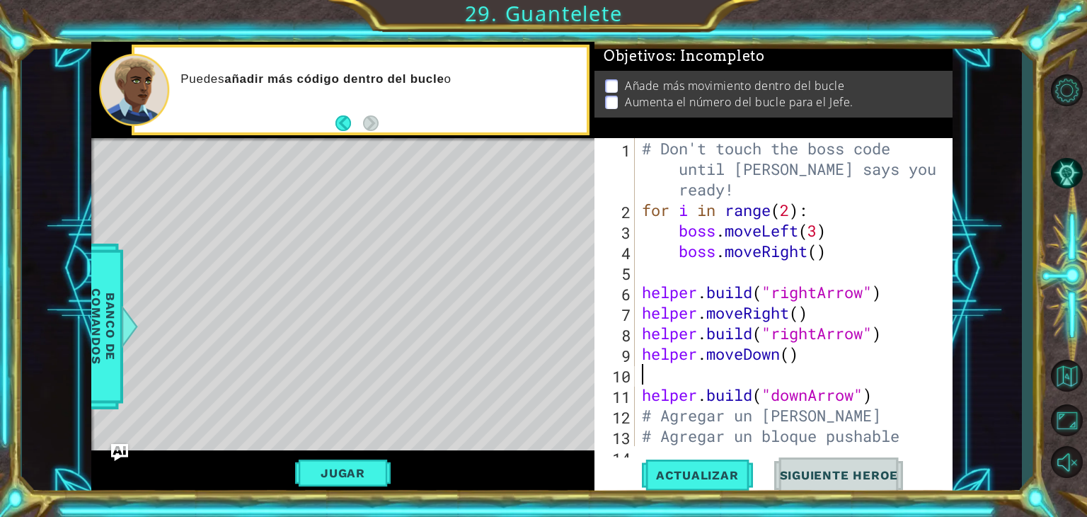
click at [381, 120] on div "Puedes añadir más código dentro del bucle o" at bounding box center [360, 90] width 452 height 86
drag, startPoint x: 381, startPoint y: 120, endPoint x: 468, endPoint y: 52, distance: 109.4
click at [468, 52] on div "Puedes añadir más código dentro del bucle o" at bounding box center [360, 90] width 452 height 86
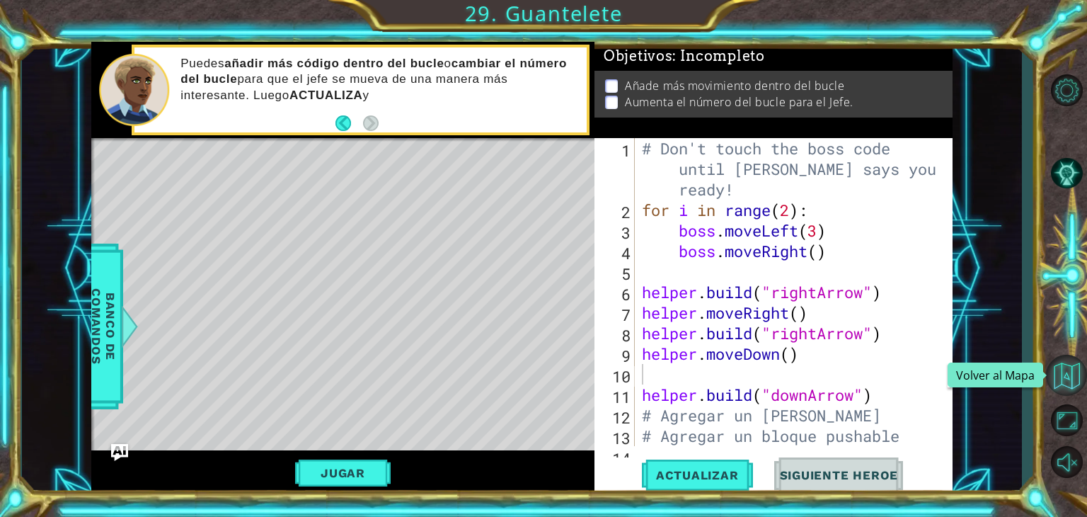
click at [650, 383] on button "Volver al Mapa" at bounding box center [1066, 375] width 41 height 41
